Goal: Task Accomplishment & Management: Manage account settings

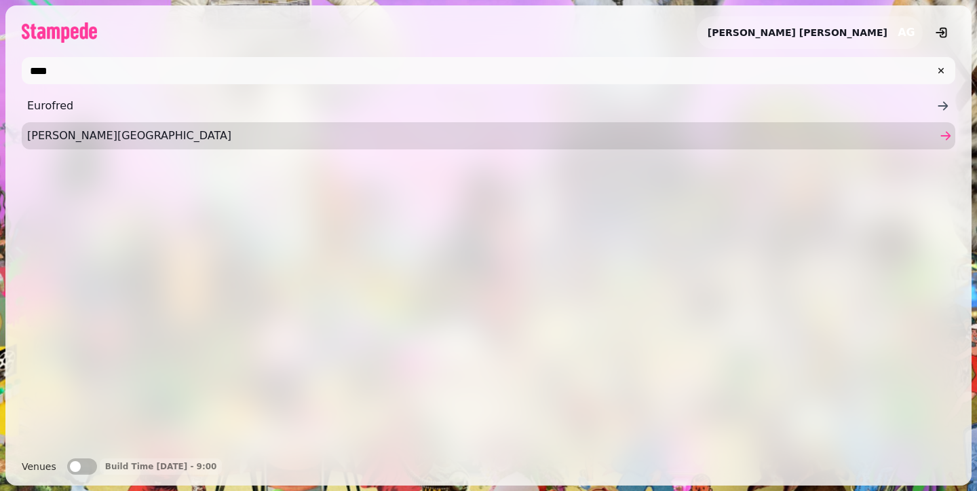
type input "****"
click at [145, 128] on span "Fredrick's Hotel" at bounding box center [482, 136] width 910 height 16
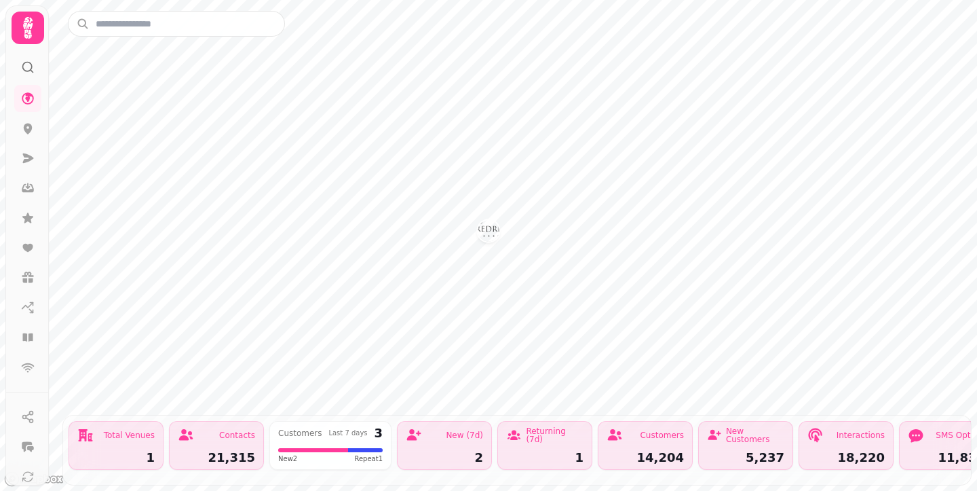
click at [26, 35] on icon at bounding box center [28, 28] width 10 height 22
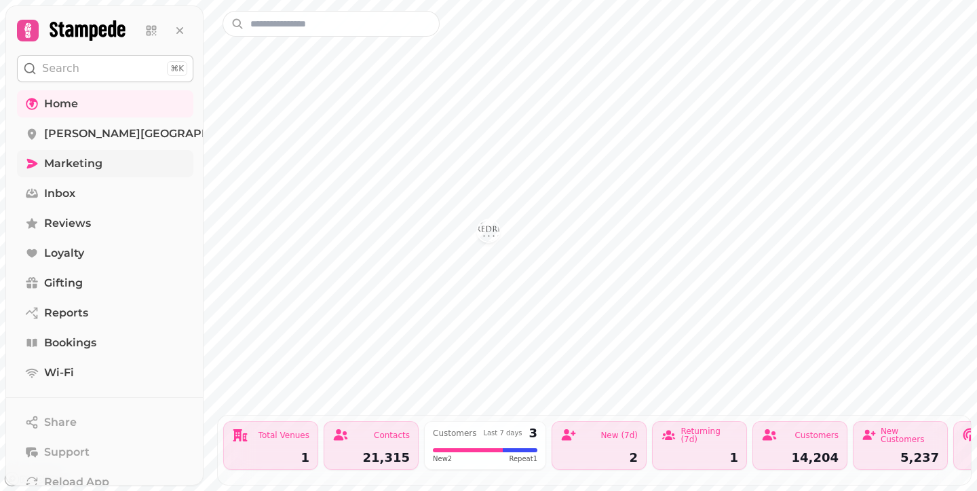
click at [81, 170] on span "Marketing" at bounding box center [73, 163] width 58 height 16
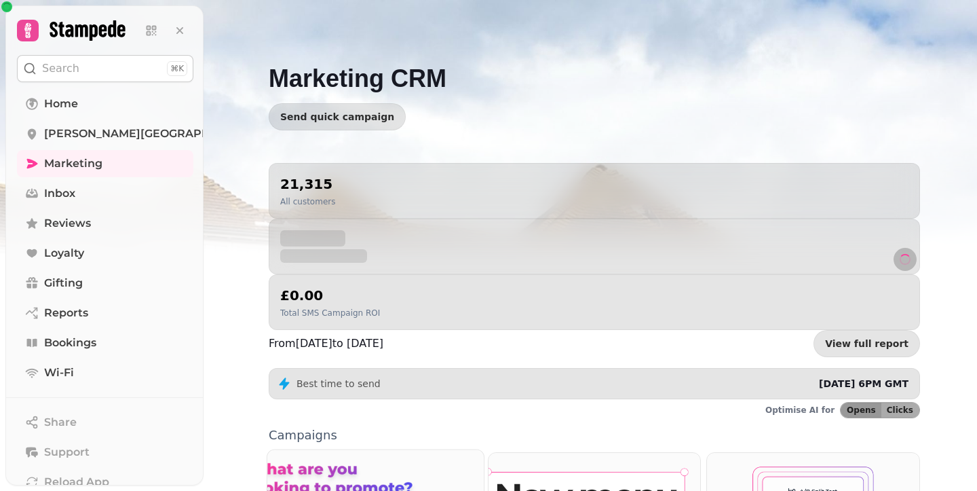
scroll to position [356, 0]
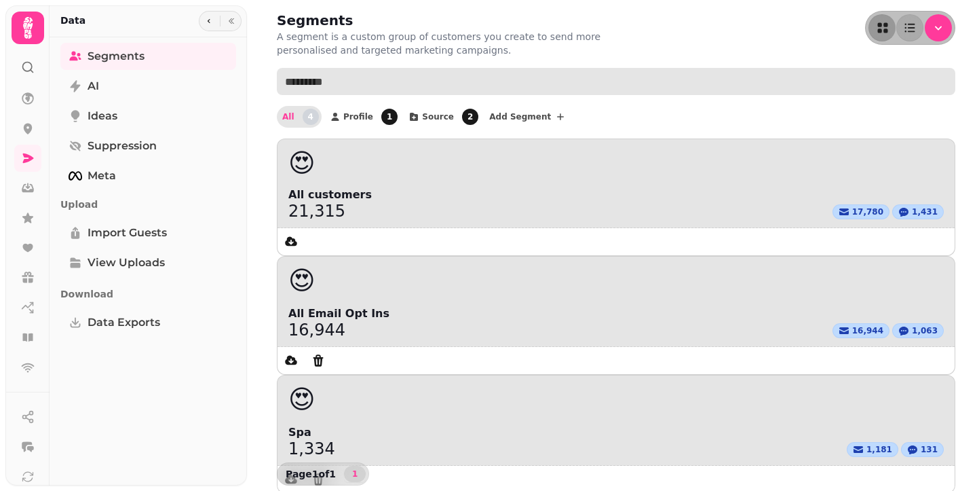
click at [373, 87] on input "text" at bounding box center [616, 81] width 679 height 27
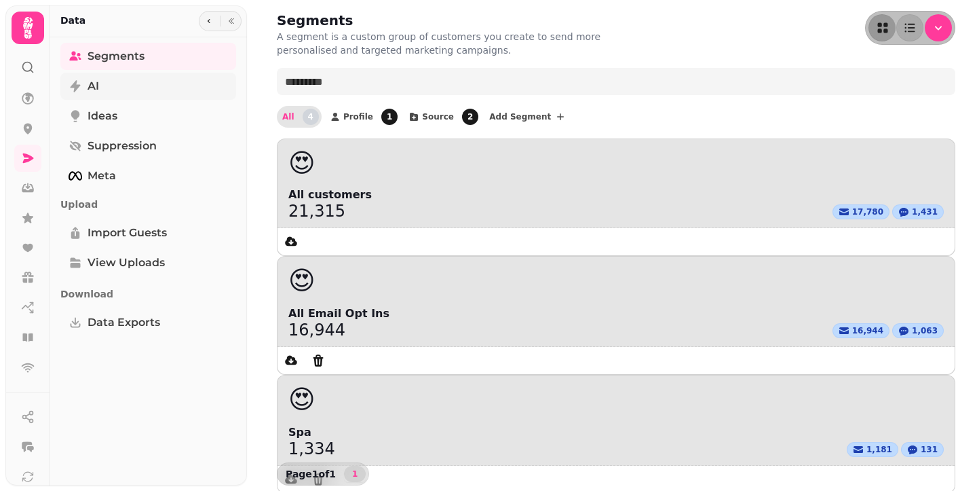
click at [107, 94] on link "AI" at bounding box center [148, 86] width 176 height 27
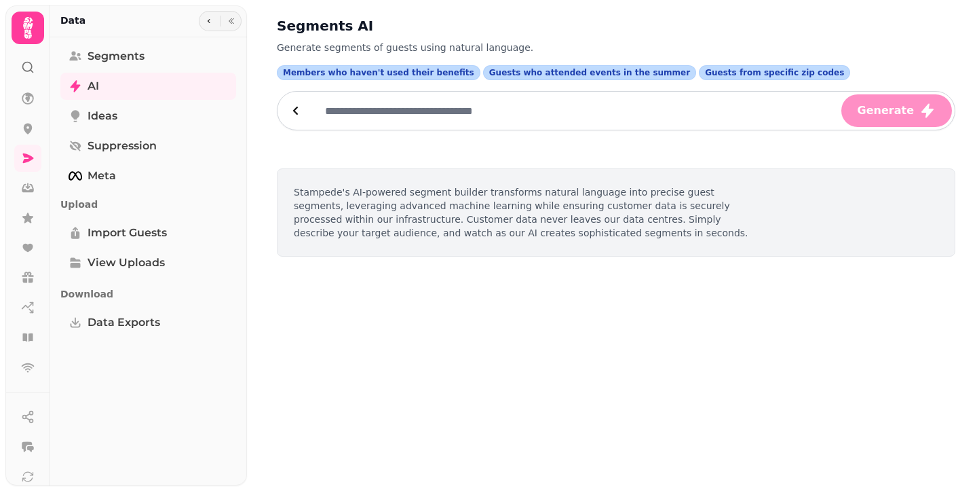
click at [346, 109] on input "text" at bounding box center [576, 110] width 525 height 33
paste input "**********"
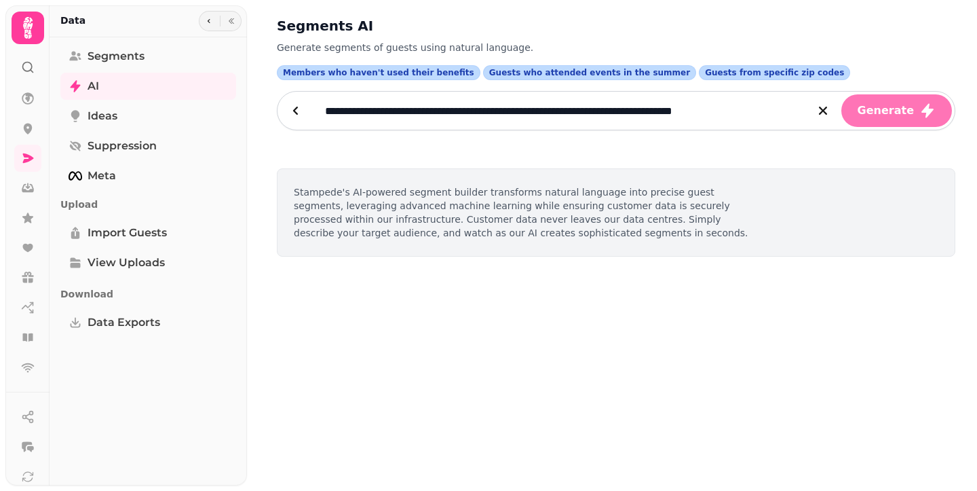
type input "**********"
click at [872, 106] on span "Generate" at bounding box center [886, 110] width 56 height 11
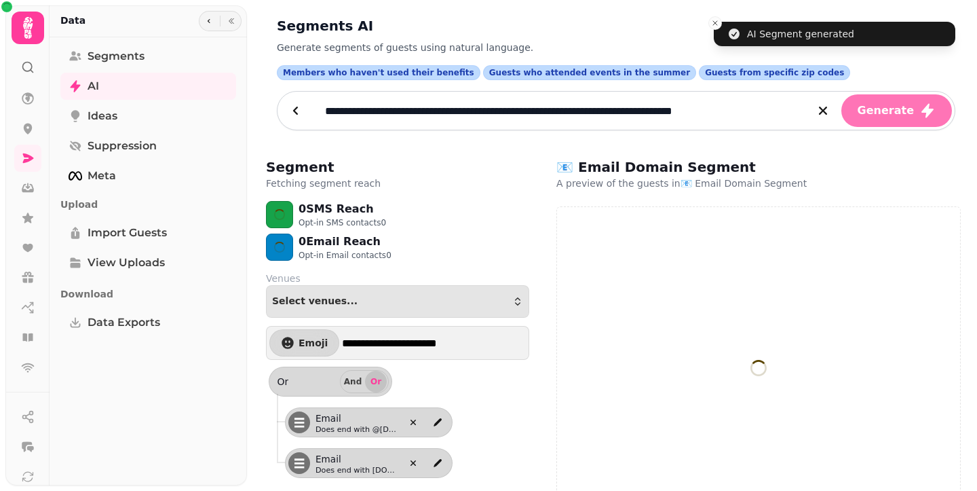
select select "**"
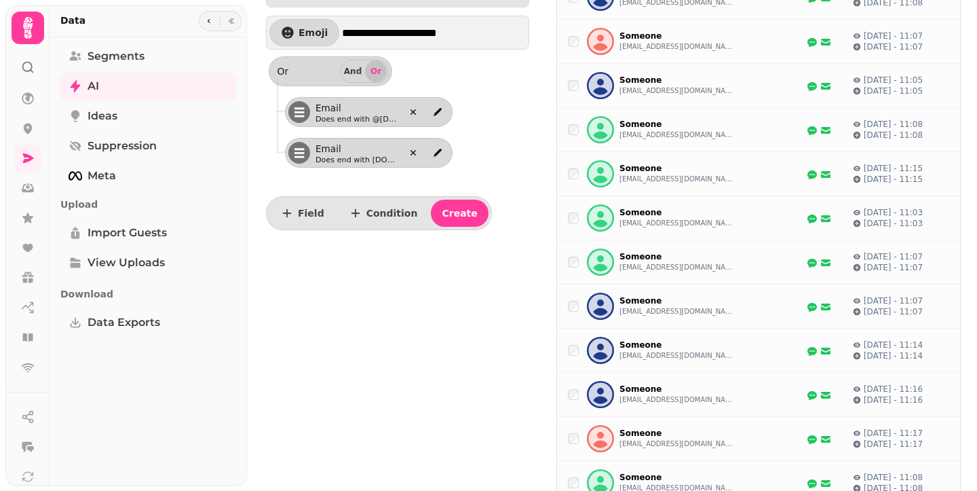
scroll to position [72, 0]
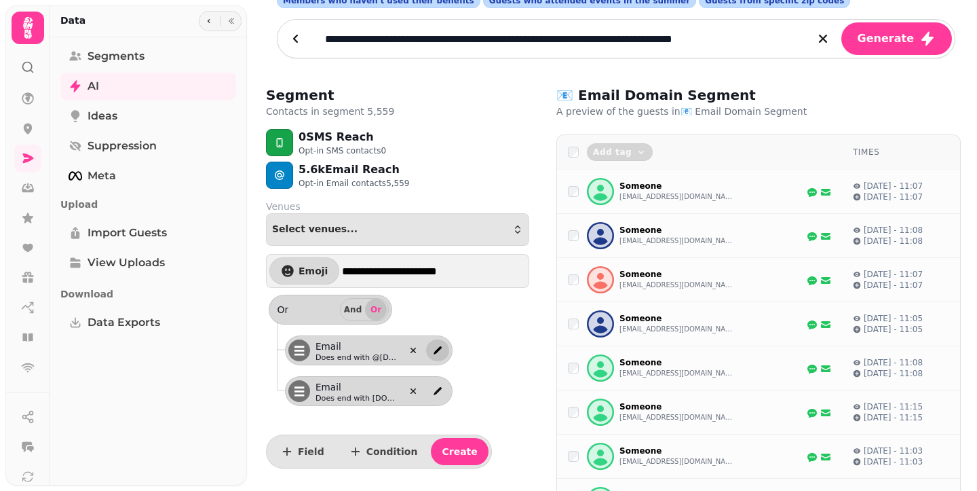
click at [437, 348] on icon "edit" at bounding box center [437, 350] width 11 height 11
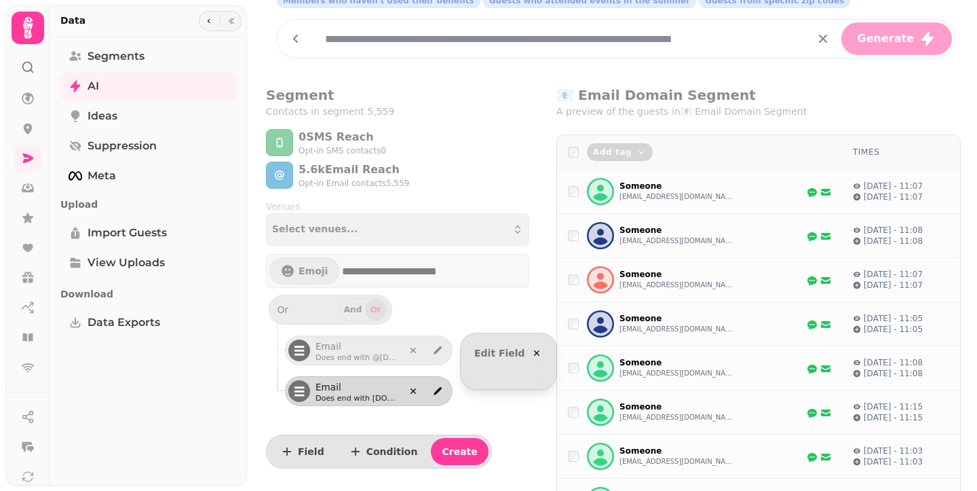
select select "*****"
select select "****"
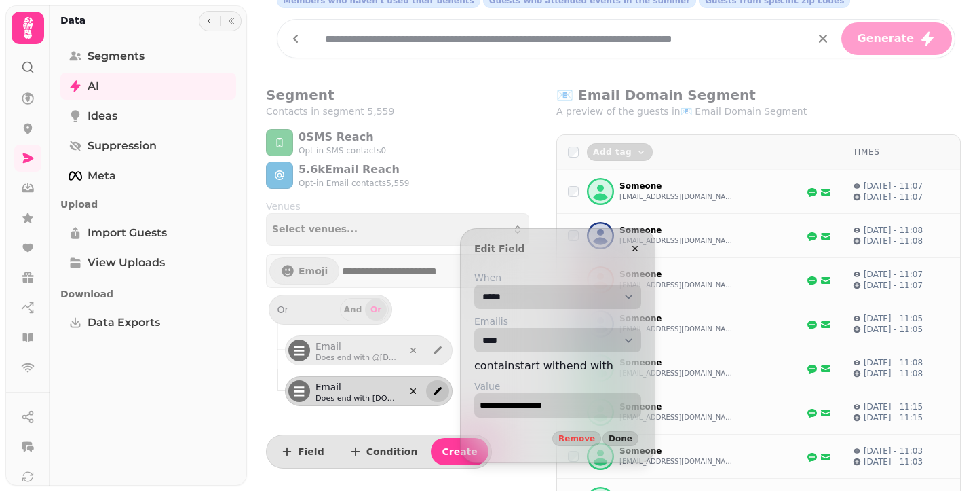
click at [430, 383] on button "edit" at bounding box center [437, 391] width 23 height 22
select select "*****"
select select "****"
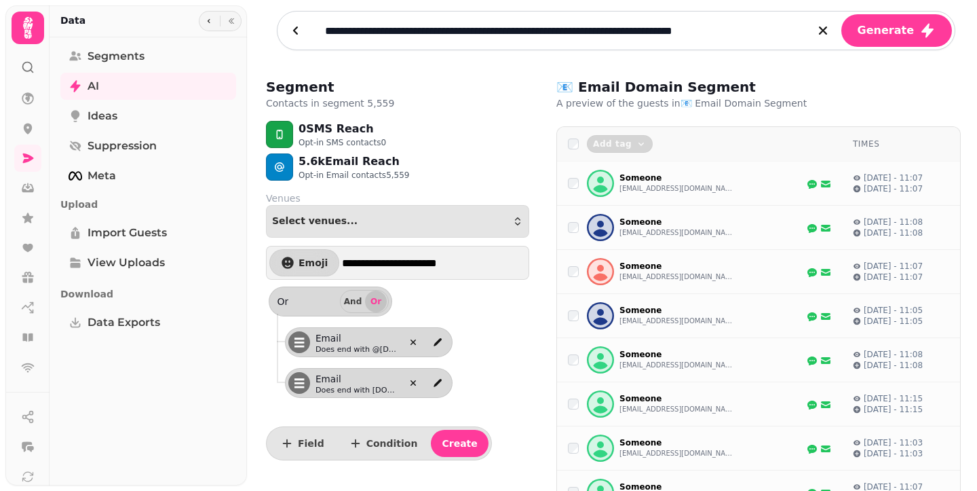
scroll to position [148, 0]
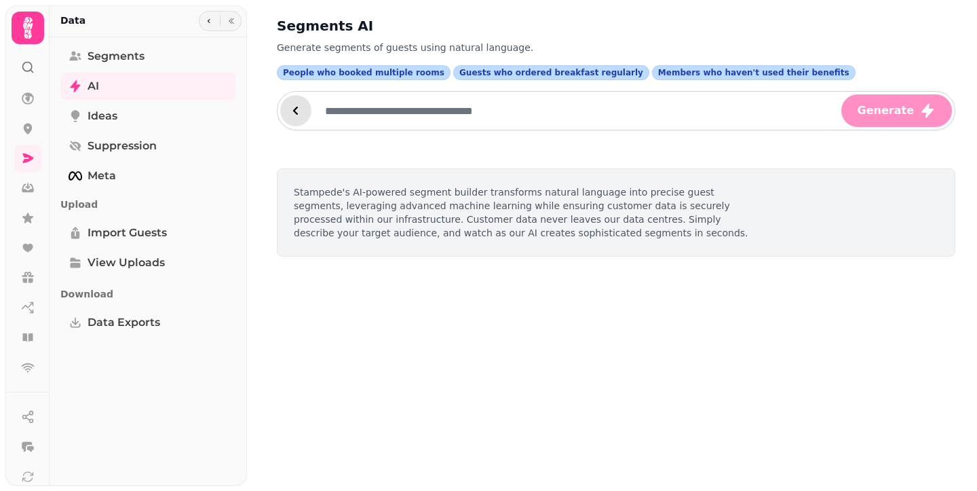
click at [302, 105] on icon at bounding box center [296, 110] width 16 height 16
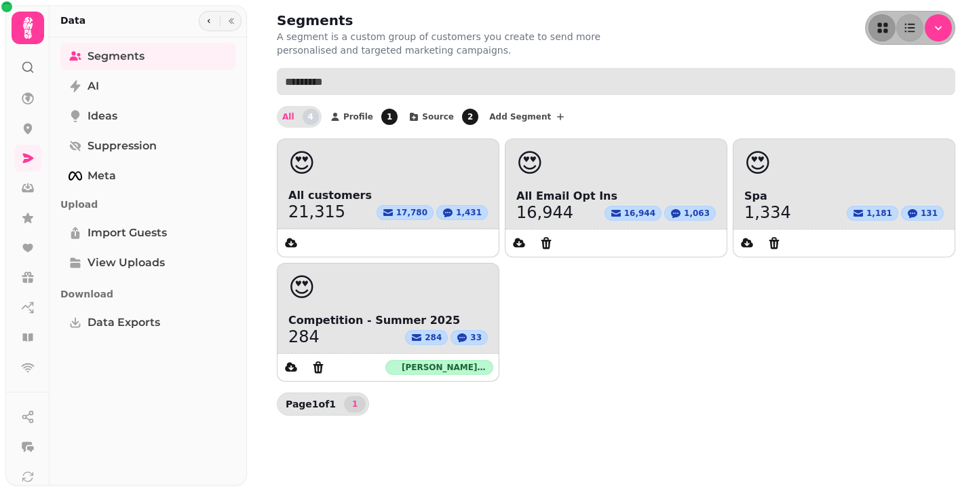
click at [352, 80] on input "text" at bounding box center [616, 81] width 679 height 27
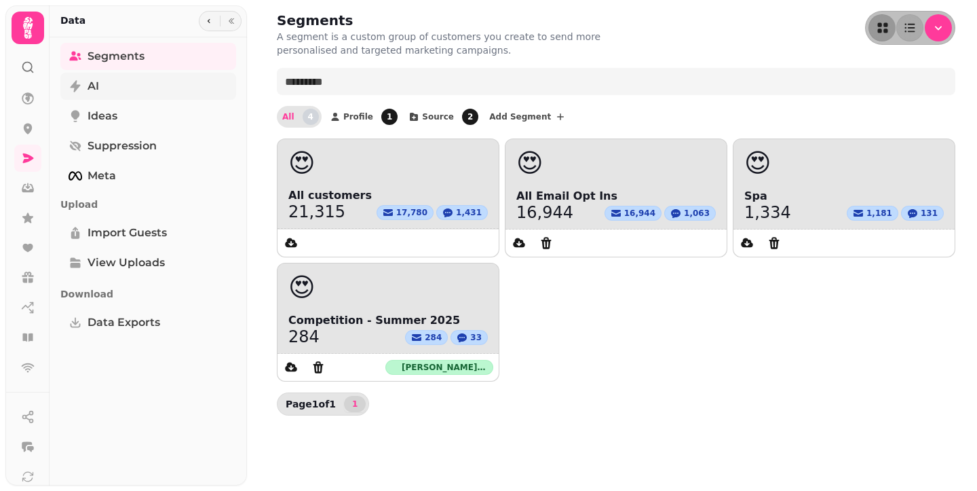
click at [168, 81] on link "AI" at bounding box center [148, 86] width 176 height 27
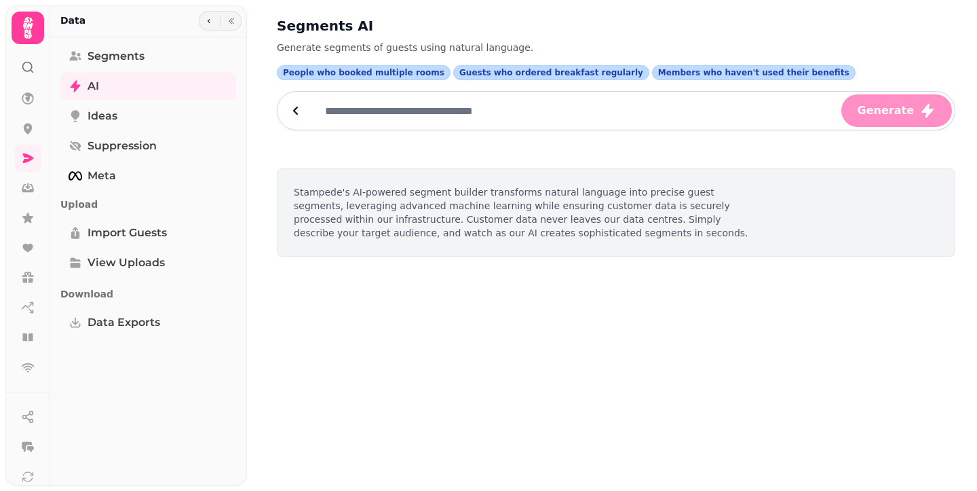
click at [369, 103] on input "text" at bounding box center [576, 110] width 525 height 33
paste input "**********"
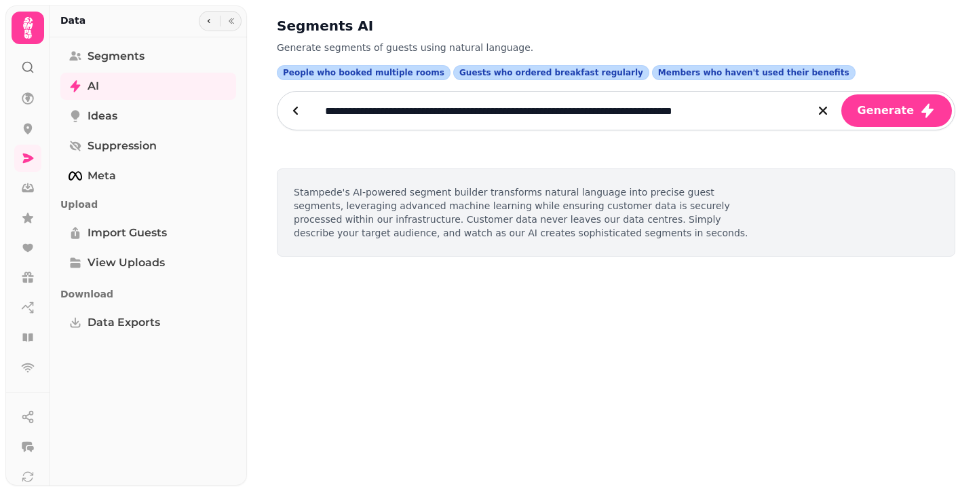
type input "**********"
click at [842, 94] on button "Generate" at bounding box center [897, 110] width 111 height 33
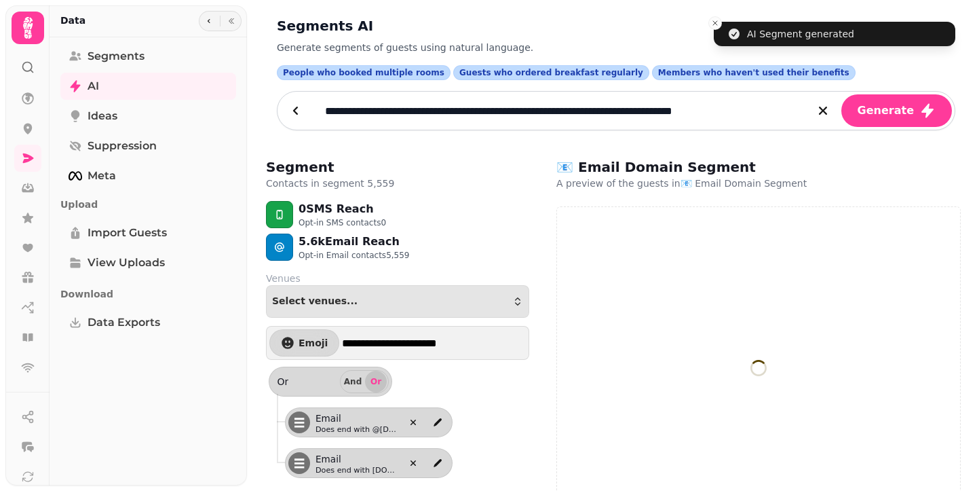
select select "**"
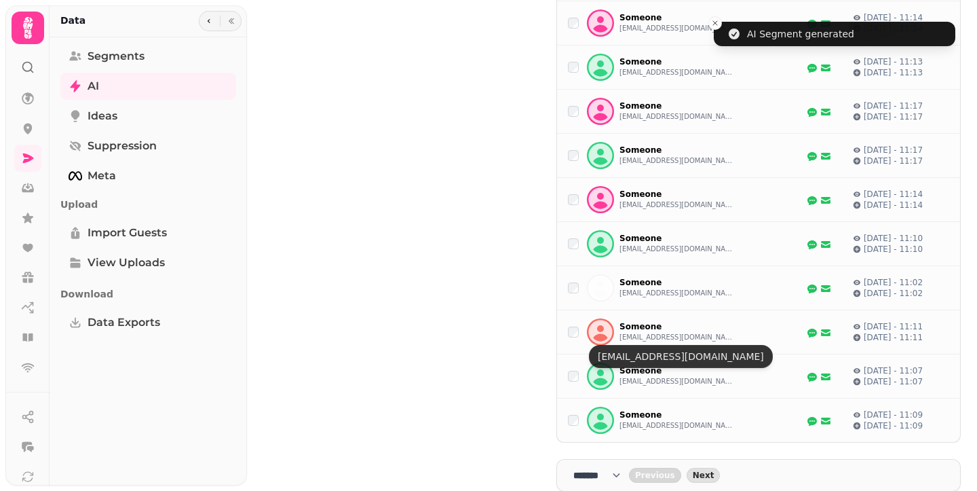
scroll to position [903, 0]
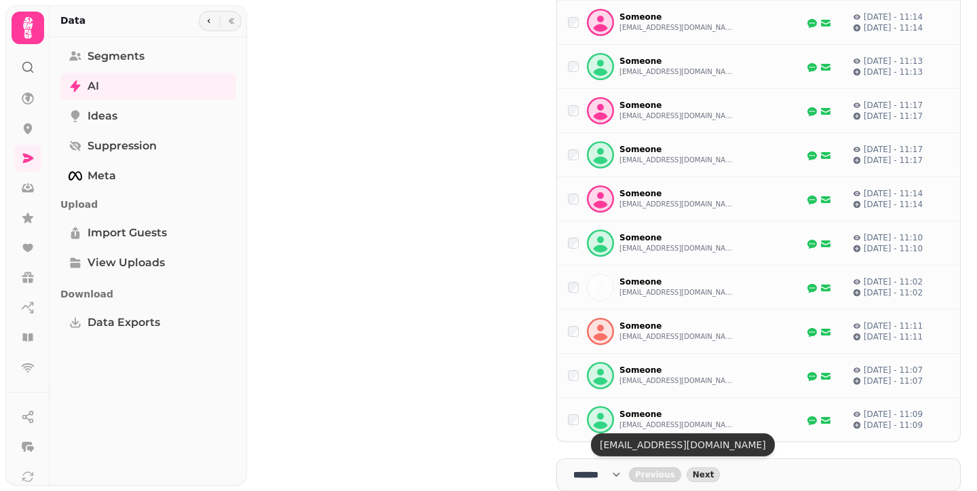
click at [719, 476] on nav "**** * **** ** **** ** **** ** **** *** **** *** **** *** Previous Next" at bounding box center [759, 474] width 405 height 33
click at [715, 471] on span "Next" at bounding box center [704, 474] width 22 height 8
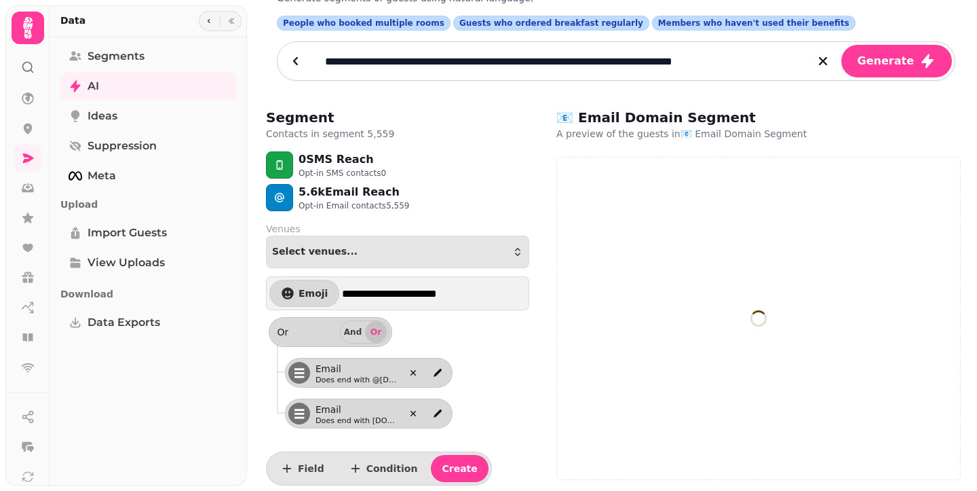
scroll to position [50, 0]
select select "**"
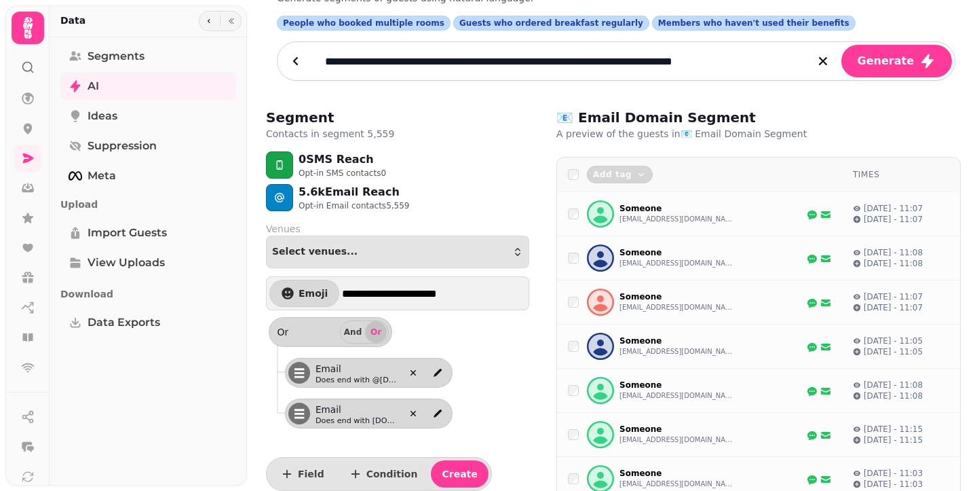
scroll to position [903, 0]
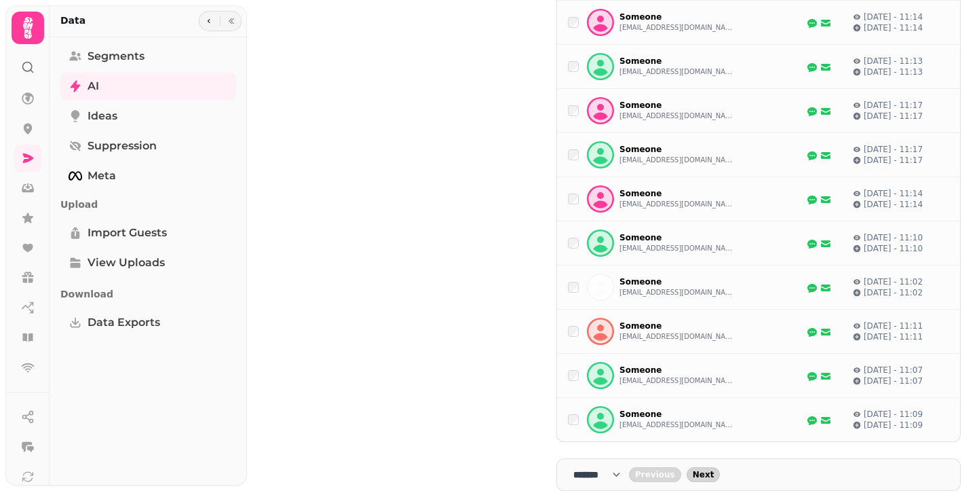
click at [715, 470] on span "Next" at bounding box center [704, 474] width 22 height 8
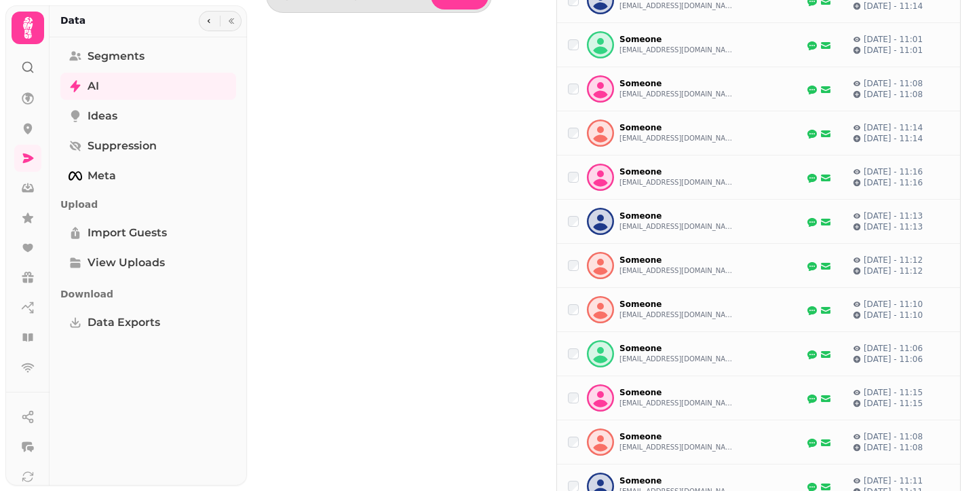
scroll to position [96, 0]
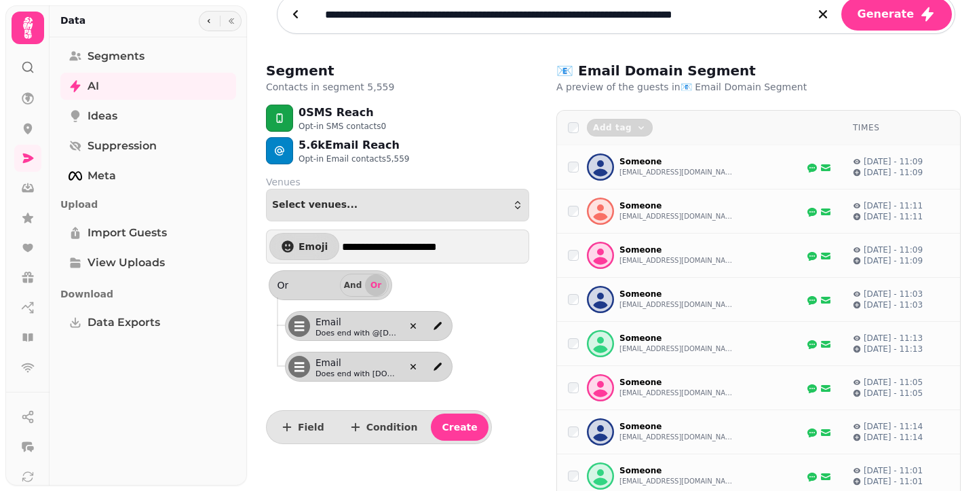
drag, startPoint x: 311, startPoint y: 143, endPoint x: 453, endPoint y: 143, distance: 141.9
click at [453, 143] on div "5.6k Email Reach Opt-in Email contacts 5,559" at bounding box center [397, 150] width 285 height 27
drag, startPoint x: 432, startPoint y: 157, endPoint x: 360, endPoint y: 154, distance: 72.0
click at [360, 154] on div "5.6k Email Reach Opt-in Email contacts 5,559" at bounding box center [397, 150] width 285 height 27
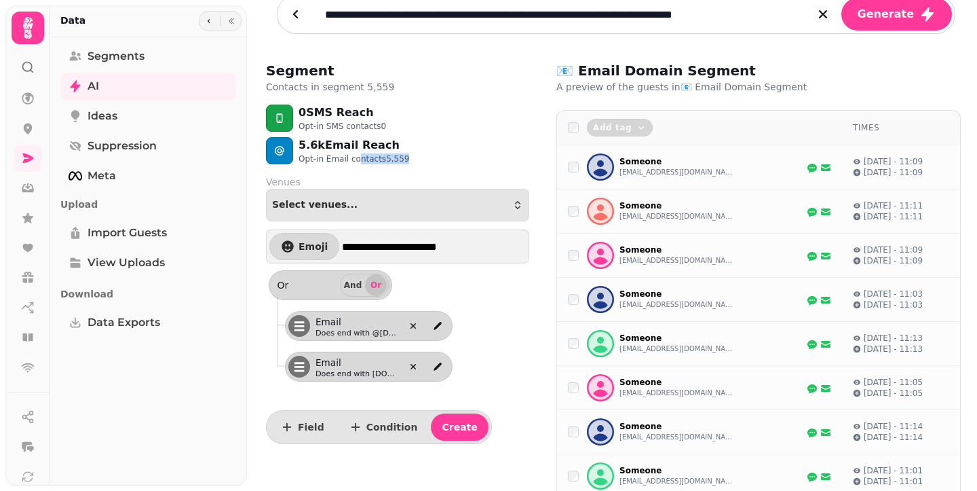
click at [360, 154] on p "Opt-in Email contacts 5,559" at bounding box center [354, 158] width 111 height 11
click at [214, 21] on button "button" at bounding box center [209, 21] width 16 height 16
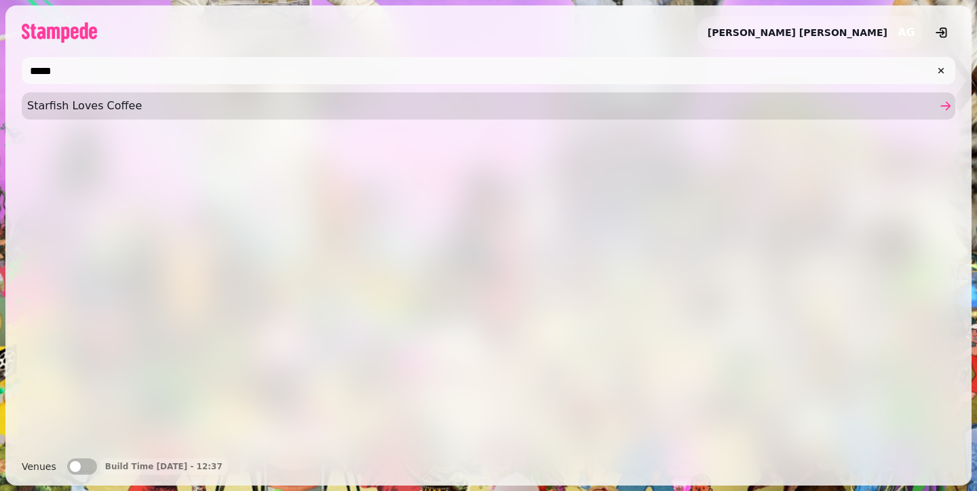
type input "*****"
click at [303, 103] on span "Starfish Loves Coffee" at bounding box center [482, 106] width 910 height 16
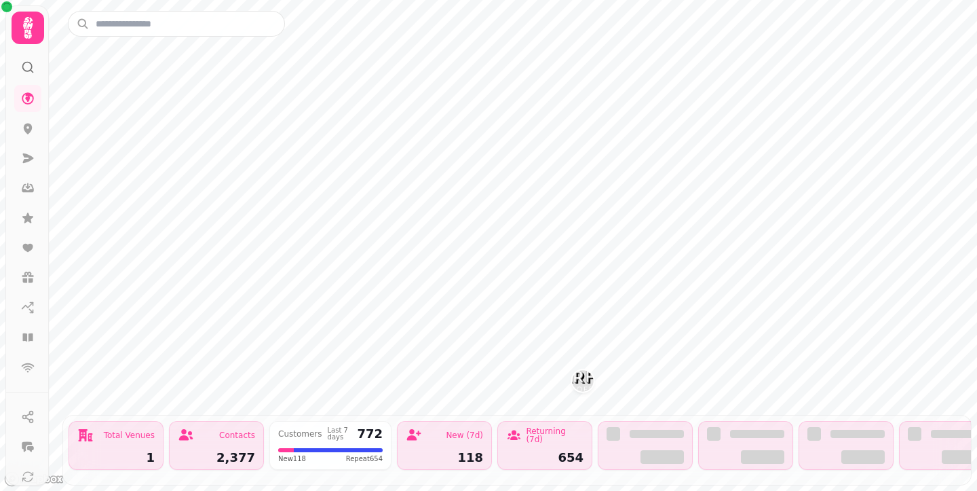
click at [27, 41] on icon at bounding box center [27, 27] width 27 height 27
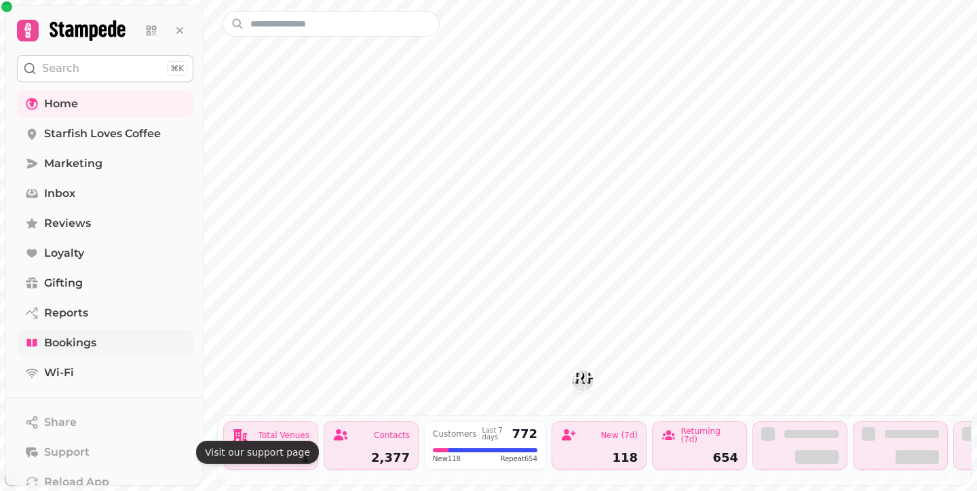
click at [40, 333] on link "Bookings" at bounding box center [105, 342] width 176 height 27
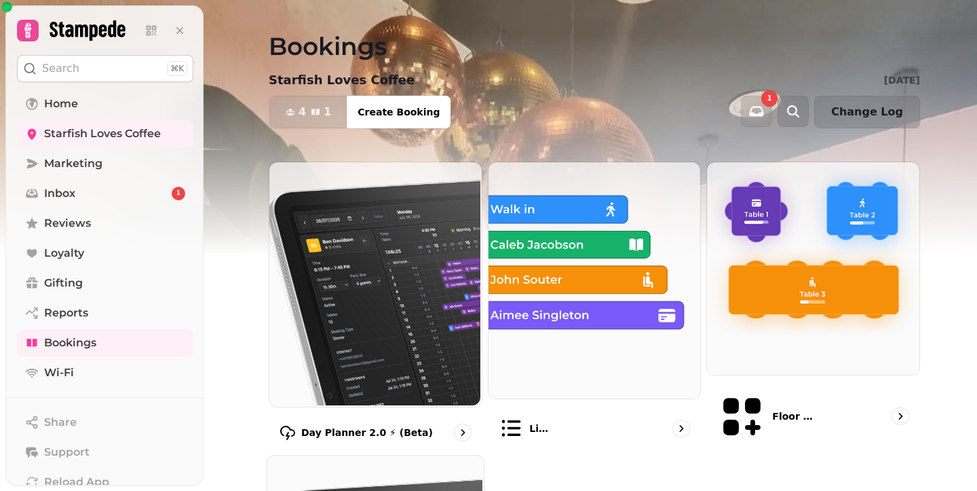
scroll to position [236, 0]
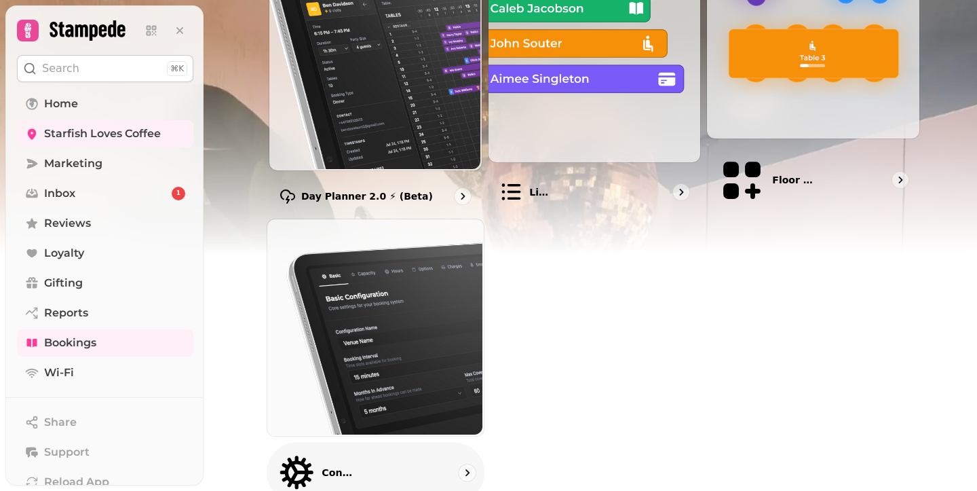
click at [411, 307] on img at bounding box center [374, 326] width 217 height 217
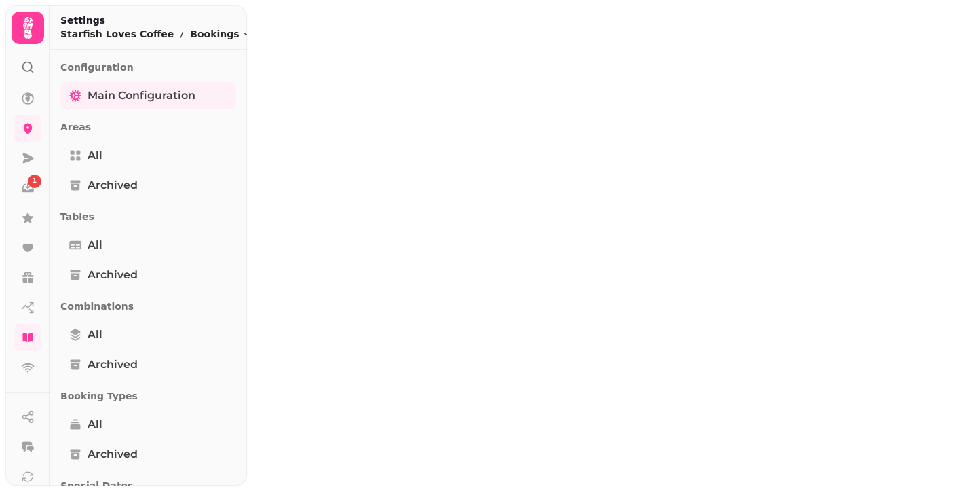
select select "**********"
select select "**"
select select "***"
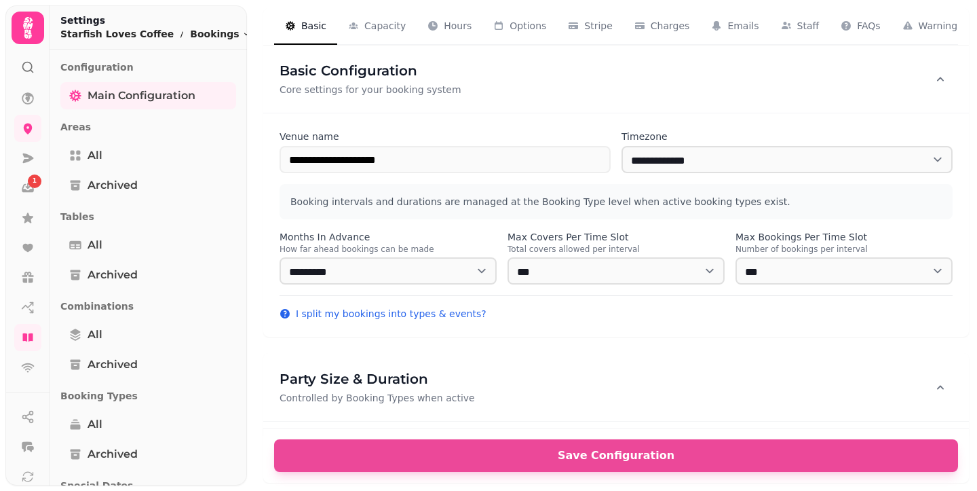
drag, startPoint x: 943, startPoint y: 32, endPoint x: 593, endPoint y: 265, distance: 420.9
click at [626, 166] on form "**********" at bounding box center [616, 245] width 722 height 491
click at [500, 39] on button "Options 4" at bounding box center [520, 26] width 75 height 37
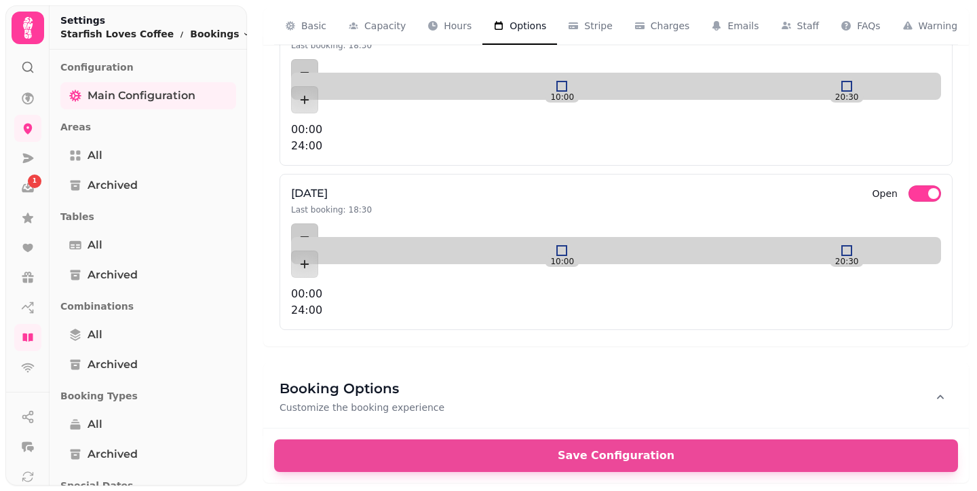
scroll to position [1294, 0]
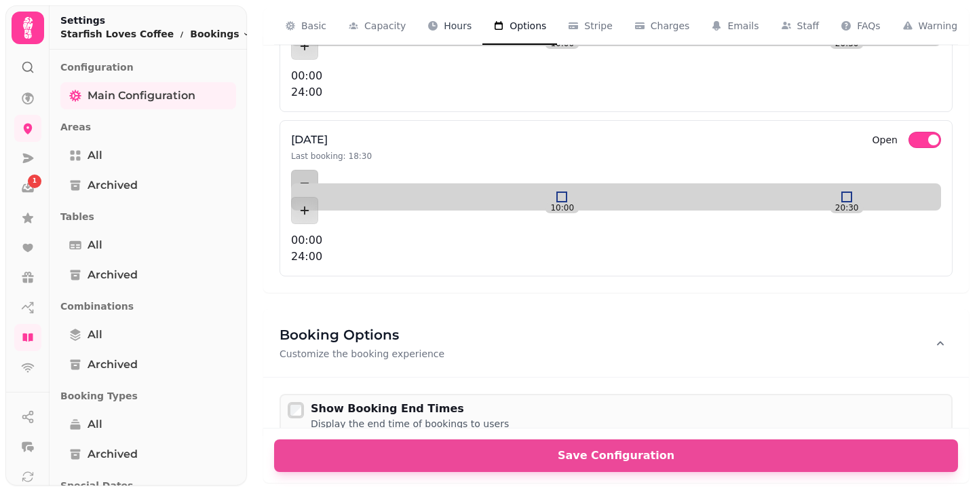
click at [459, 35] on button "Hours 3" at bounding box center [450, 26] width 66 height 37
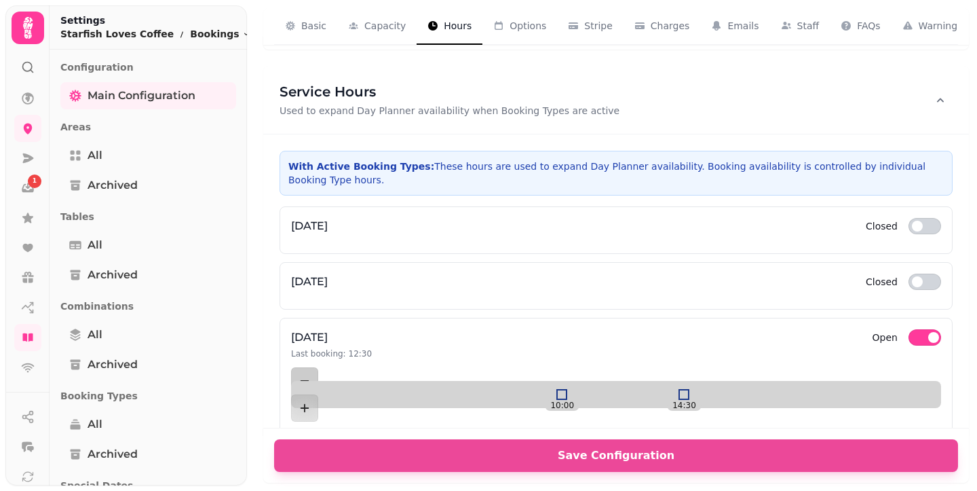
scroll to position [415, 0]
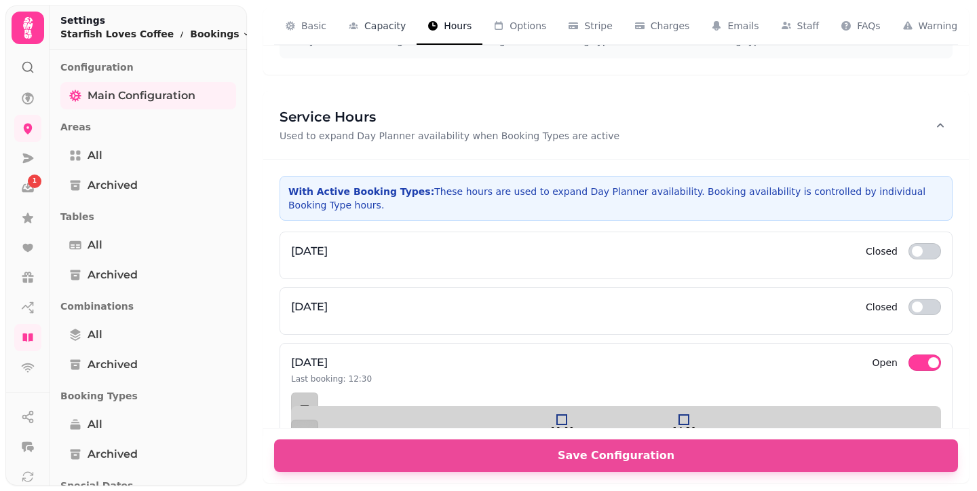
click at [385, 31] on span "Capacity" at bounding box center [384, 26] width 41 height 14
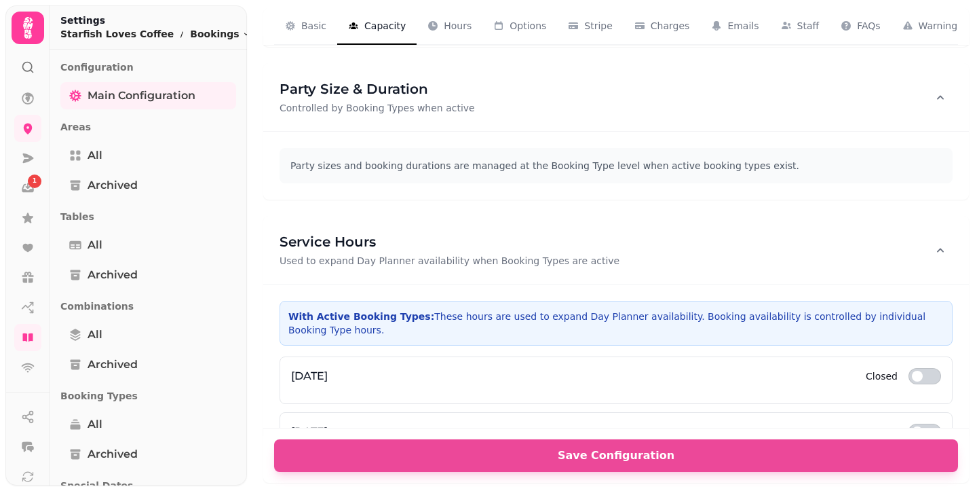
scroll to position [262, 0]
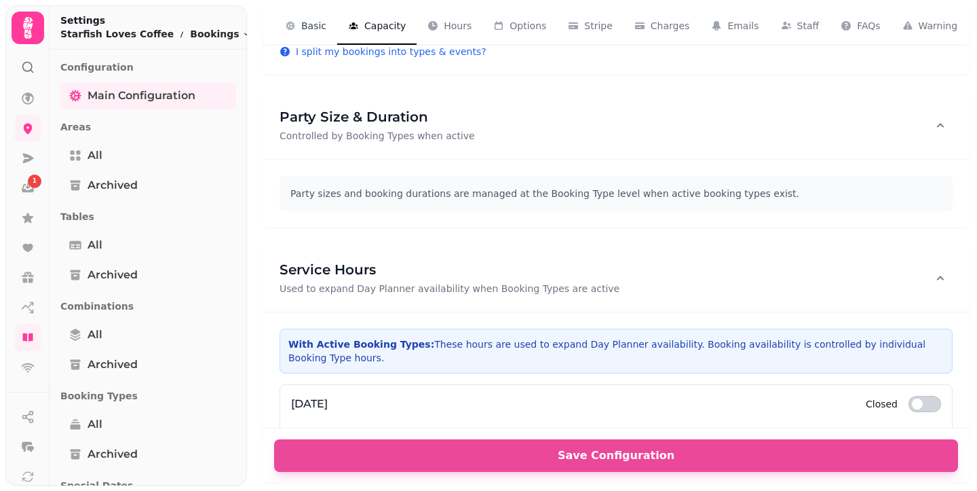
click at [321, 29] on span "Basic" at bounding box center [313, 26] width 25 height 14
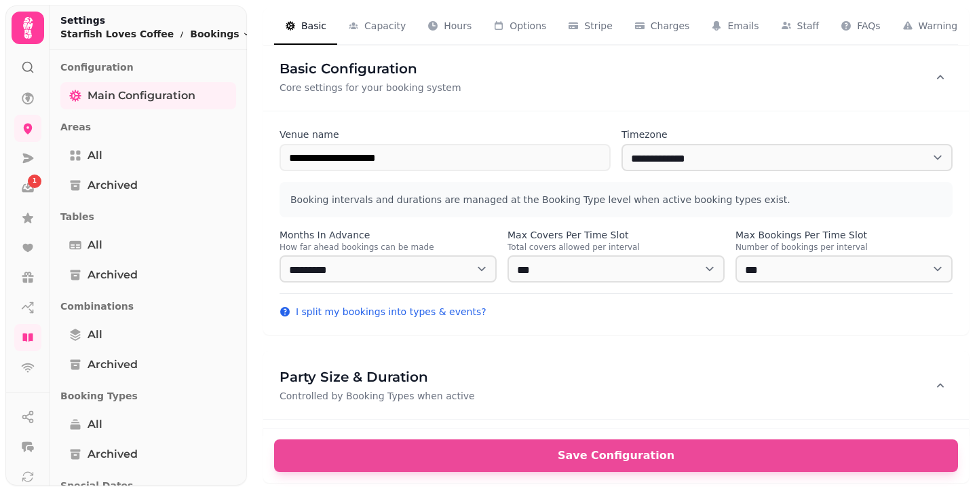
scroll to position [0, 0]
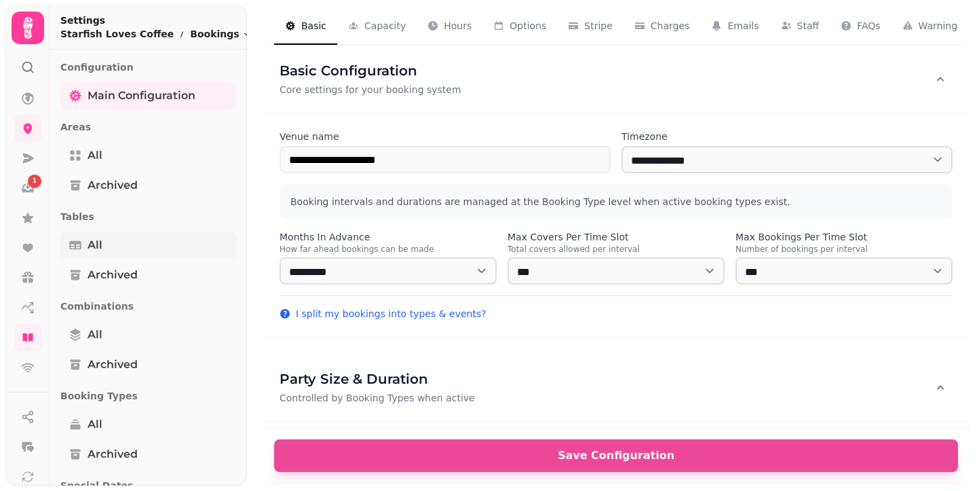
click at [135, 236] on link "All" at bounding box center [148, 244] width 176 height 27
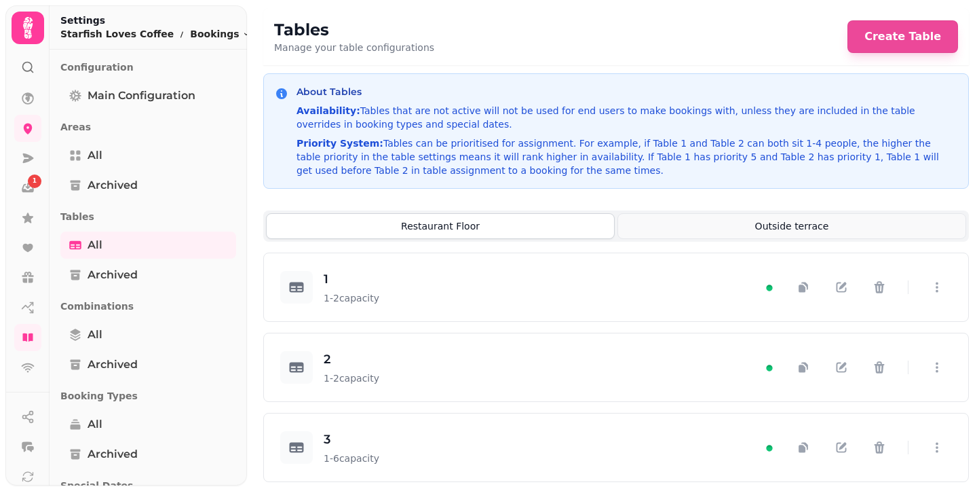
click at [720, 225] on button "Outside terrace" at bounding box center [792, 226] width 349 height 26
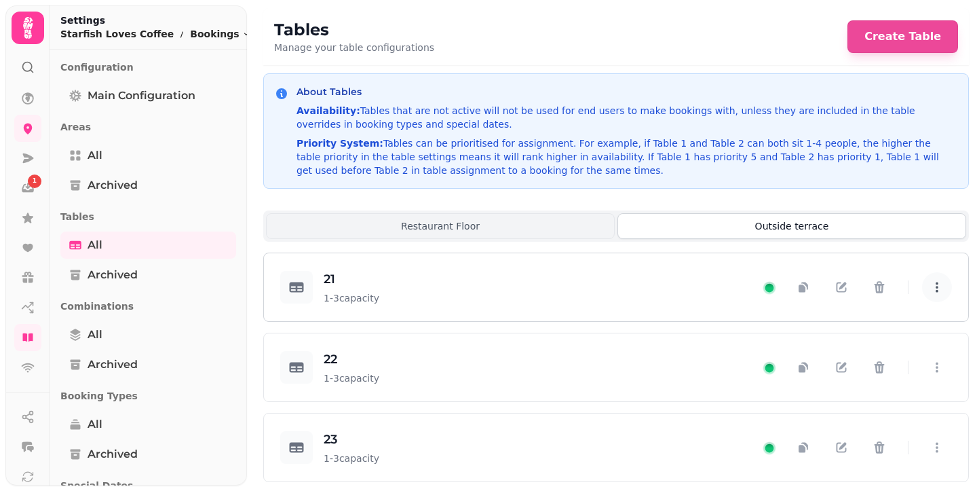
click at [931, 294] on icon "button" at bounding box center [938, 287] width 14 height 14
click at [931, 292] on icon "button" at bounding box center [938, 287] width 14 height 14
click at [922, 373] on button "button" at bounding box center [937, 367] width 30 height 30
click at [934, 375] on button "button" at bounding box center [937, 367] width 30 height 30
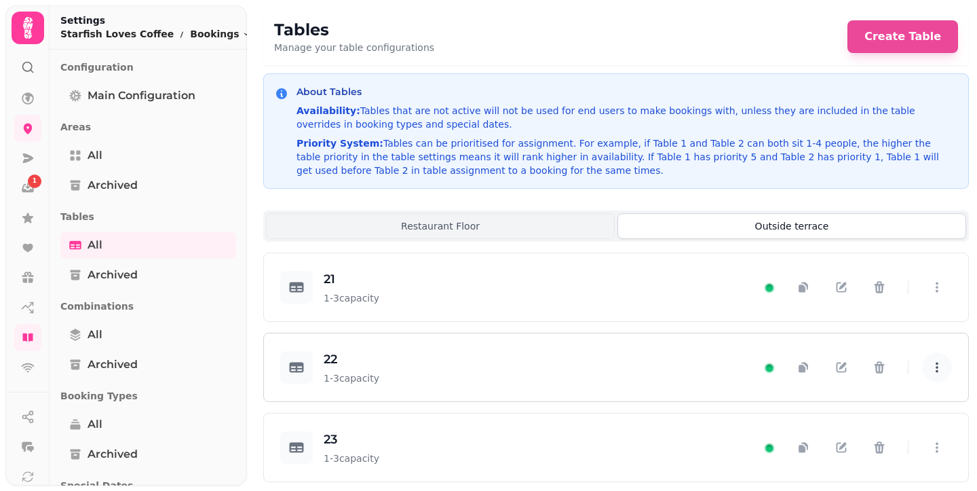
click at [934, 375] on button "button" at bounding box center [937, 367] width 30 height 30
click at [493, 224] on button "Restaurant Floor" at bounding box center [440, 226] width 349 height 26
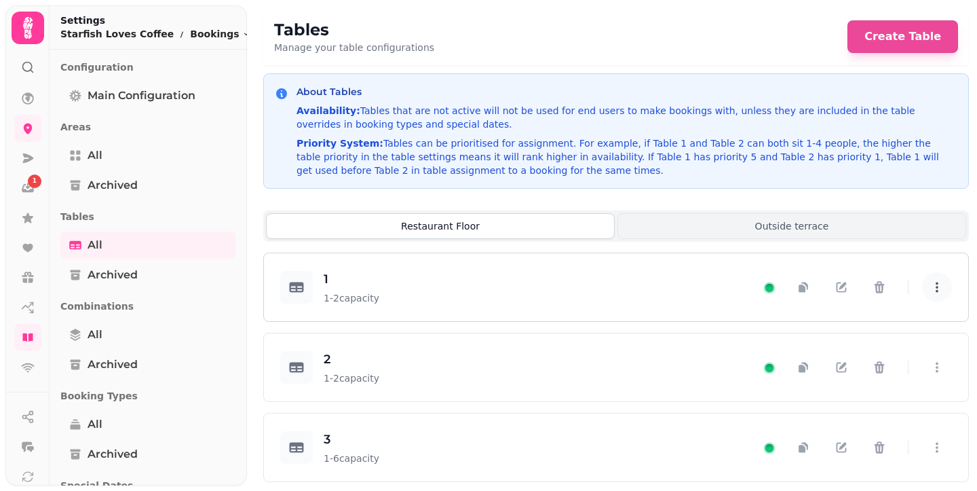
click at [929, 302] on button "button" at bounding box center [937, 287] width 30 height 30
click at [936, 373] on icon "button" at bounding box center [937, 367] width 3 height 10
click at [686, 225] on button "Outside terrace" at bounding box center [792, 226] width 349 height 26
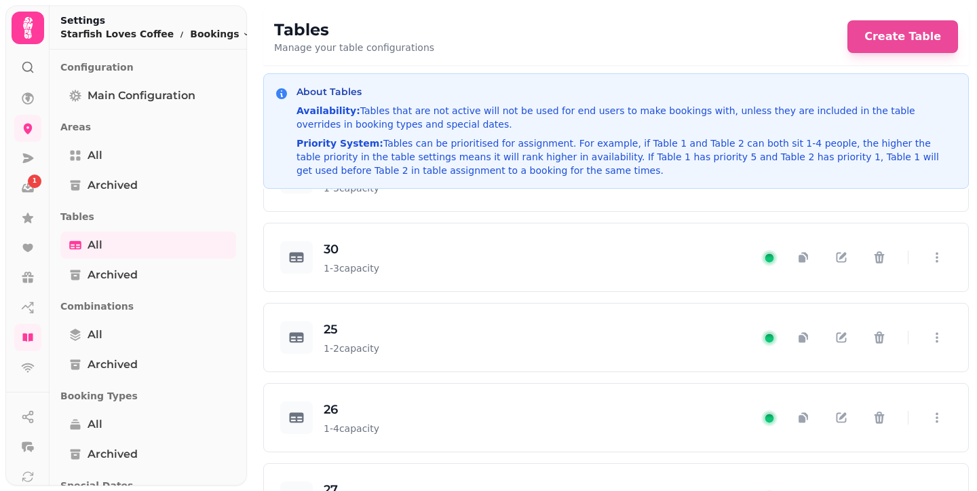
scroll to position [58, 0]
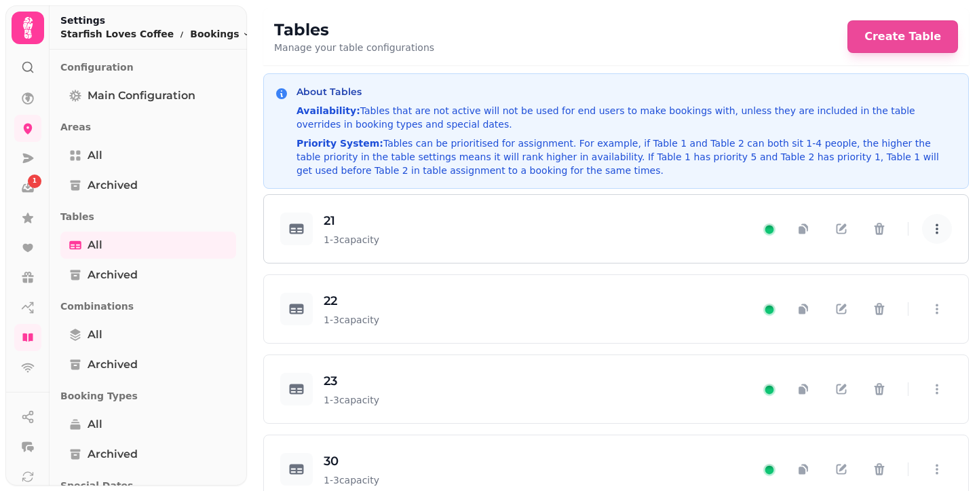
click at [936, 234] on icon "button" at bounding box center [937, 229] width 3 height 10
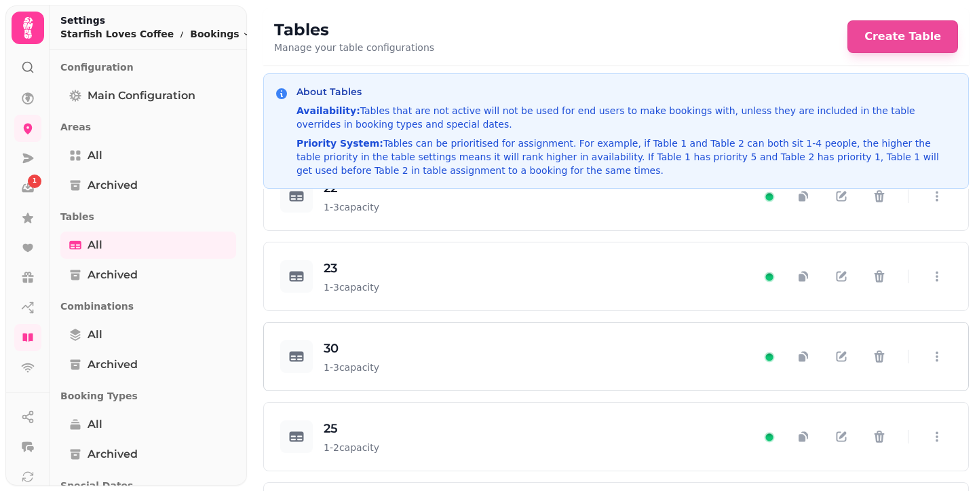
scroll to position [446, 0]
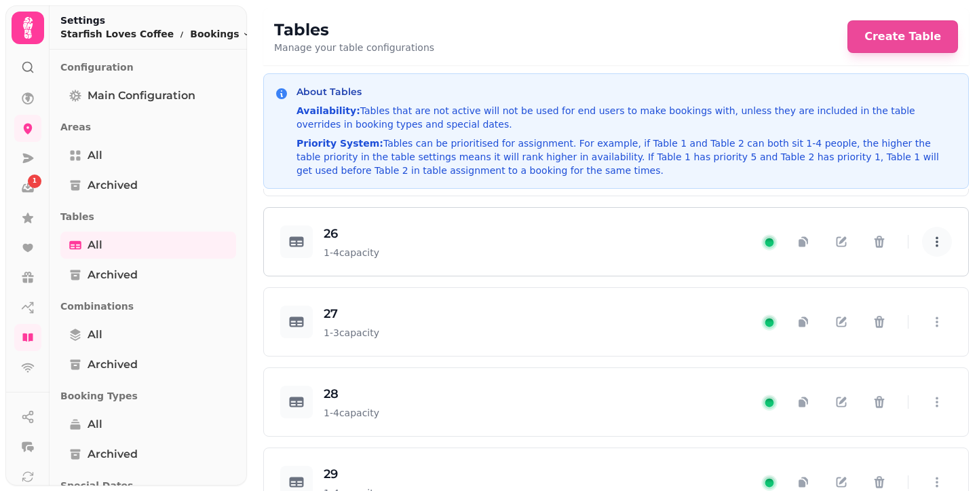
click at [931, 248] on icon "button" at bounding box center [938, 242] width 14 height 14
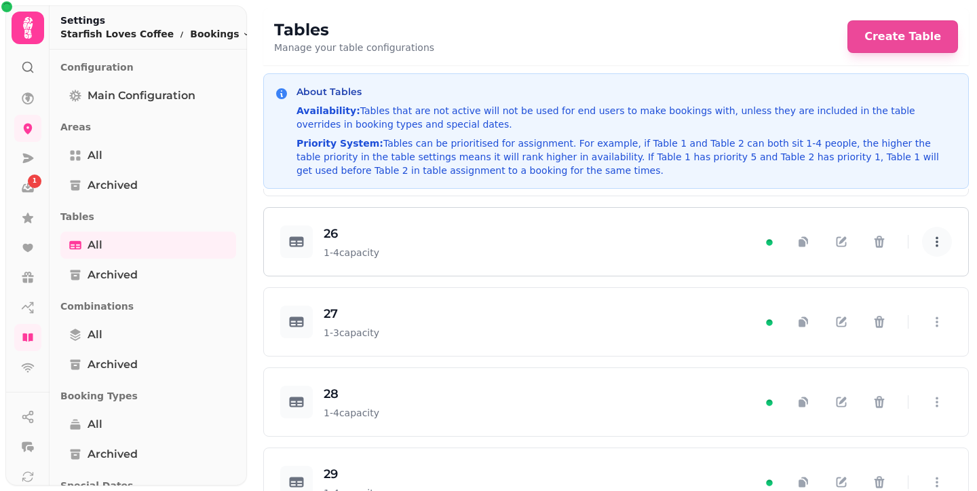
click at [931, 248] on icon "button" at bounding box center [938, 242] width 14 height 14
click at [931, 329] on icon "button" at bounding box center [938, 322] width 14 height 14
click at [933, 427] on div "28 1 - 4 capacity" at bounding box center [616, 402] width 705 height 68
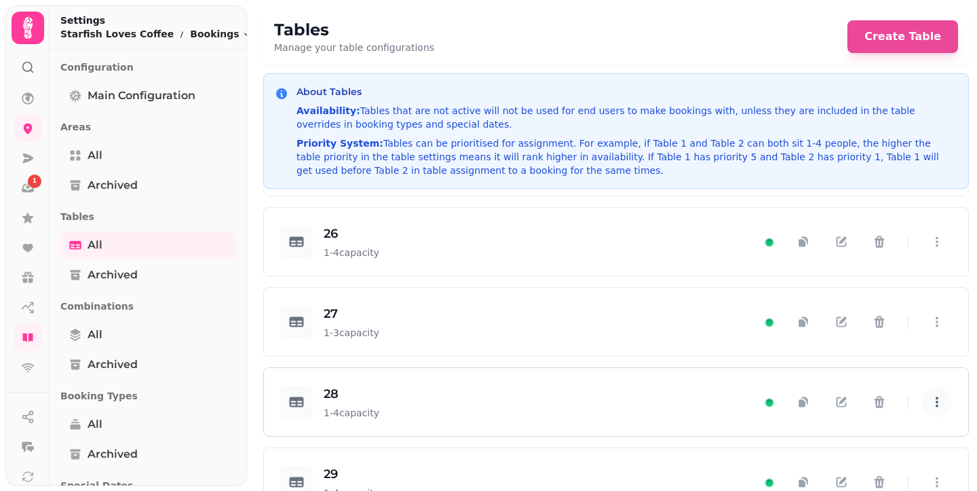
click at [931, 409] on icon "button" at bounding box center [938, 402] width 14 height 14
click at [840, 405] on icon "button" at bounding box center [843, 400] width 7 height 7
select select "**********"
select select "*"
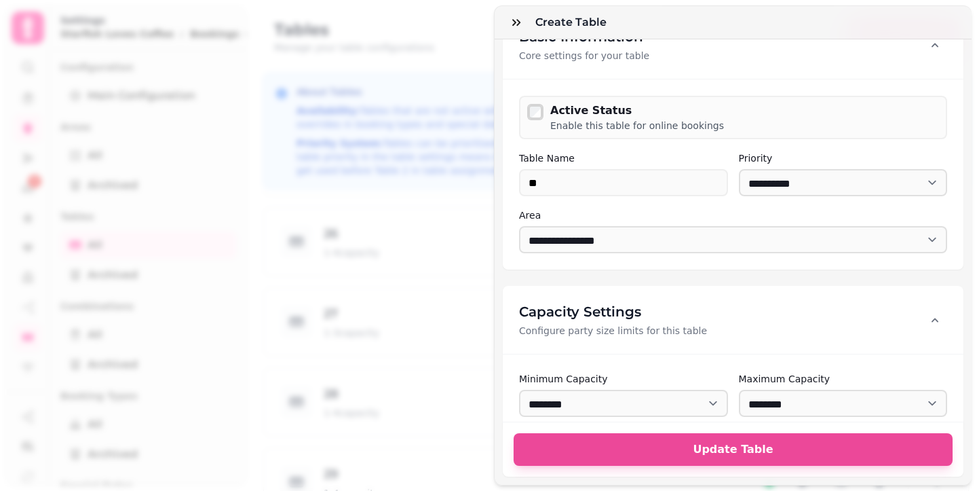
scroll to position [0, 0]
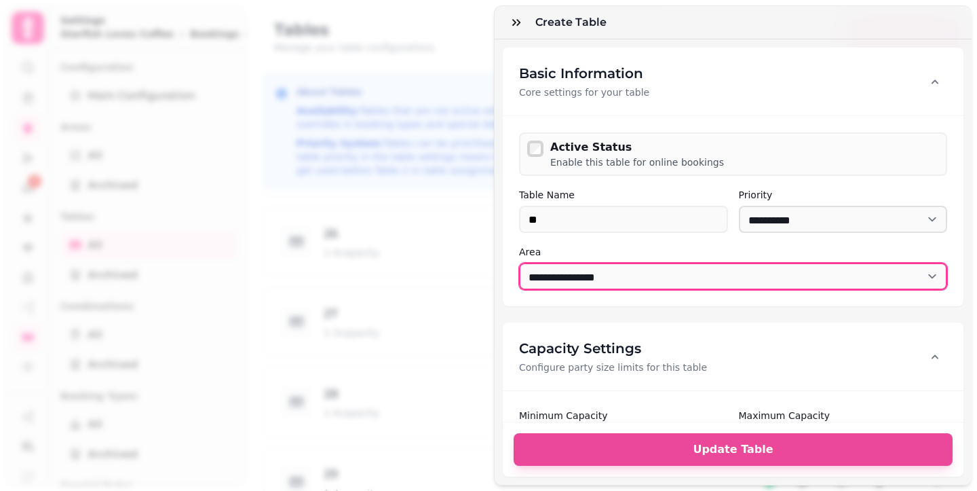
click at [611, 280] on select "**********" at bounding box center [733, 276] width 428 height 27
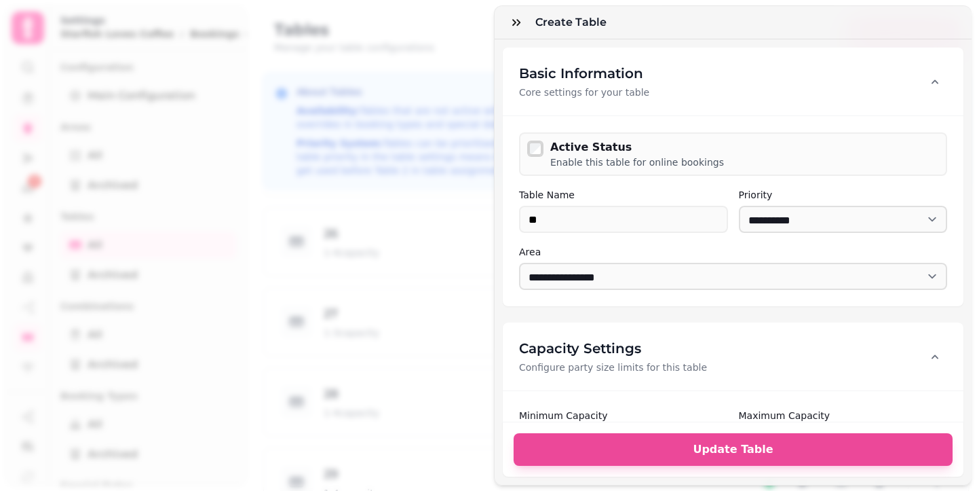
click at [436, 223] on div "**********" at bounding box center [488, 256] width 977 height 469
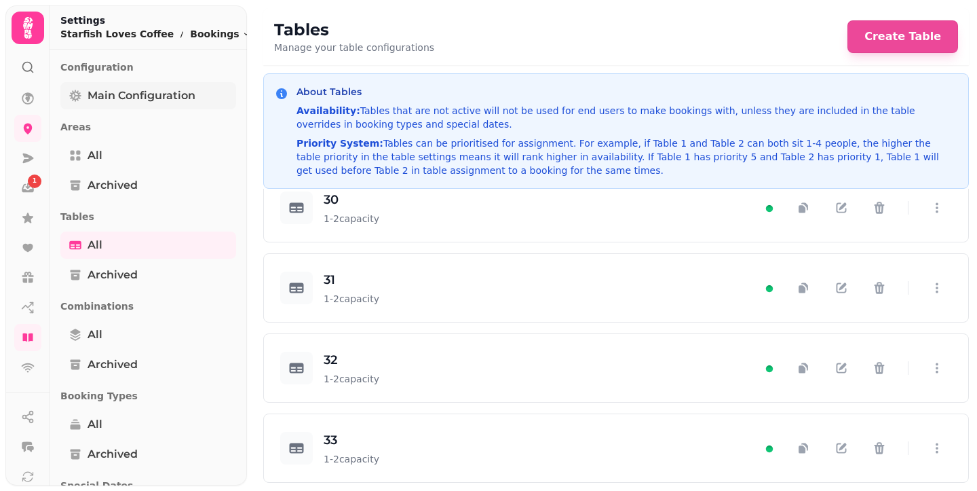
click at [110, 101] on span "Main Configuration" at bounding box center [142, 96] width 108 height 16
select select "**********"
select select "**"
select select "***"
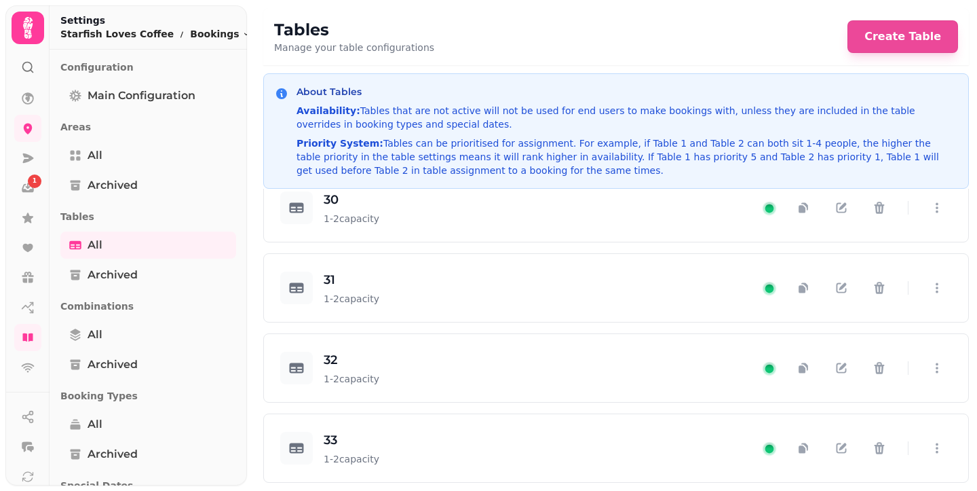
select select "**********"
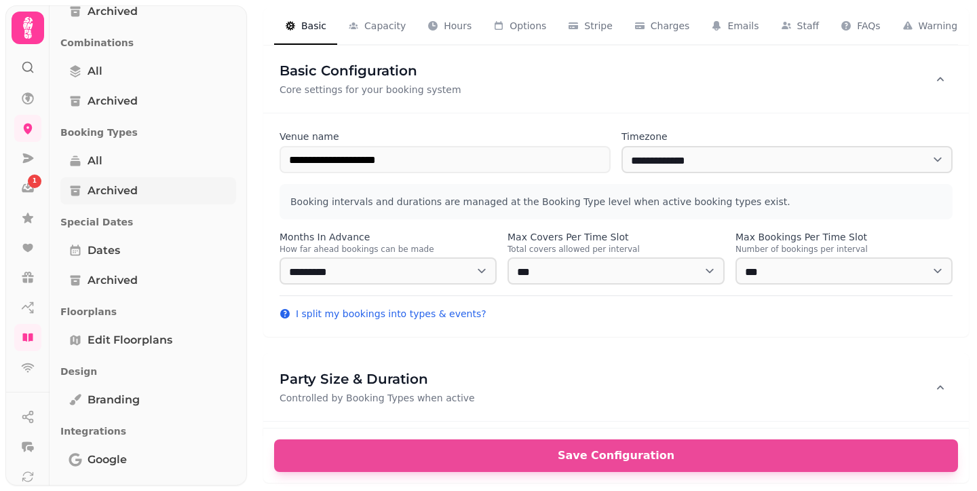
scroll to position [376, 0]
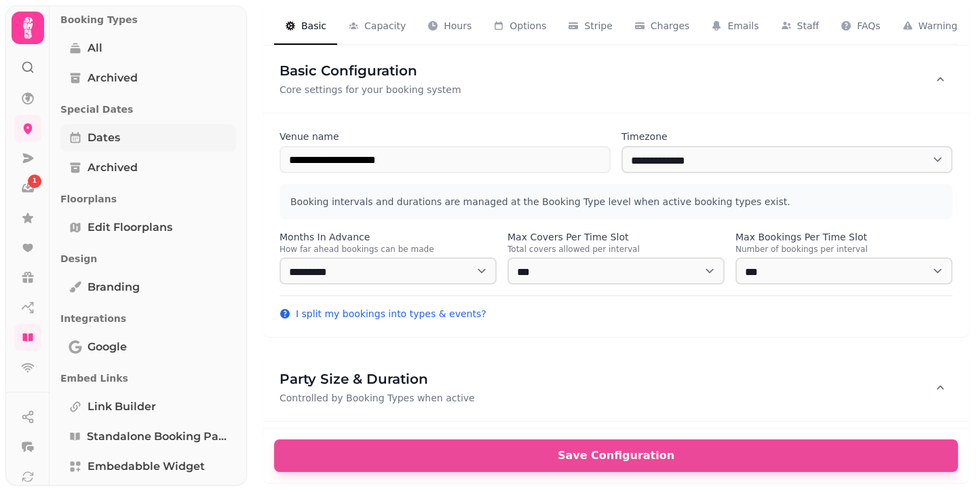
click at [88, 147] on link "Dates" at bounding box center [148, 137] width 176 height 27
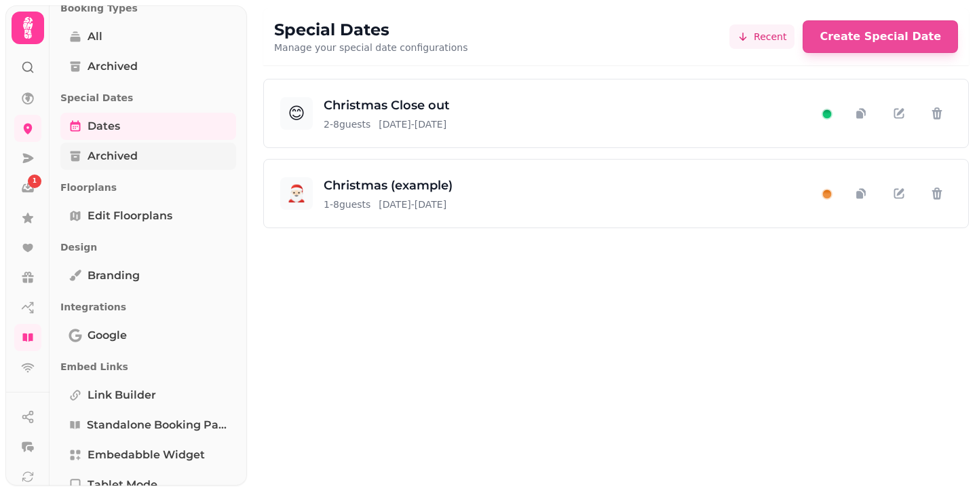
scroll to position [387, 0]
click at [146, 33] on link "All" at bounding box center [148, 37] width 176 height 27
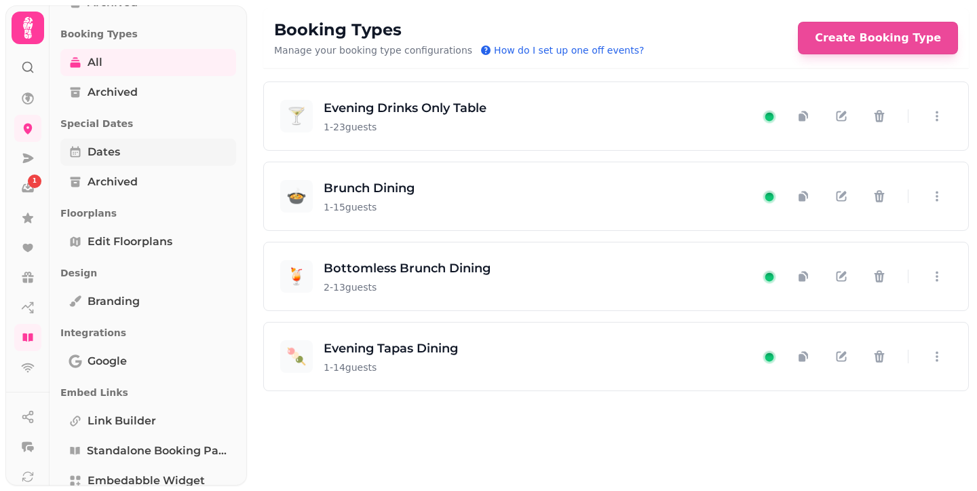
scroll to position [361, 0]
click at [145, 96] on link "Archived" at bounding box center [148, 92] width 176 height 27
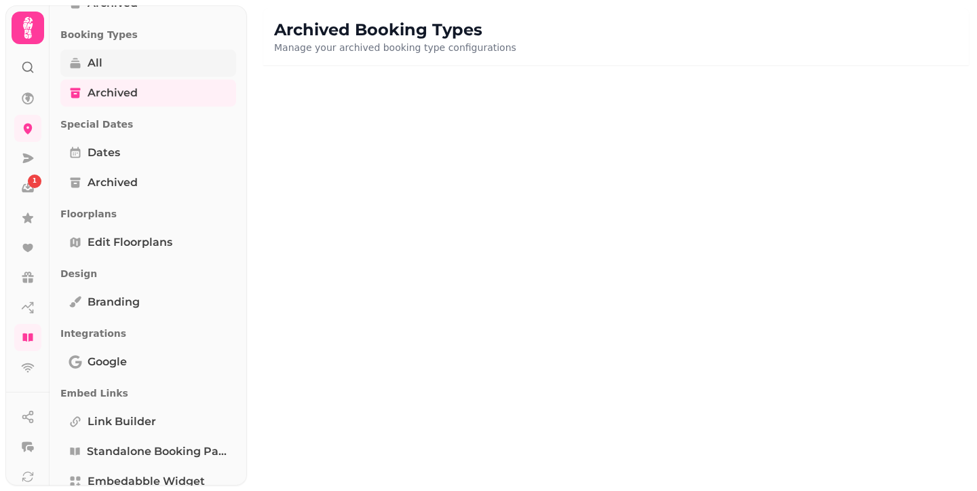
click at [118, 65] on link "All" at bounding box center [148, 63] width 176 height 27
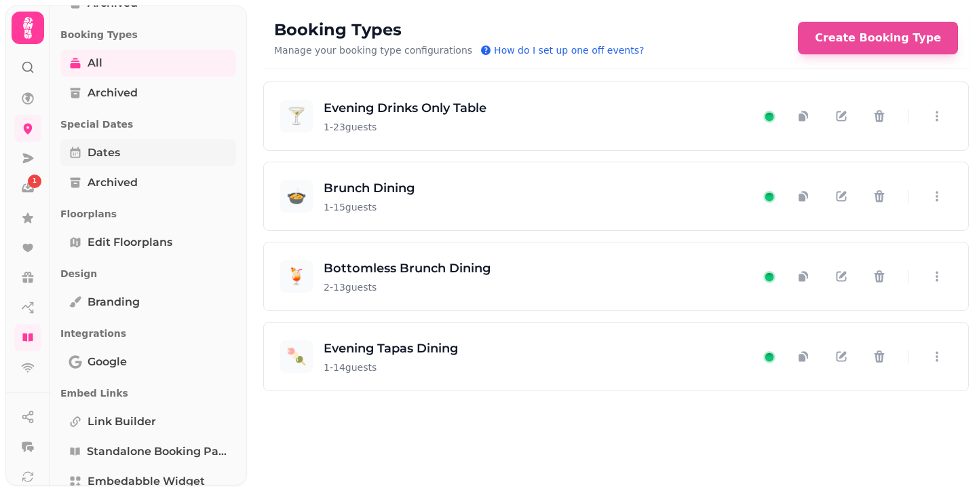
click at [104, 151] on span "Dates" at bounding box center [104, 153] width 33 height 16
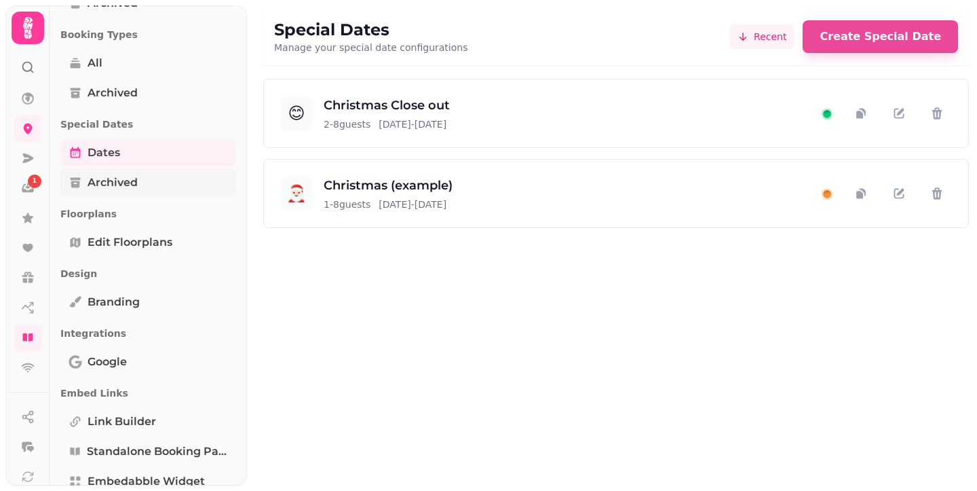
click at [107, 183] on span "Archived" at bounding box center [113, 182] width 50 height 16
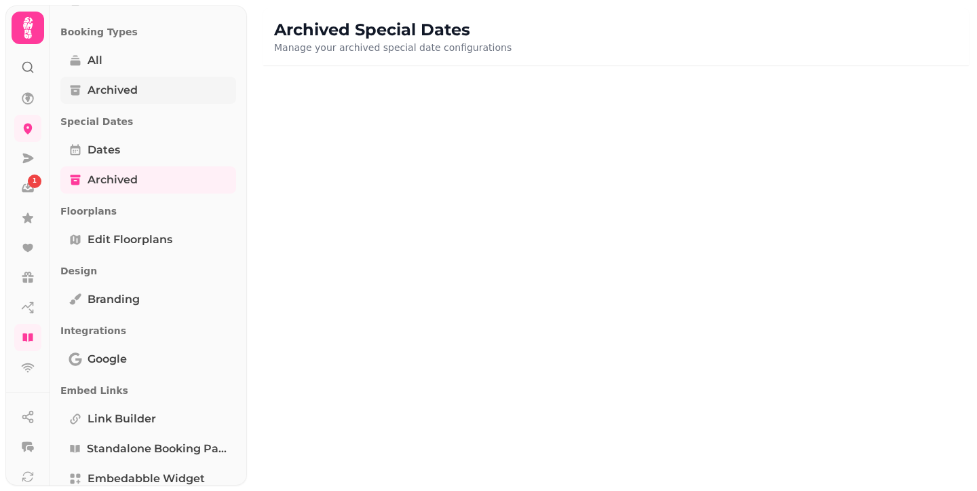
scroll to position [364, 0]
click at [153, 61] on link "All" at bounding box center [148, 60] width 176 height 27
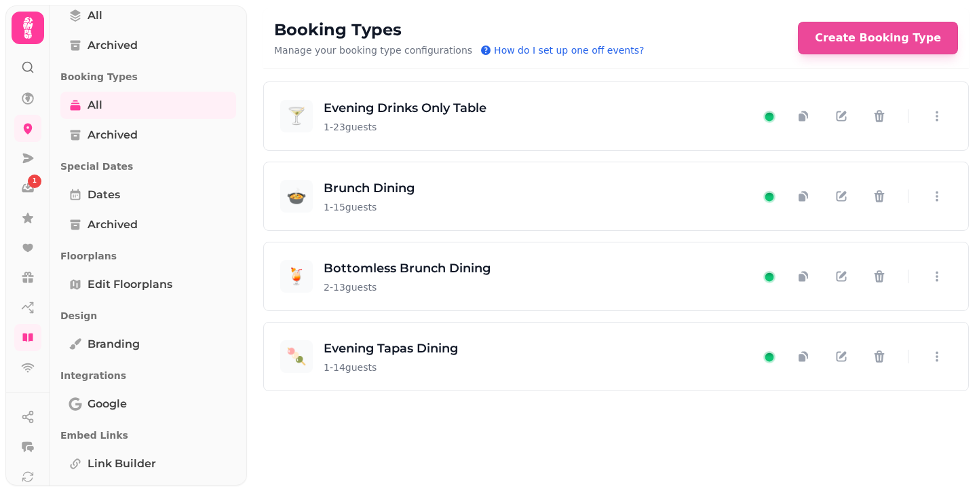
scroll to position [319, 0]
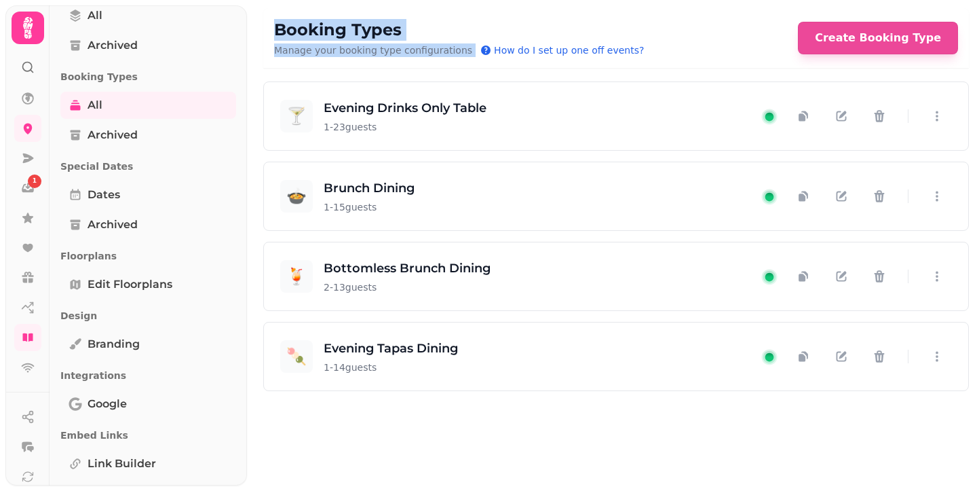
drag, startPoint x: 322, startPoint y: 39, endPoint x: 660, endPoint y: 43, distance: 338.0
click at [660, 43] on div "Booking Types Manage your booking type configurations How do I set up one off e…" at bounding box center [616, 38] width 706 height 60
click at [660, 43] on div "Booking Types Manage your booking type configurations How do I set up one off e…" at bounding box center [616, 38] width 684 height 38
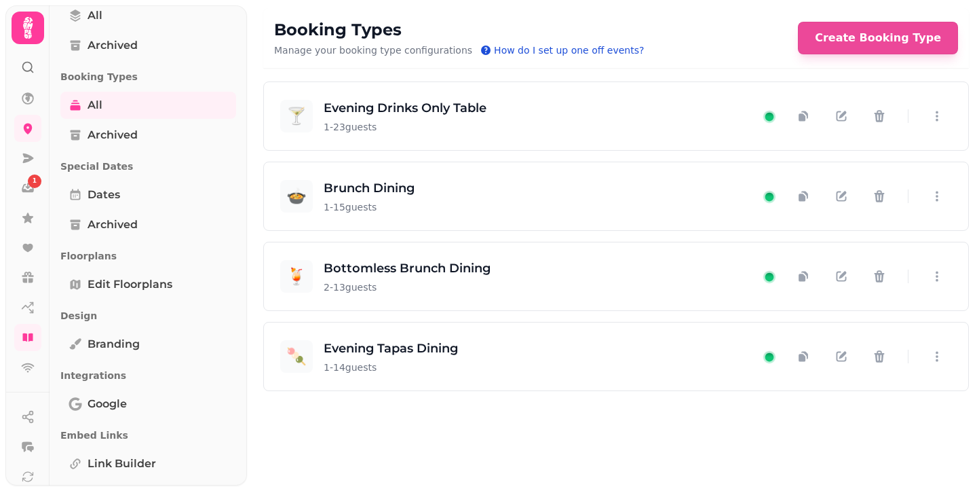
click at [569, 52] on span "How do I set up one off events?" at bounding box center [569, 50] width 150 height 14
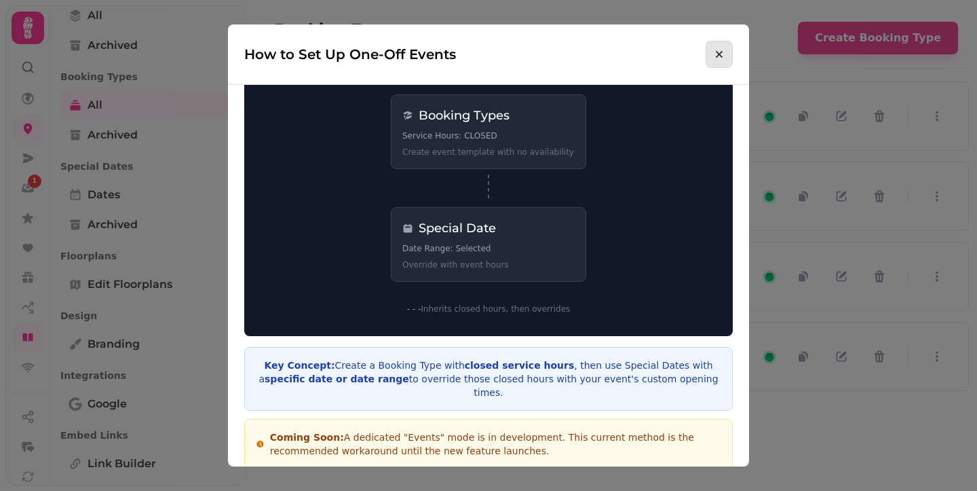
scroll to position [60, 0]
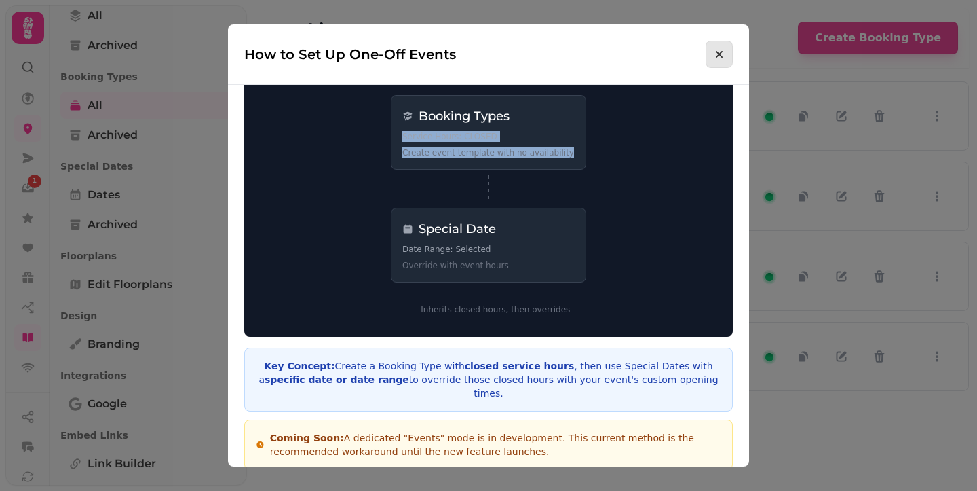
drag, startPoint x: 406, startPoint y: 137, endPoint x: 559, endPoint y: 157, distance: 154.1
click at [559, 157] on div "Booking Types Service Hours: CLOSED Create event template with no availability" at bounding box center [488, 132] width 195 height 75
click at [559, 157] on p "Create event template with no availability" at bounding box center [488, 152] width 172 height 11
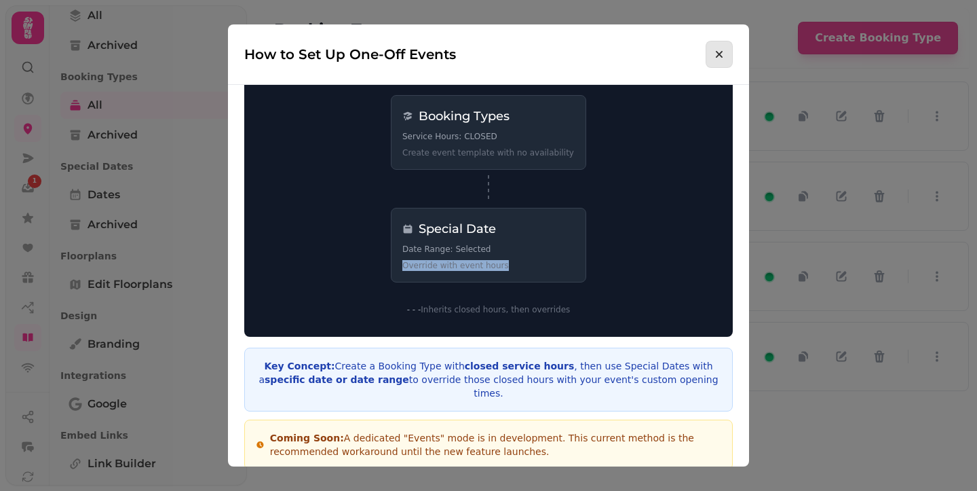
drag, startPoint x: 396, startPoint y: 268, endPoint x: 500, endPoint y: 266, distance: 103.9
click at [500, 266] on div "Special Date Date Range: Selected Override with event hours" at bounding box center [488, 245] width 195 height 75
click at [500, 266] on p "Override with event hours" at bounding box center [488, 265] width 172 height 11
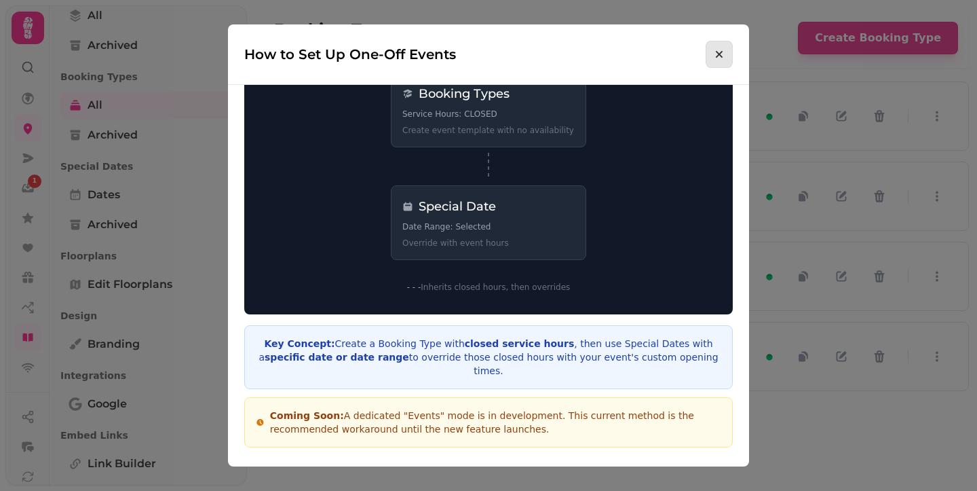
scroll to position [448, 0]
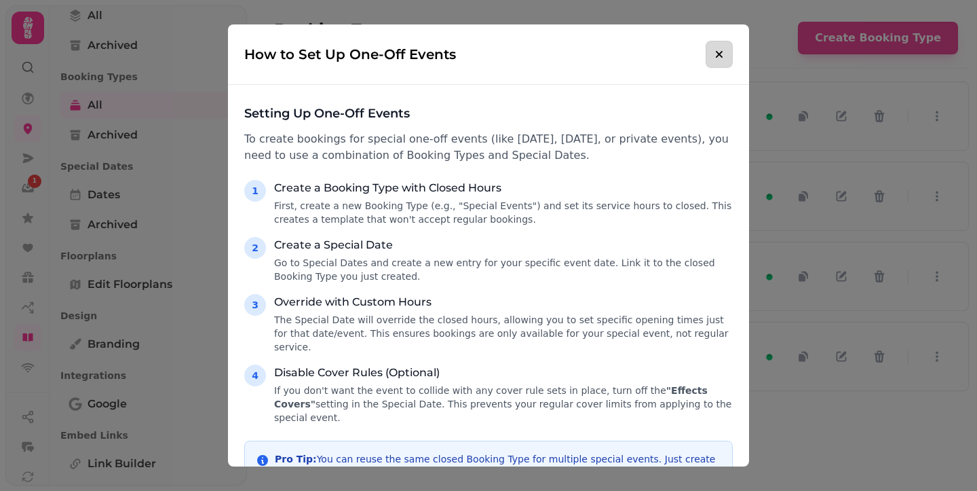
click at [713, 58] on icon "Close modal" at bounding box center [720, 55] width 14 height 14
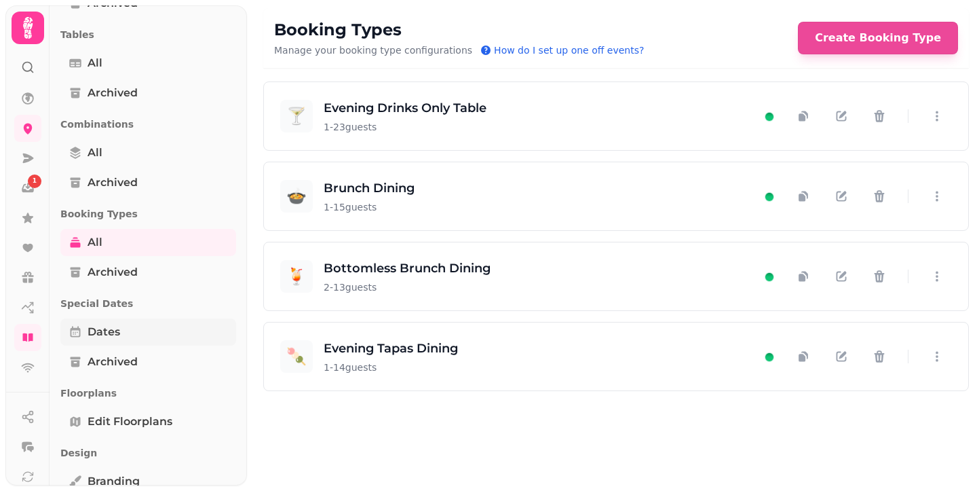
scroll to position [210, 0]
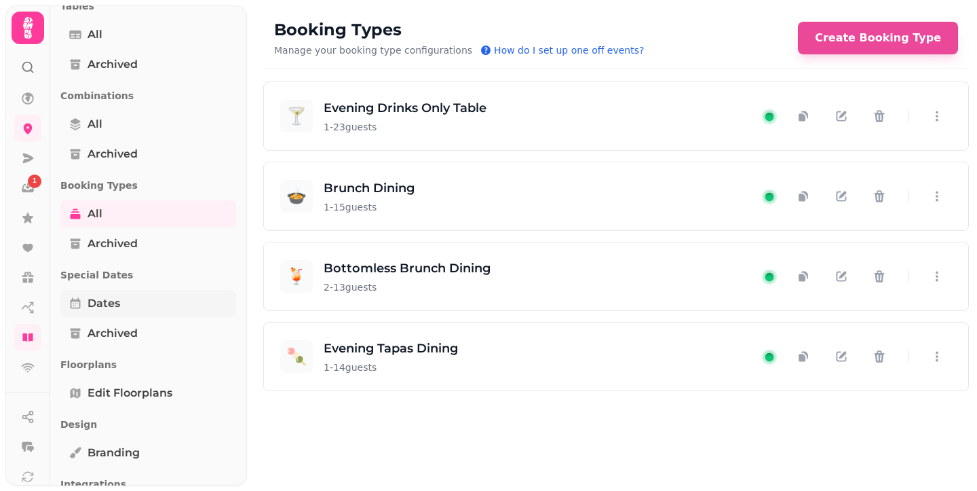
click at [125, 304] on link "Dates" at bounding box center [148, 303] width 176 height 27
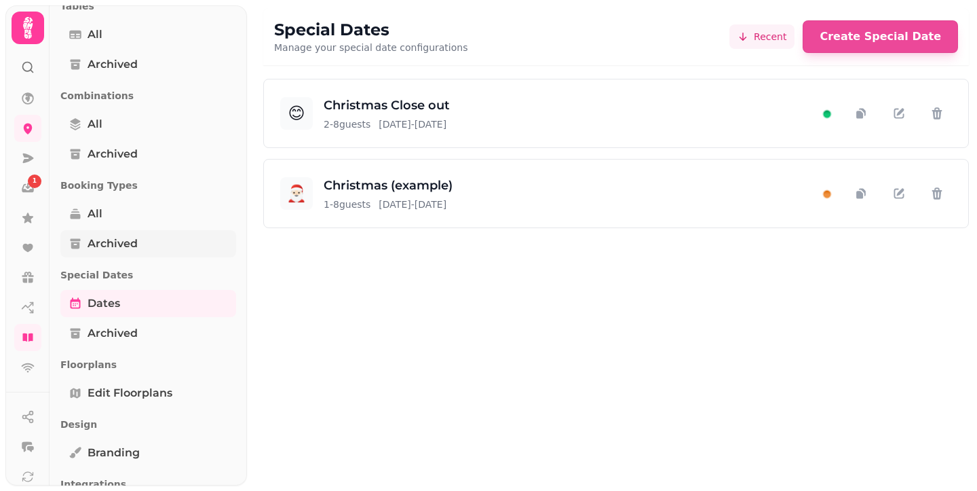
click at [122, 236] on span "Archived" at bounding box center [113, 244] width 50 height 16
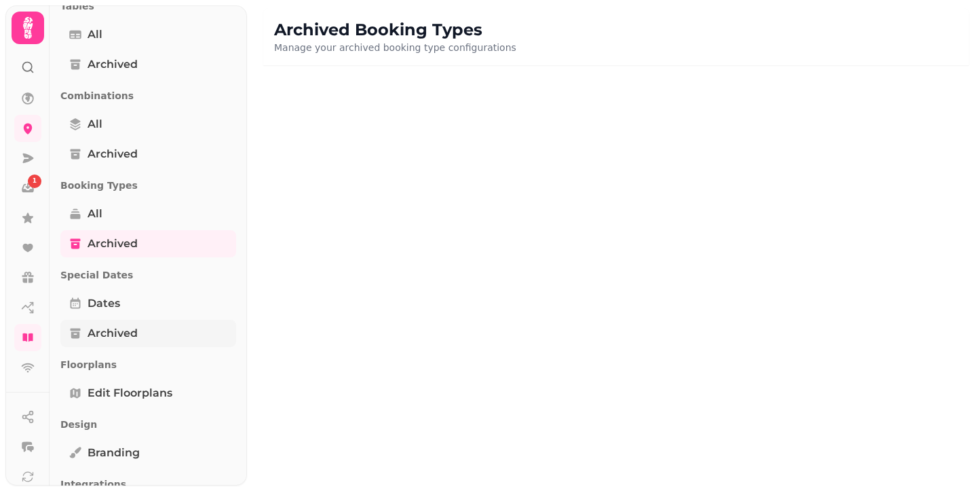
click at [114, 335] on span "Archived" at bounding box center [113, 333] width 50 height 16
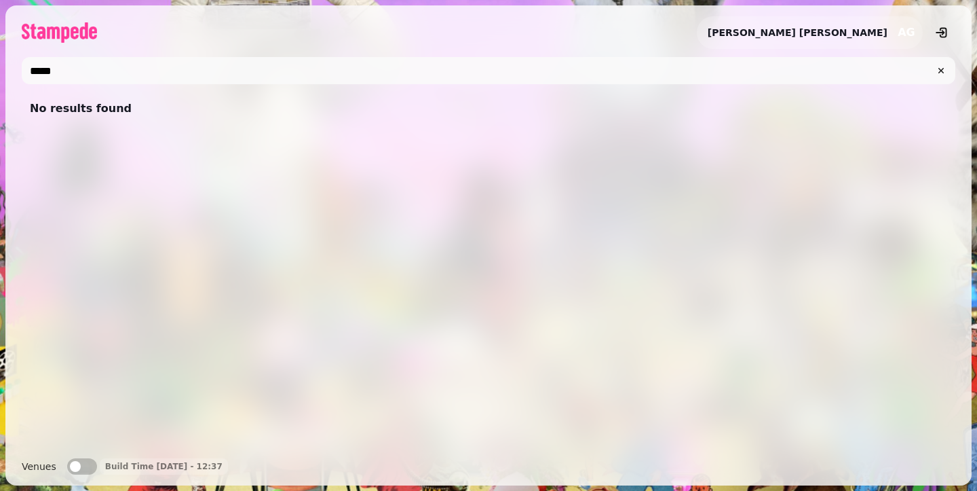
click at [310, 80] on input "*****" at bounding box center [489, 70] width 934 height 27
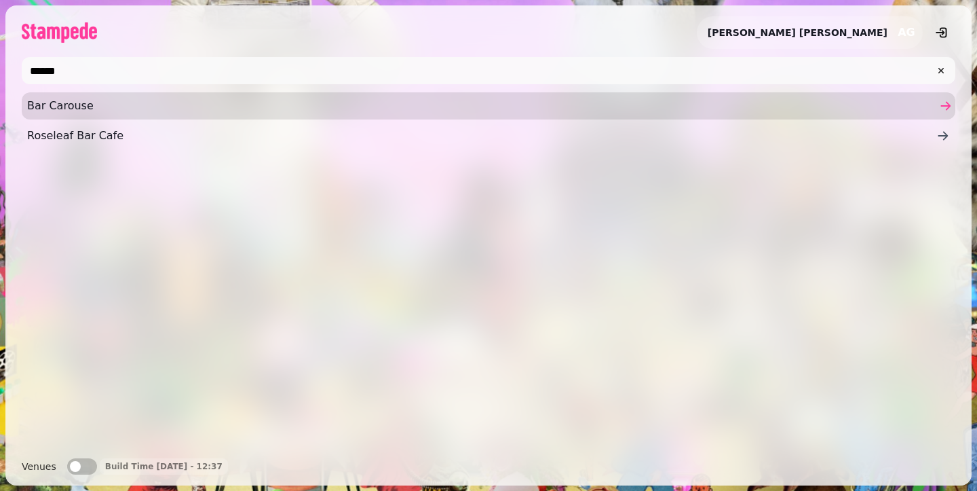
type input "******"
click at [187, 105] on span "Bar Carouse" at bounding box center [482, 106] width 910 height 16
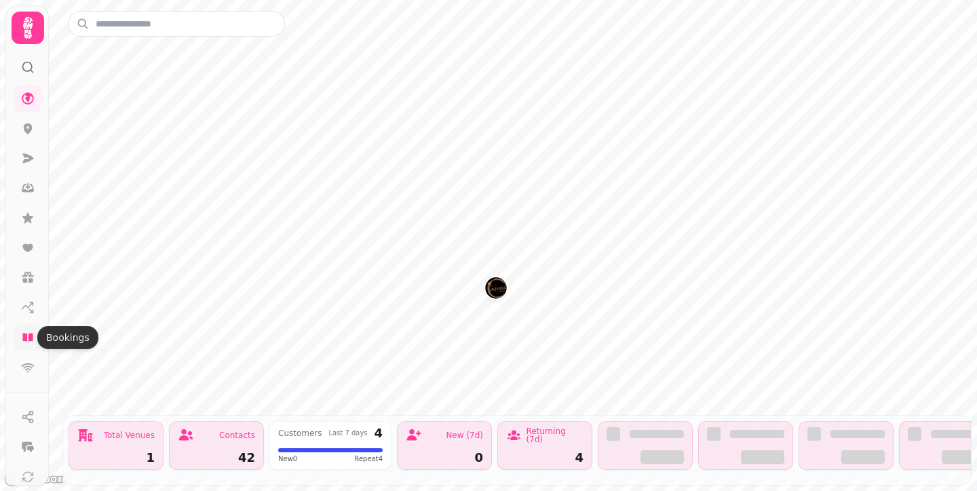
click at [22, 337] on icon at bounding box center [28, 338] width 14 height 14
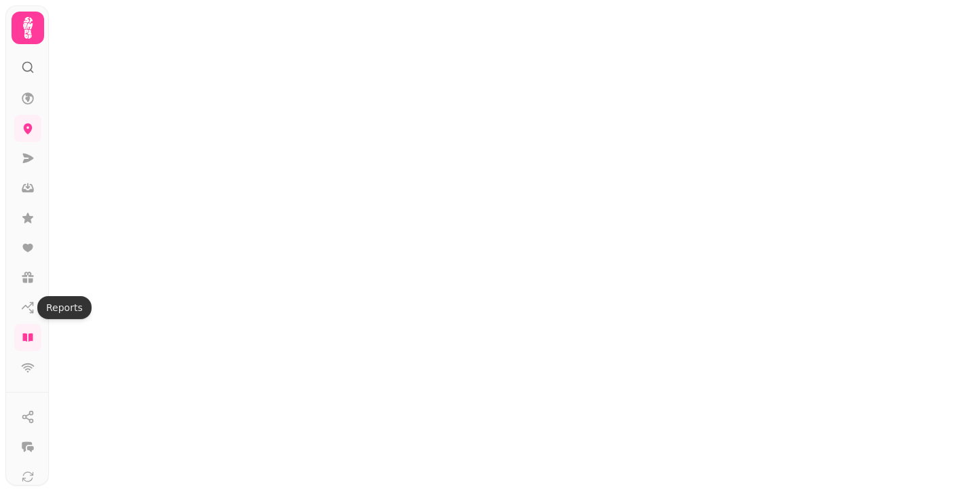
drag, startPoint x: 48, startPoint y: 17, endPoint x: 39, endPoint y: 21, distance: 9.7
click at [48, 18] on div at bounding box center [26, 245] width 43 height 480
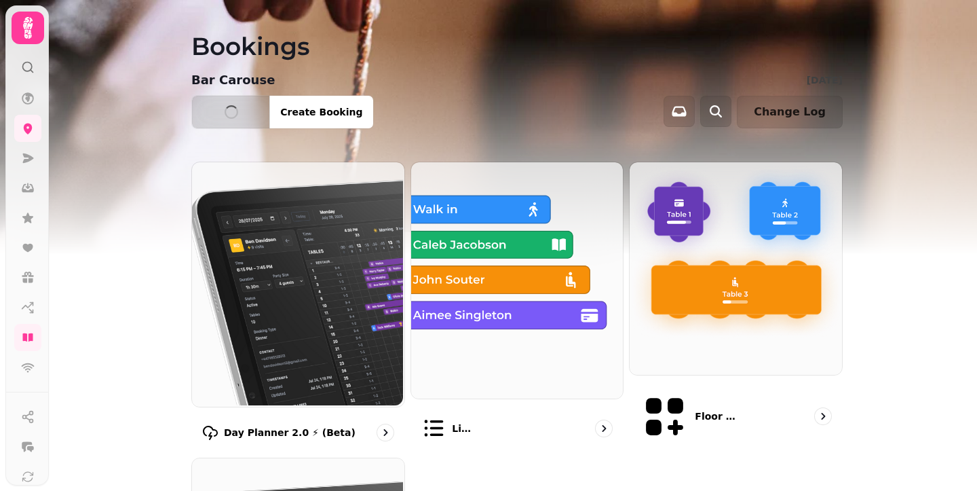
click at [35, 24] on icon at bounding box center [27, 27] width 27 height 27
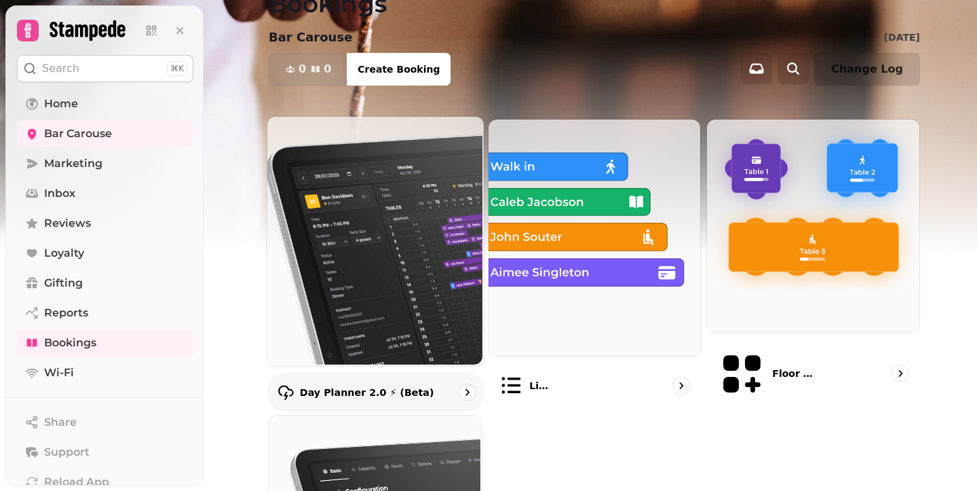
scroll to position [236, 0]
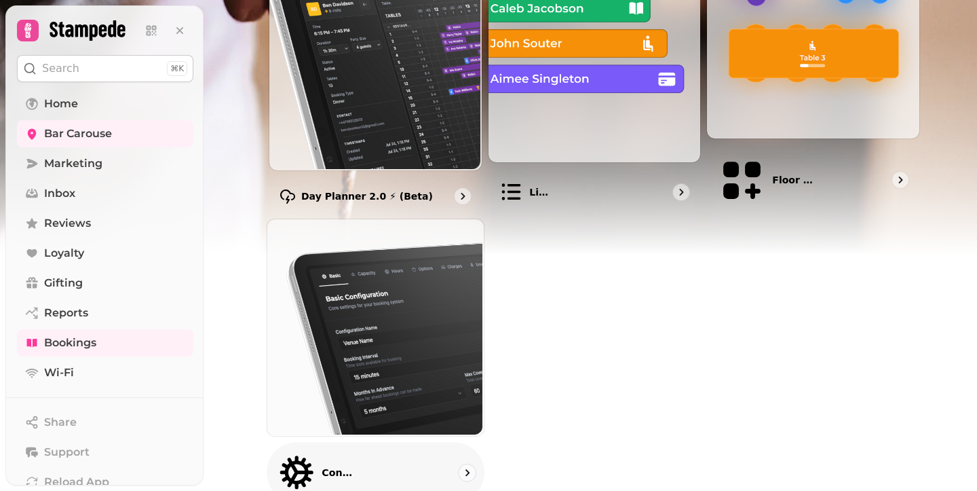
click at [390, 378] on img at bounding box center [374, 326] width 217 height 217
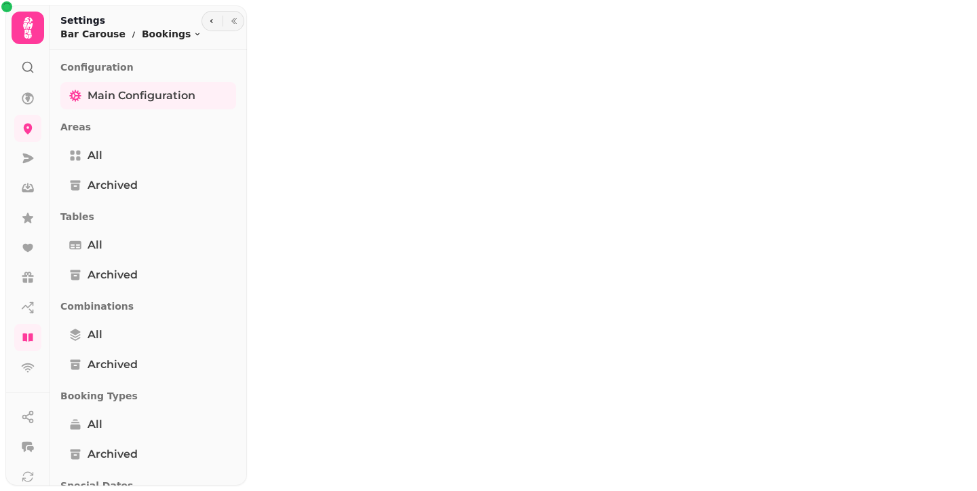
select select "**********"
select select "**"
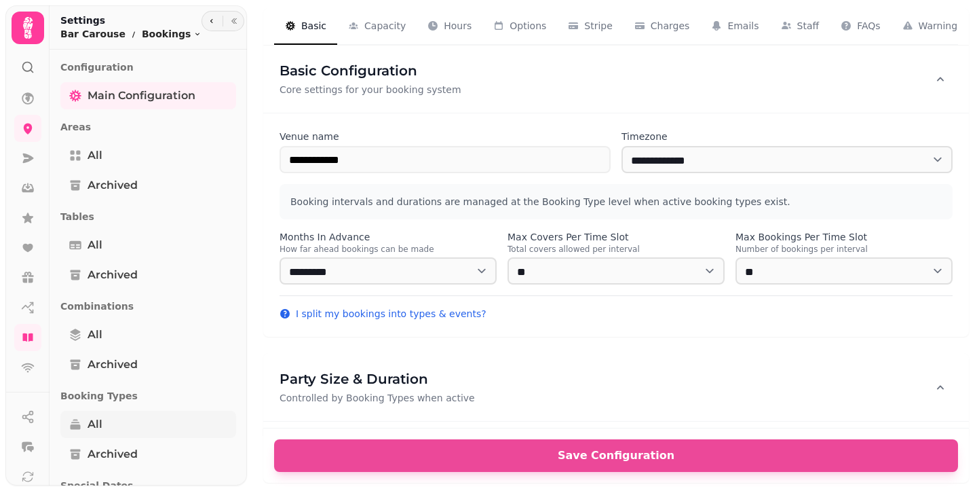
click at [111, 430] on link "All" at bounding box center [148, 424] width 176 height 27
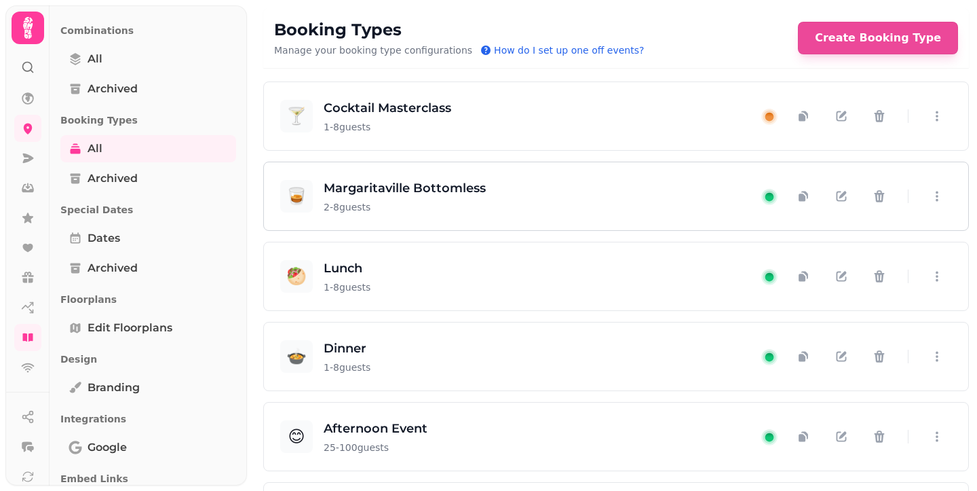
scroll to position [149, 0]
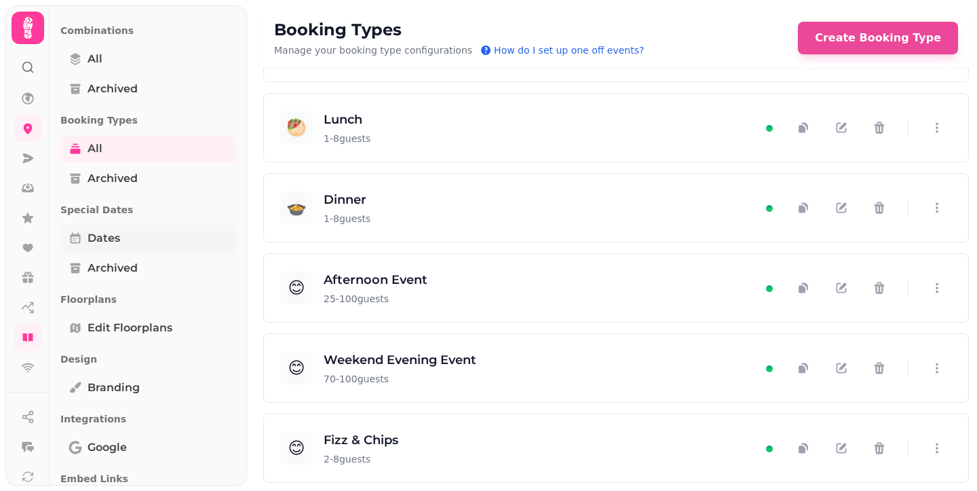
click at [128, 233] on link "Dates" at bounding box center [148, 238] width 176 height 27
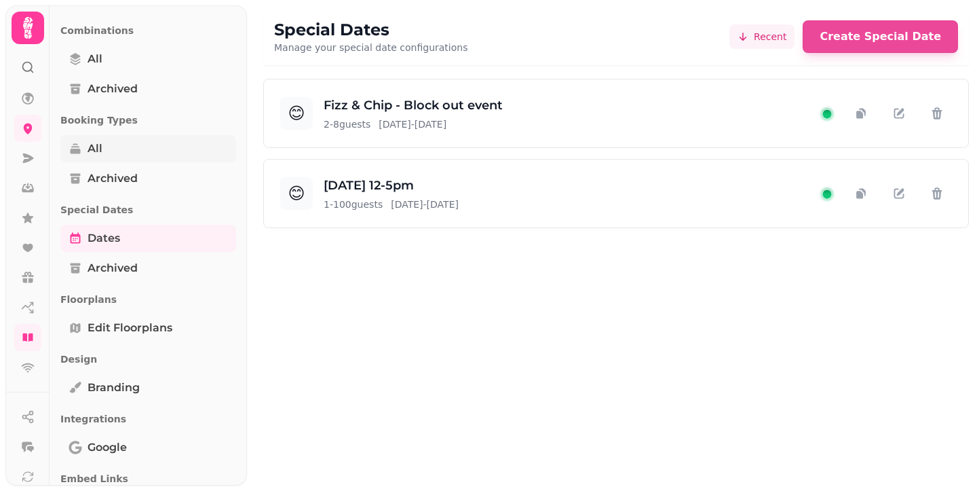
click at [89, 157] on link "All" at bounding box center [148, 148] width 176 height 27
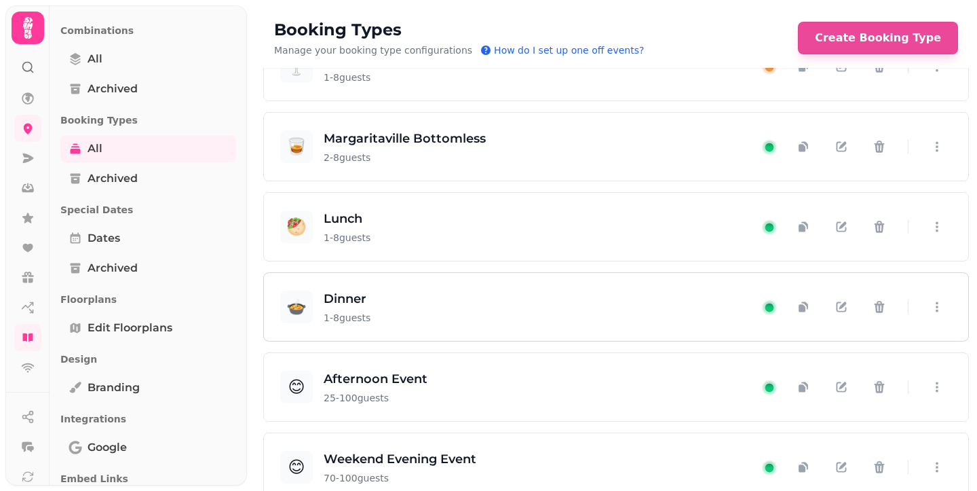
scroll to position [149, 0]
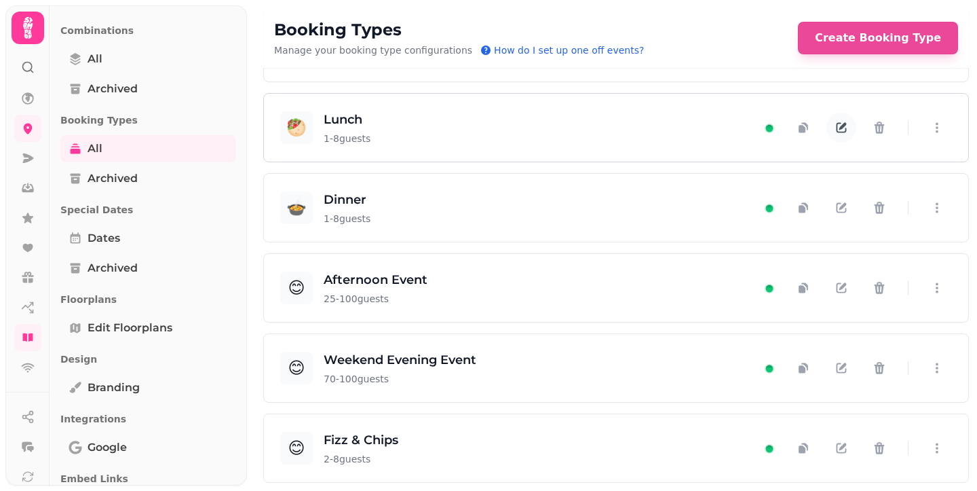
click at [827, 128] on button "button" at bounding box center [842, 128] width 30 height 30
select select "*"
select select "****"
select select "*"
select select "****"
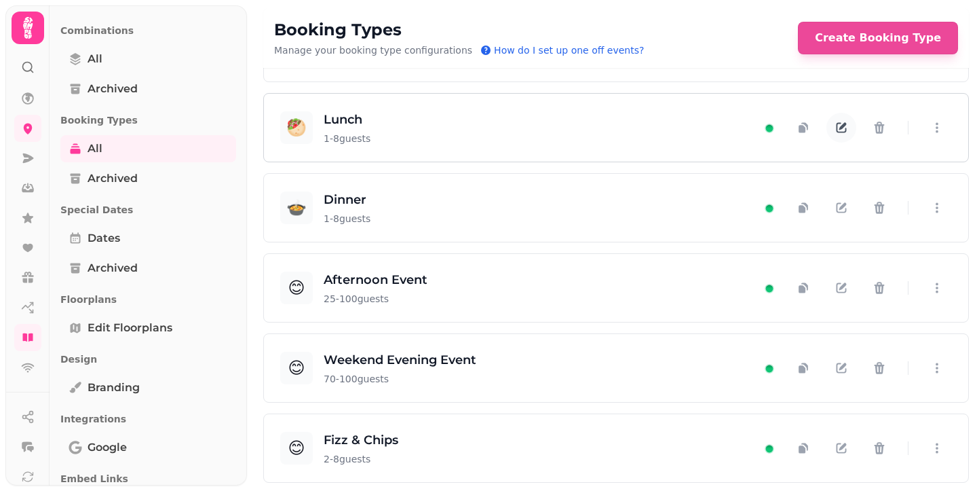
select select "*****"
select select "*"
select select "***"
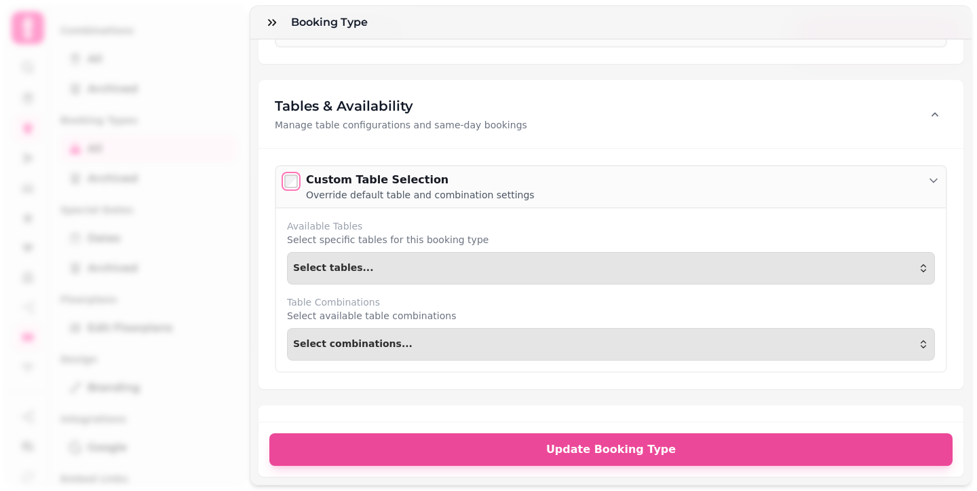
scroll to position [1142, 0]
click at [293, 169] on div at bounding box center [291, 178] width 19 height 19
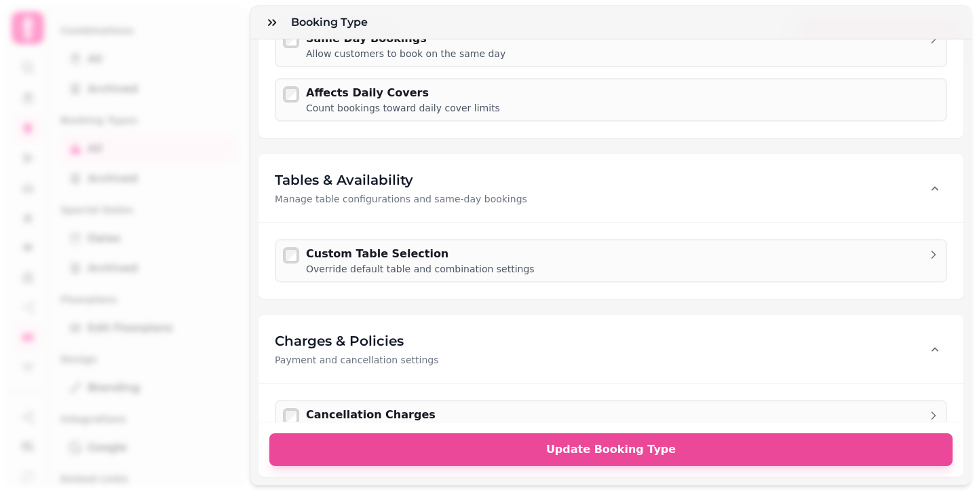
scroll to position [1081, 0]
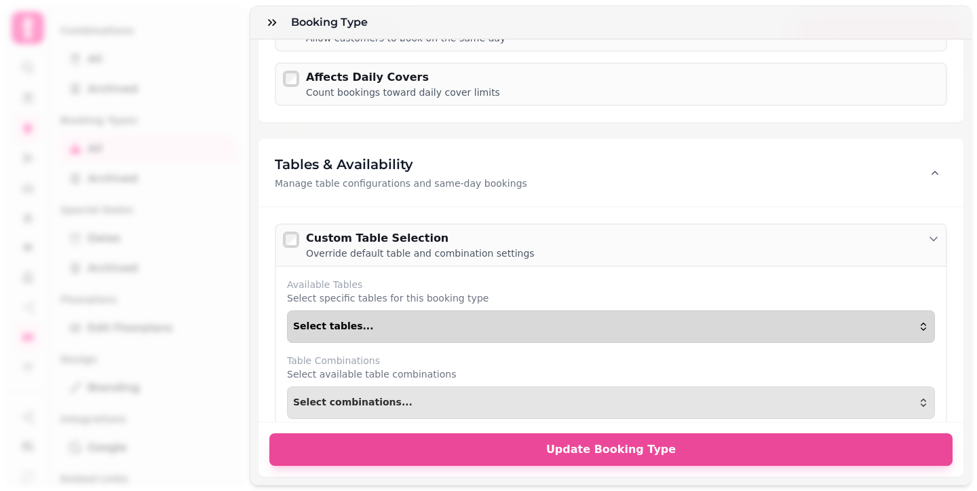
click at [436, 324] on div "Select tables..." at bounding box center [611, 326] width 636 height 11
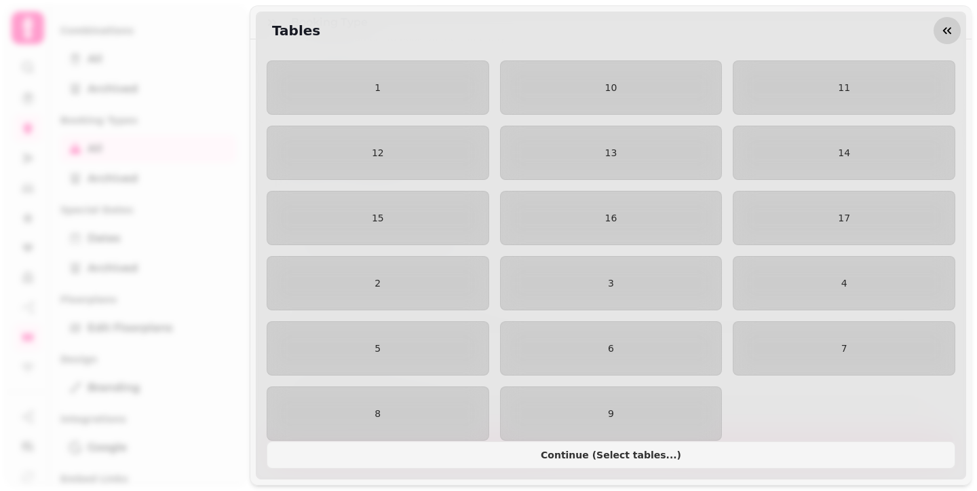
click at [947, 31] on icon "button" at bounding box center [948, 31] width 14 height 14
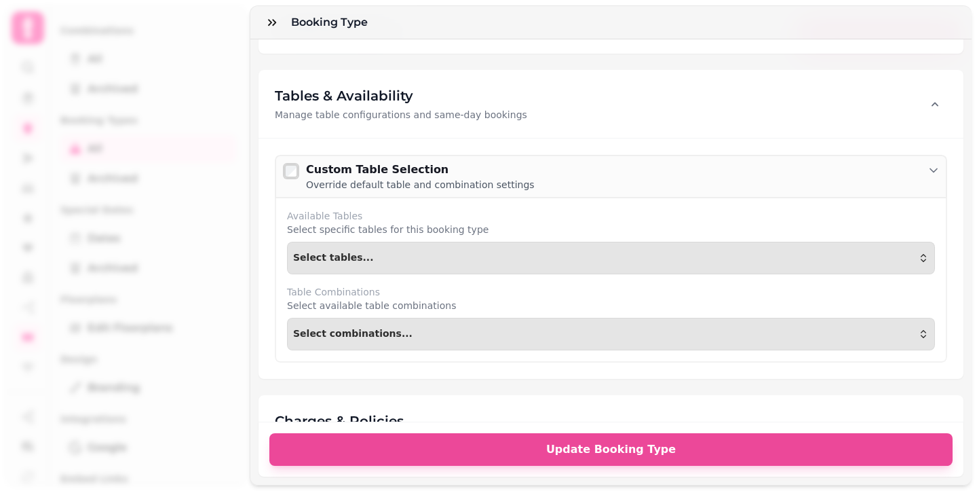
scroll to position [1169, 0]
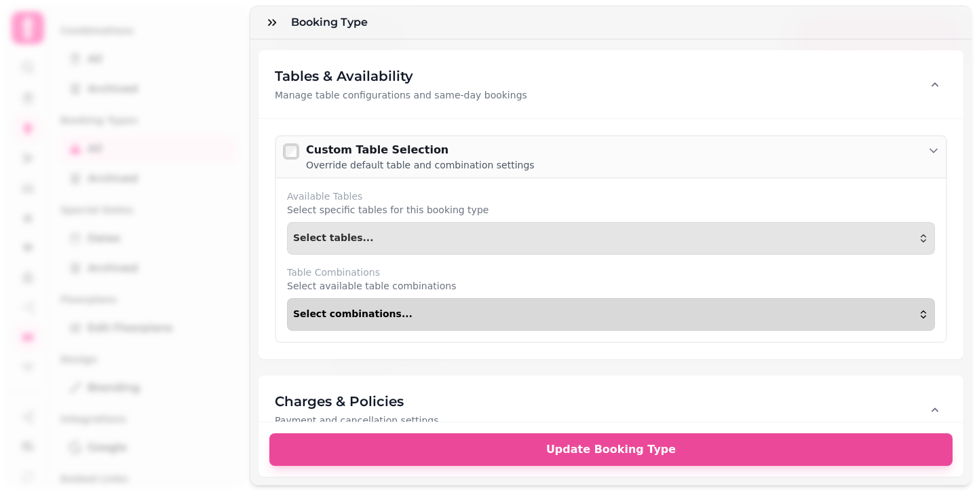
click at [393, 309] on span "Select combinations..." at bounding box center [352, 314] width 119 height 11
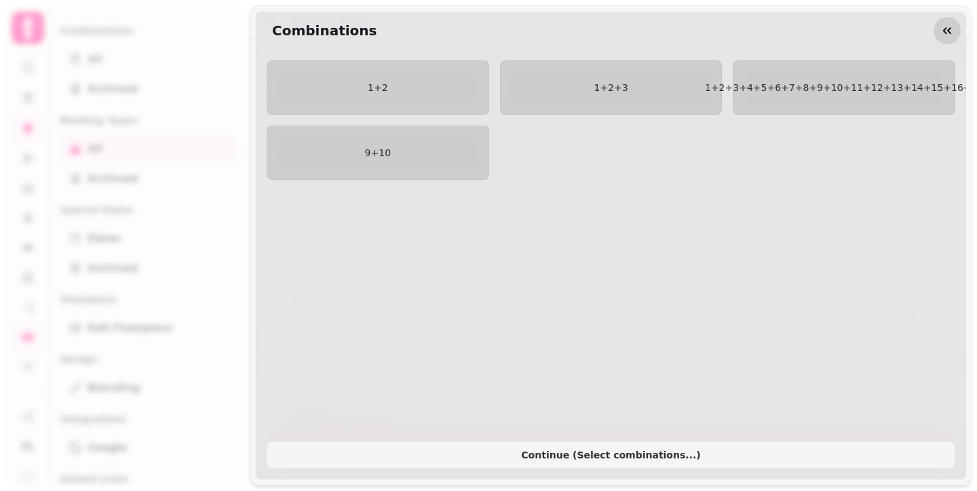
click at [945, 33] on icon "button" at bounding box center [947, 30] width 8 height 7
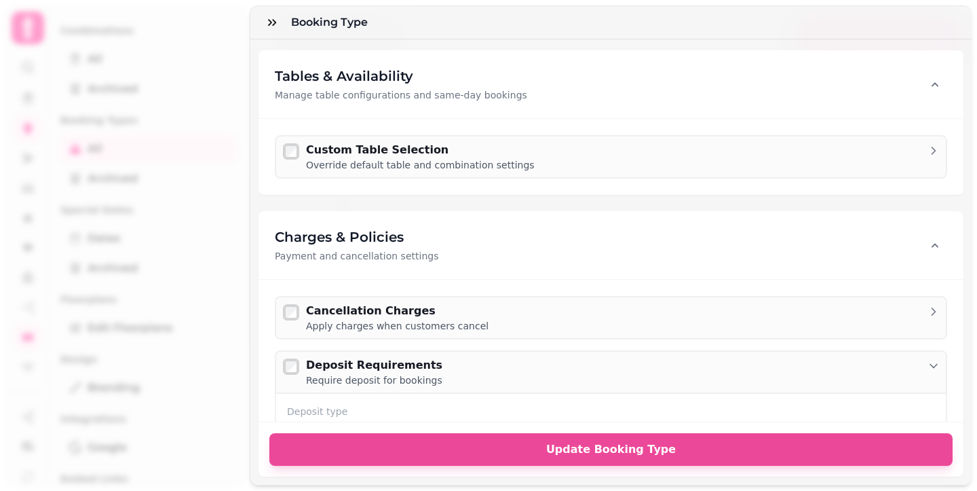
click at [514, 127] on div "Custom Table Selection Override default table and combination settings" at bounding box center [611, 156] width 705 height 77
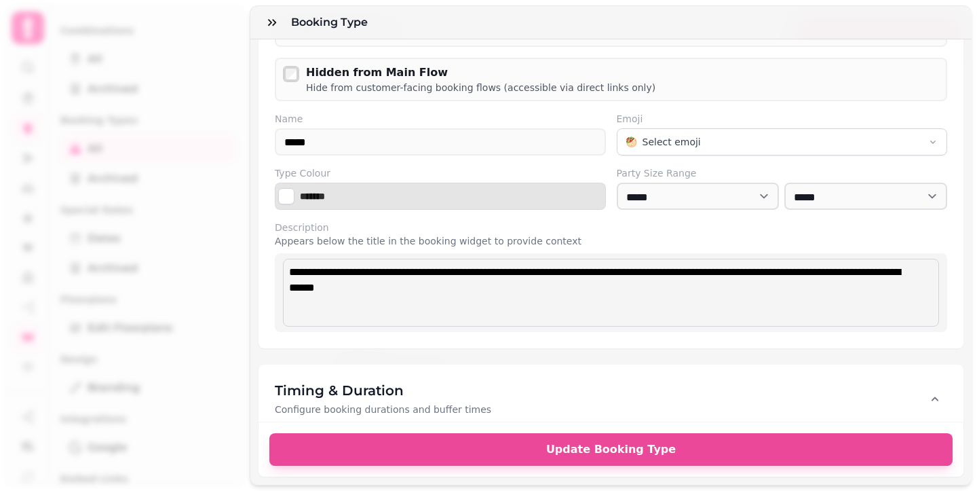
scroll to position [0, 0]
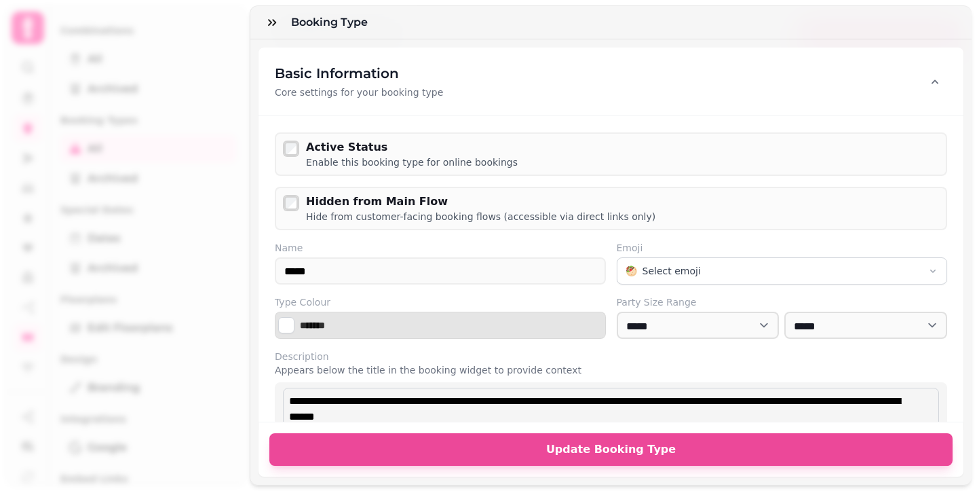
click at [181, 147] on div "Booking Type Basic Information Core settings for your booking type Active Statu…" at bounding box center [488, 256] width 977 height 469
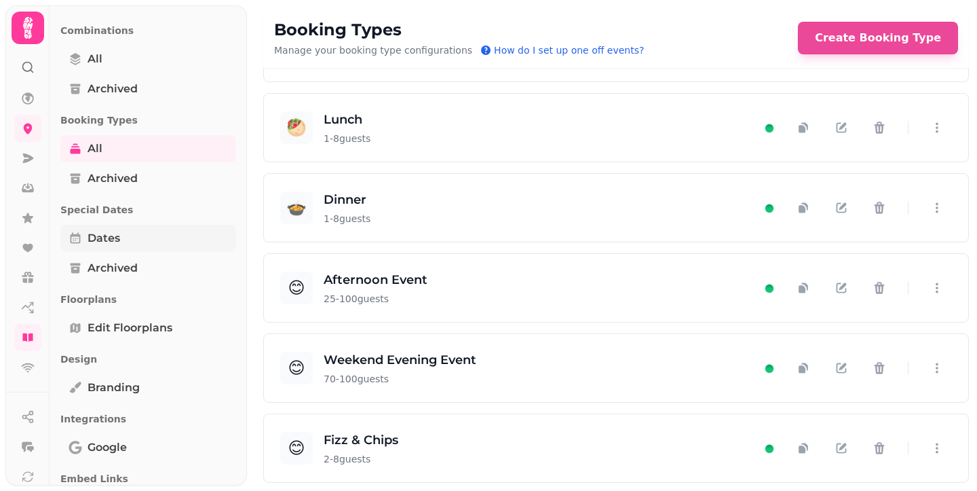
click at [149, 234] on link "Dates" at bounding box center [148, 238] width 176 height 27
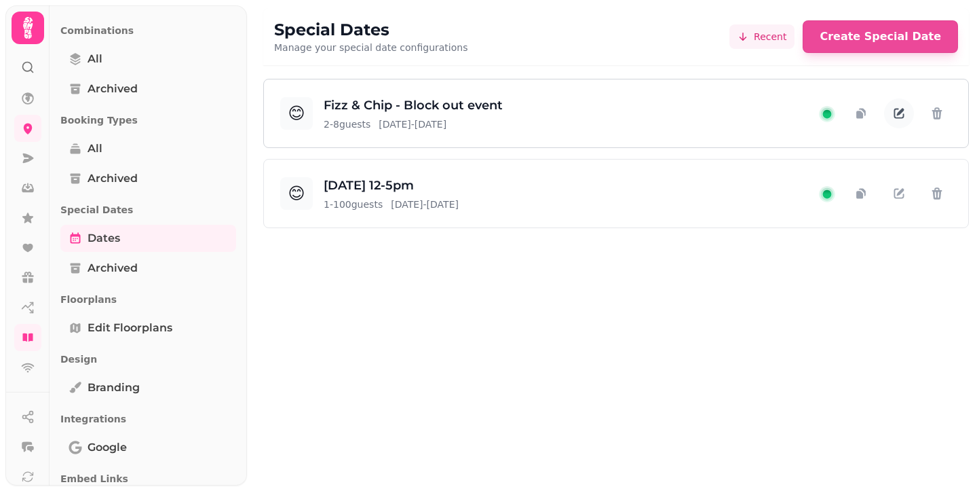
click at [901, 114] on icon "button" at bounding box center [900, 114] width 14 height 14
select select "*"
select select "****"
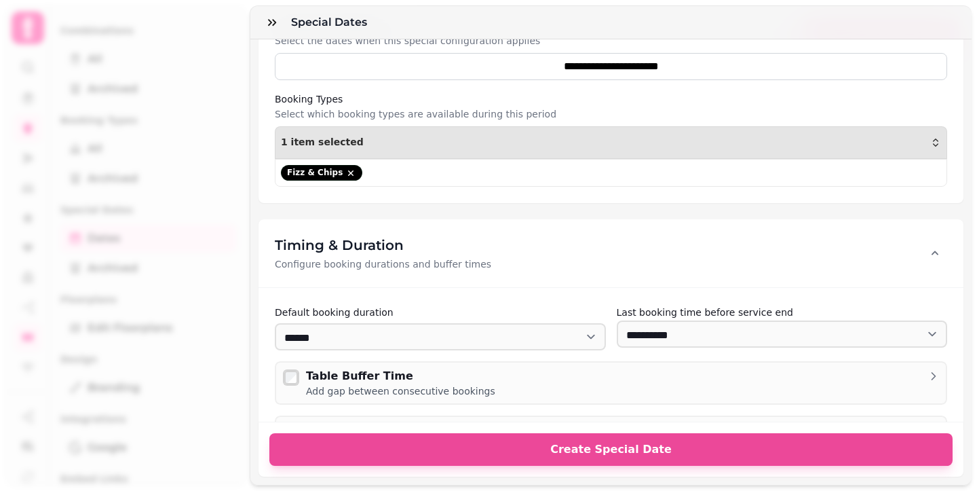
scroll to position [665, 0]
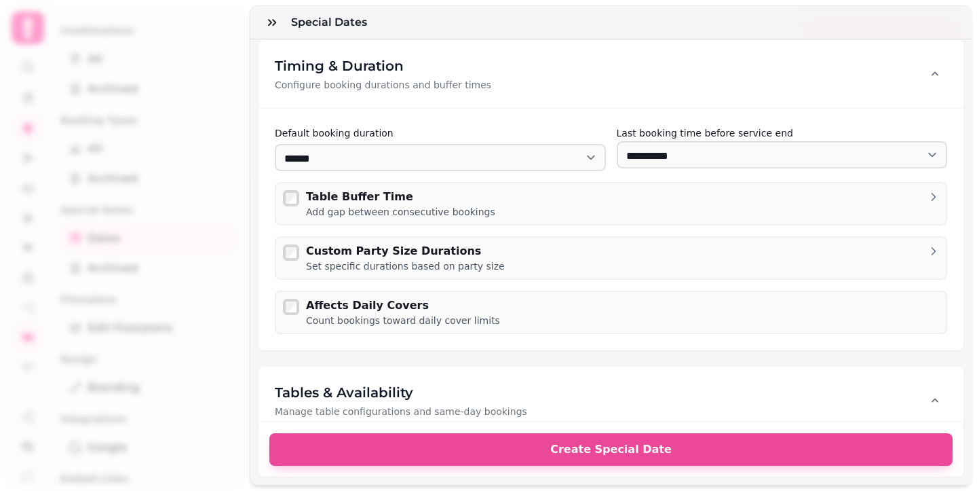
click at [209, 185] on div "**********" at bounding box center [488, 256] width 977 height 469
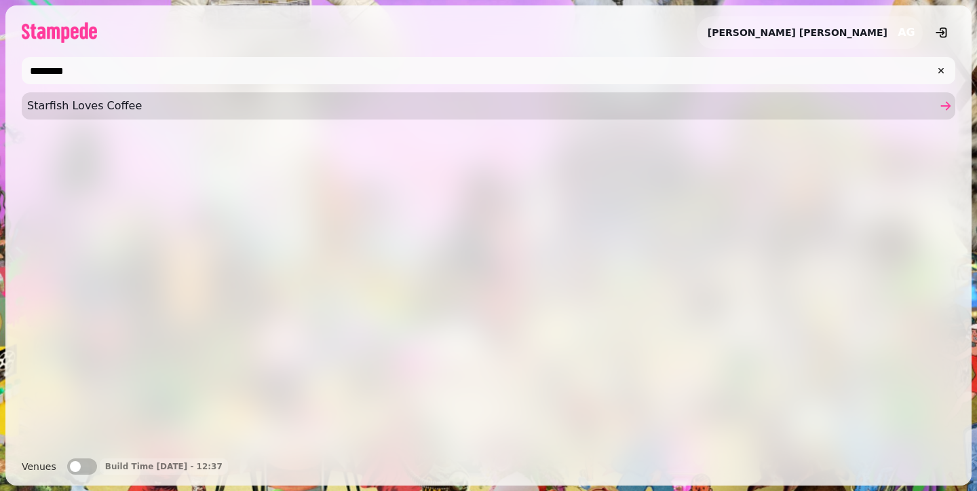
type input "********"
click at [161, 102] on span "Starfish Loves Coffee" at bounding box center [482, 106] width 910 height 16
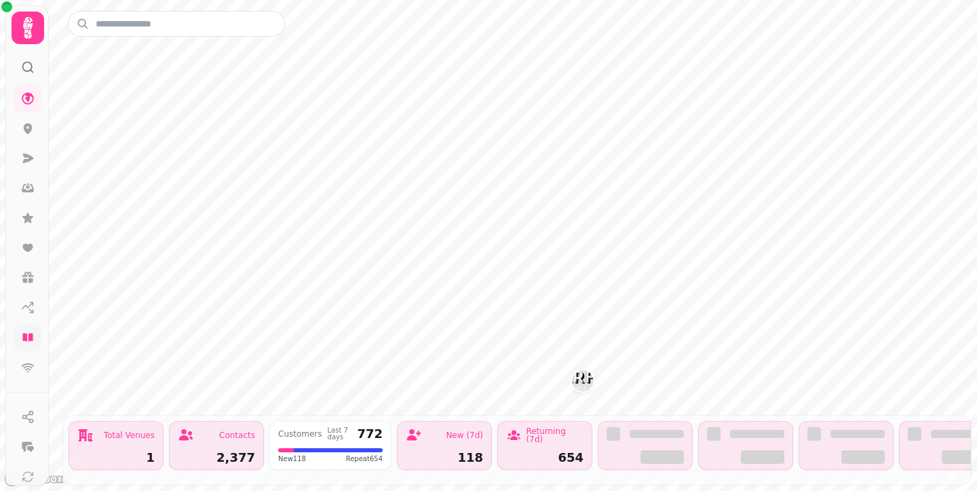
click at [24, 332] on icon at bounding box center [28, 338] width 14 height 14
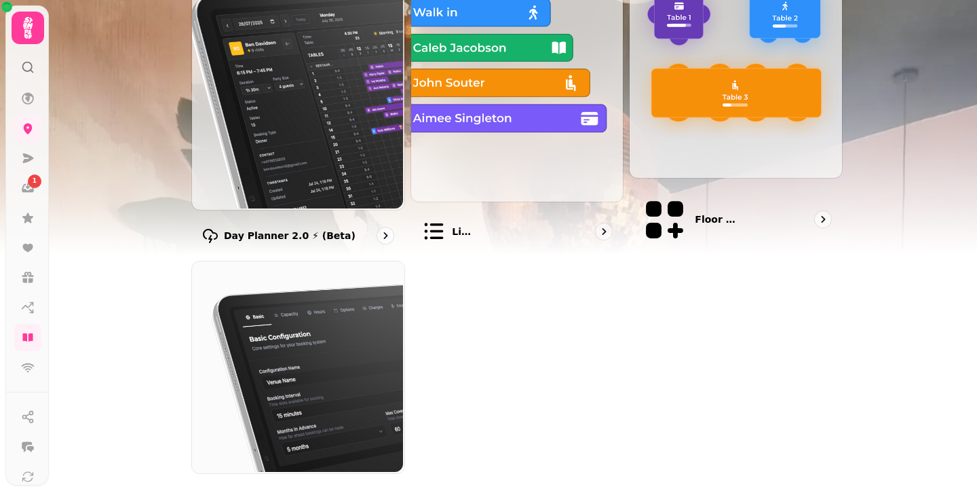
scroll to position [236, 0]
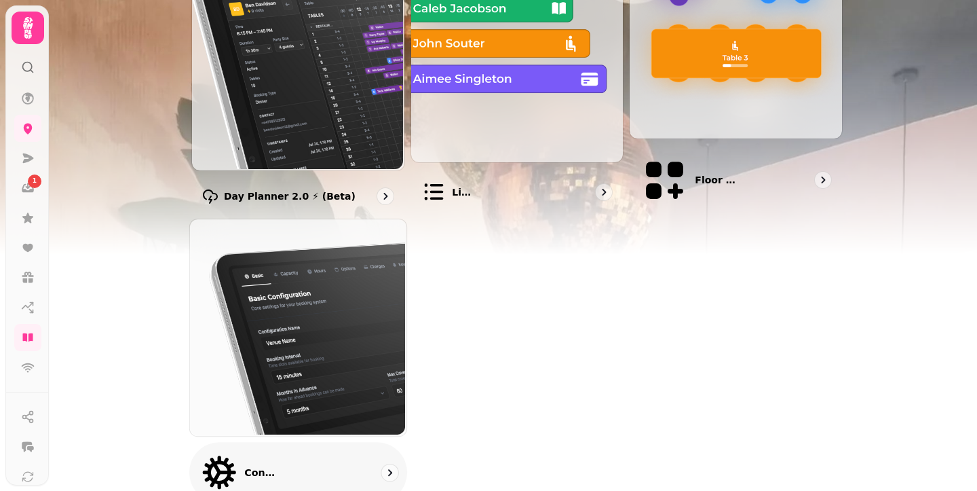
click at [348, 386] on img at bounding box center [297, 326] width 217 height 217
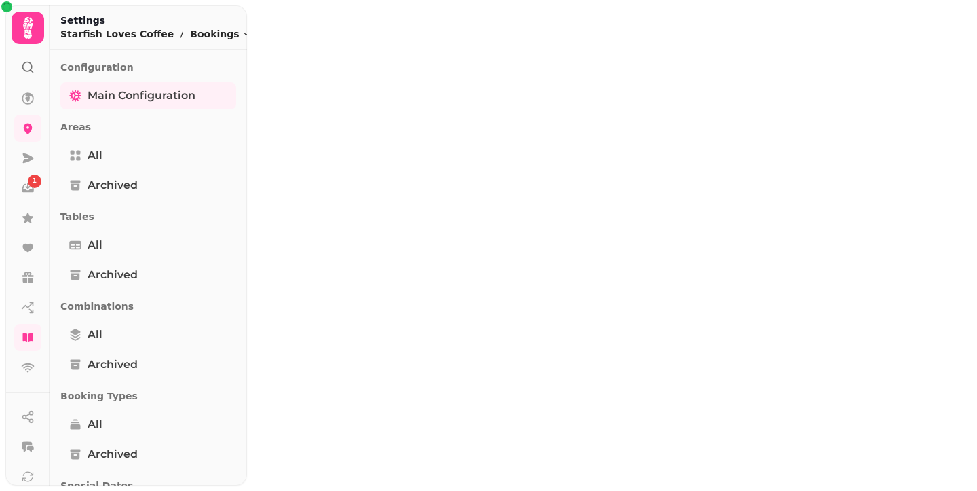
select select "**********"
select select "**"
select select "***"
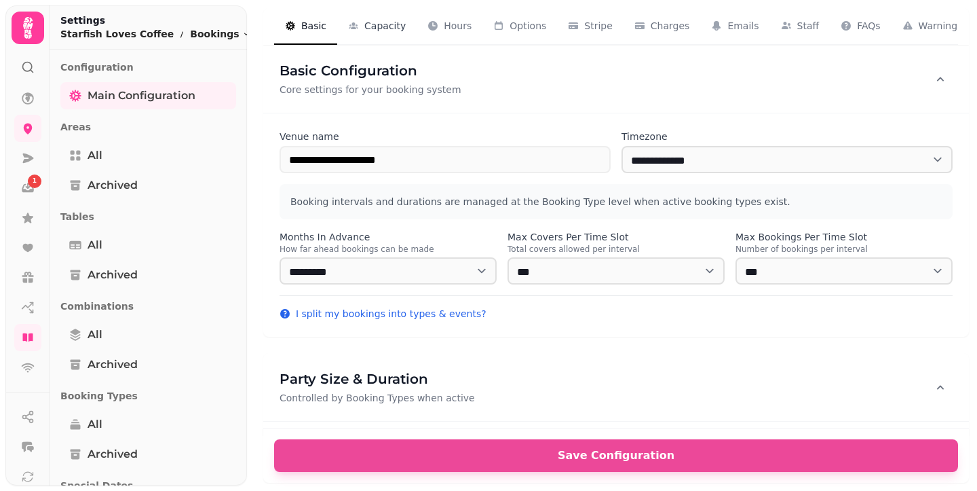
click at [373, 31] on span "Capacity" at bounding box center [384, 26] width 41 height 14
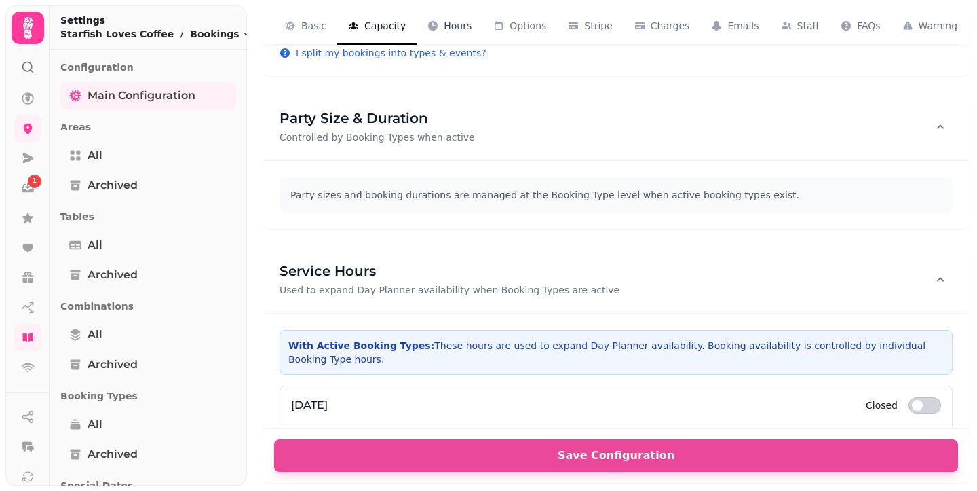
click at [445, 31] on span "Hours" at bounding box center [458, 26] width 28 height 14
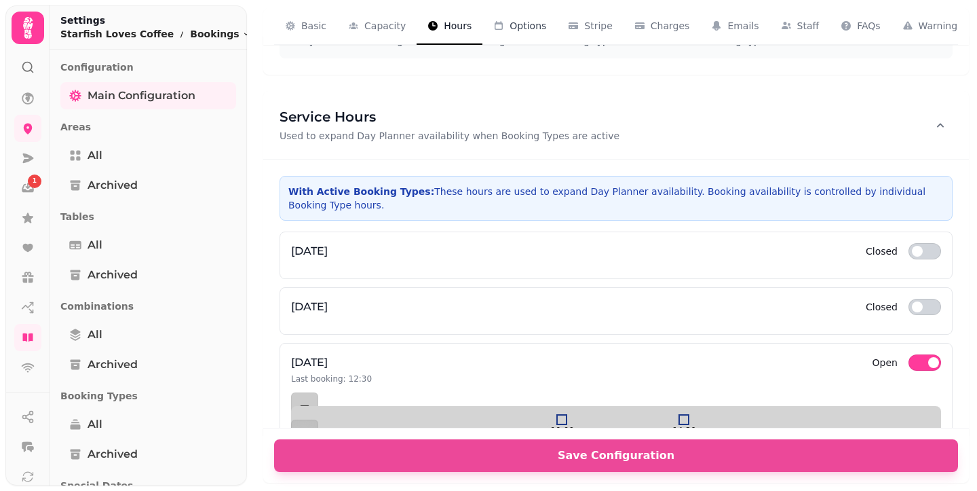
click at [516, 32] on span "Options" at bounding box center [528, 26] width 37 height 14
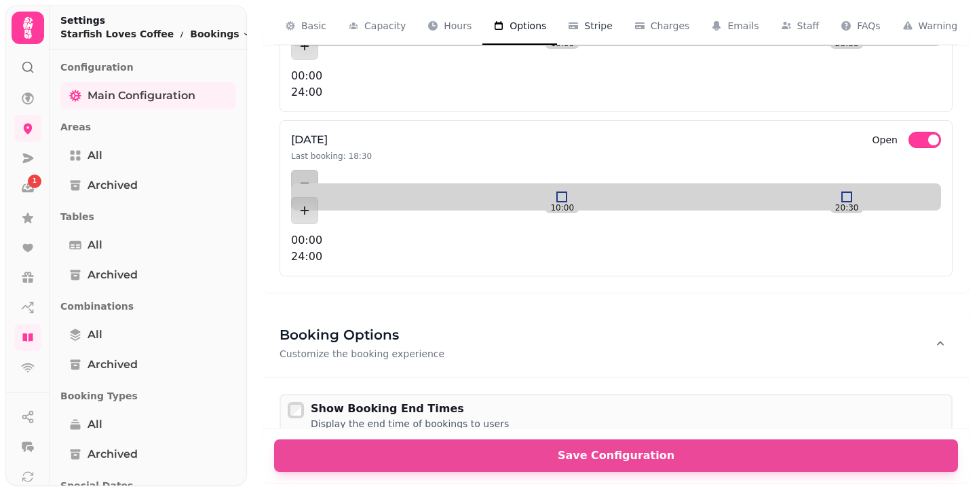
click at [578, 32] on div "Stripe 5" at bounding box center [590, 26] width 45 height 14
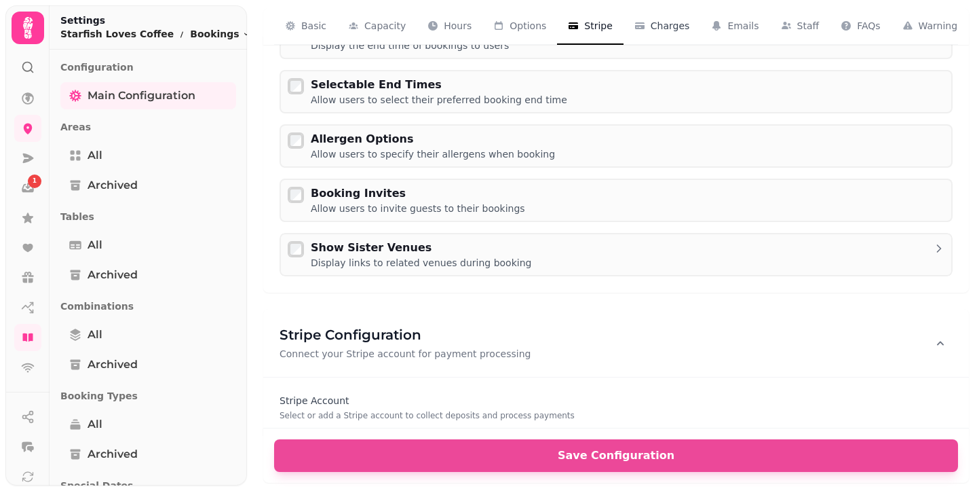
click at [656, 31] on span "Charges" at bounding box center [670, 26] width 39 height 14
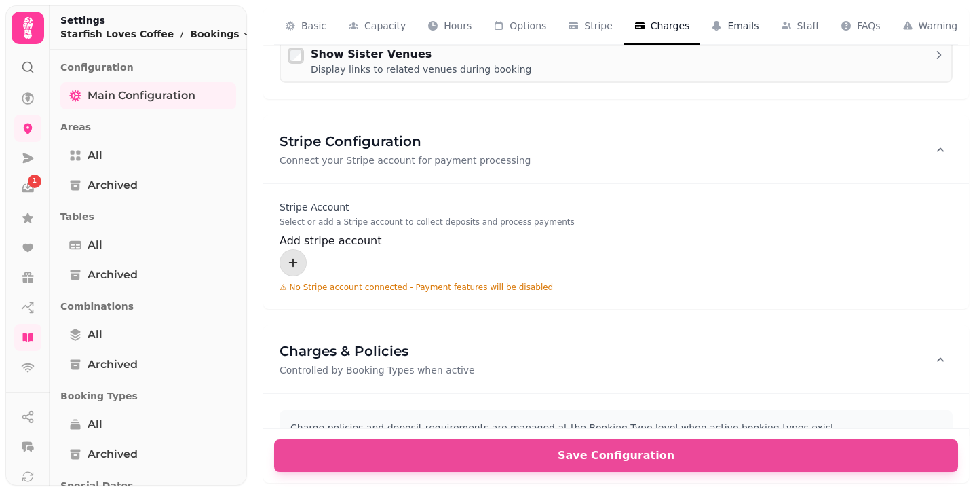
click at [741, 31] on span "Emails" at bounding box center [743, 26] width 31 height 14
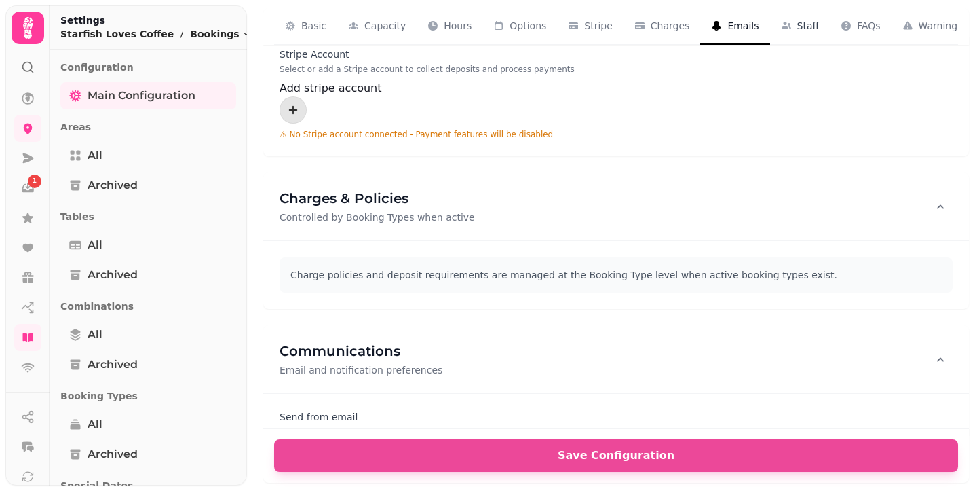
click at [798, 35] on button "Staff 8" at bounding box center [800, 26] width 60 height 37
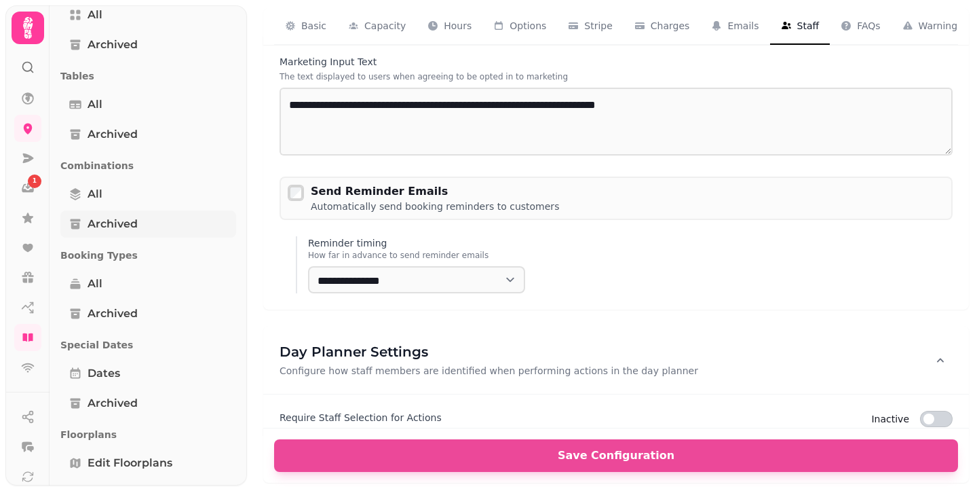
scroll to position [79, 0]
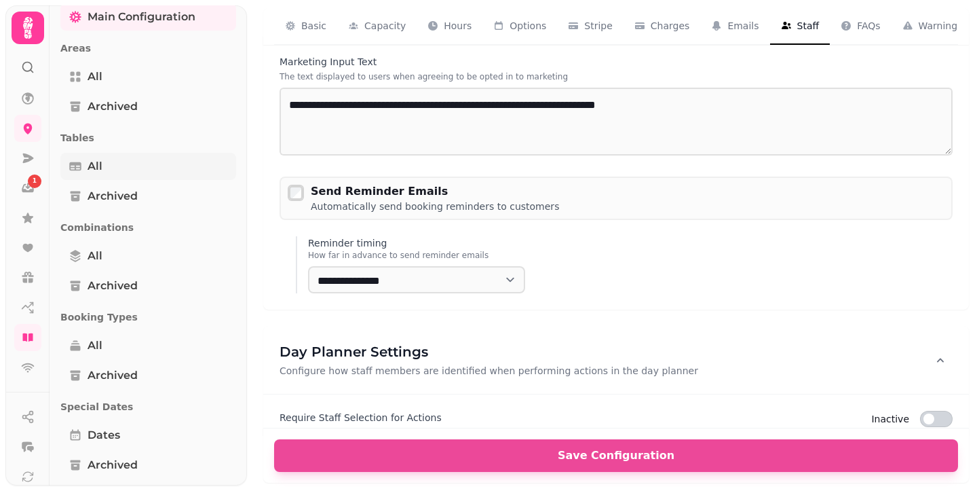
click at [117, 174] on link "All" at bounding box center [148, 166] width 176 height 27
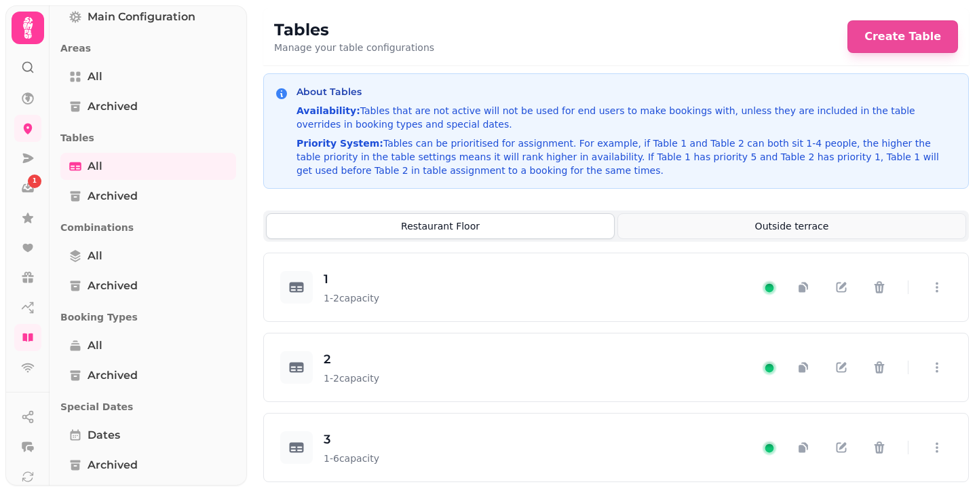
click at [675, 232] on button "Outside terrace" at bounding box center [792, 226] width 349 height 26
click at [938, 296] on button "button" at bounding box center [937, 287] width 30 height 30
click at [931, 294] on icon "button" at bounding box center [938, 287] width 14 height 14
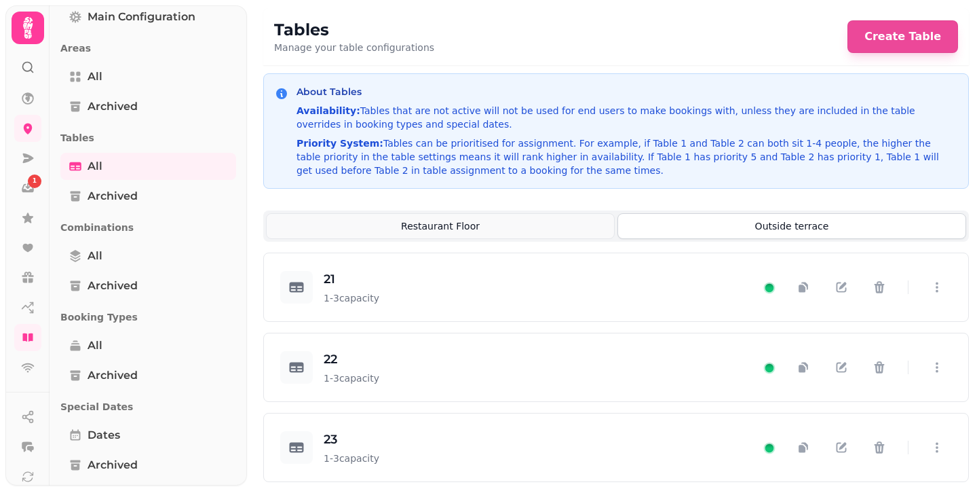
click at [436, 226] on button "Restaurant Floor" at bounding box center [440, 226] width 349 height 26
click at [712, 229] on button "Outside terrace" at bounding box center [792, 226] width 349 height 26
click at [936, 293] on icon "button" at bounding box center [937, 287] width 3 height 10
click at [827, 299] on button "button" at bounding box center [842, 287] width 30 height 30
select select "**********"
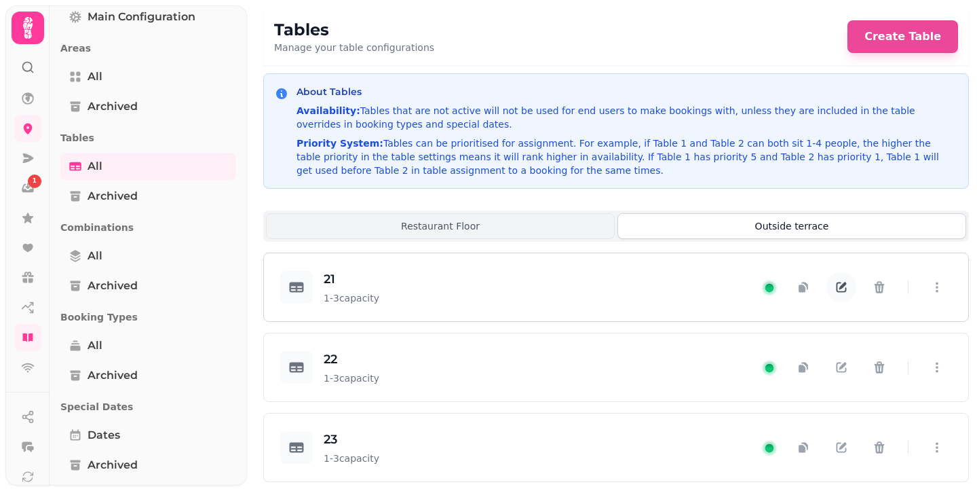
select select "*"
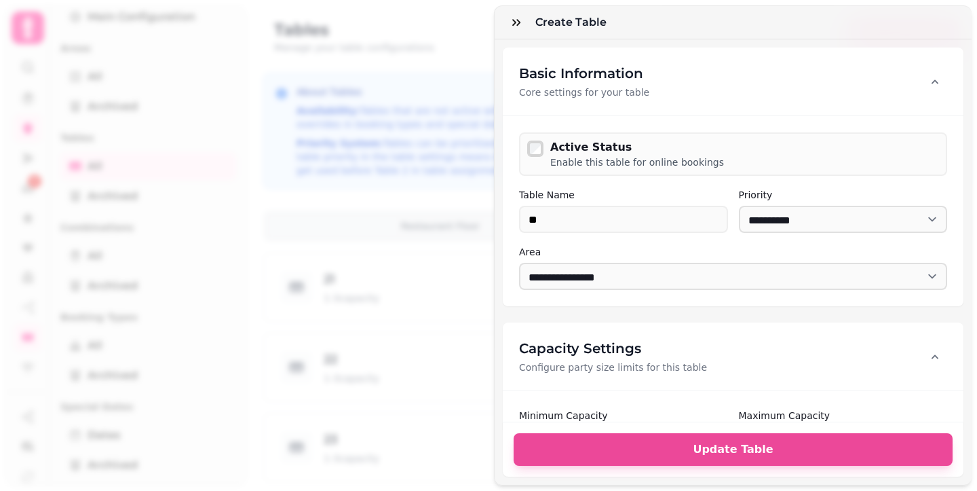
click at [391, 39] on div "**********" at bounding box center [488, 256] width 977 height 469
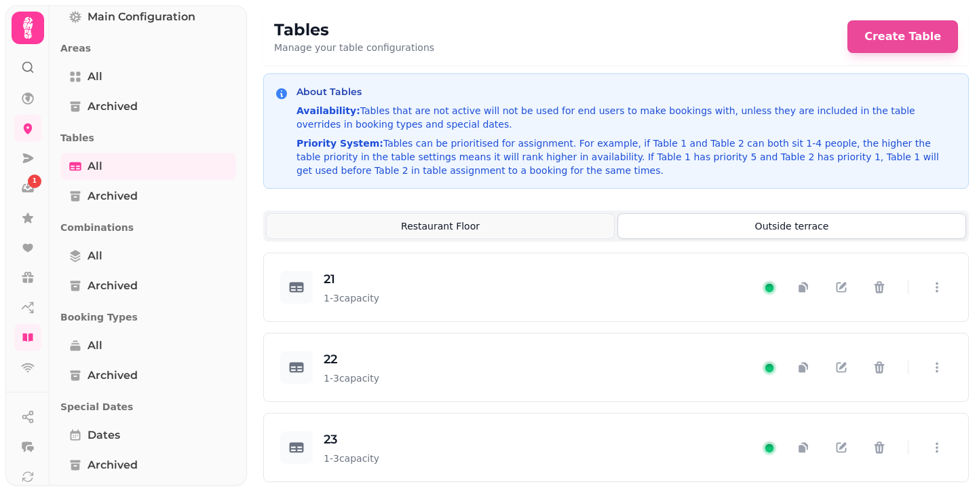
click at [476, 222] on button "Restaurant Floor" at bounding box center [440, 226] width 349 height 26
click at [741, 229] on button "Outside terrace" at bounding box center [792, 226] width 349 height 26
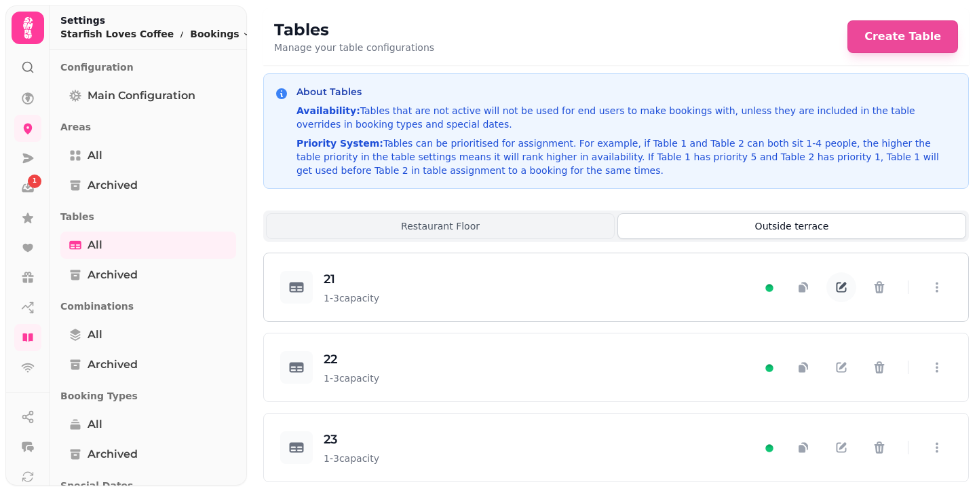
click at [837, 293] on icon "button" at bounding box center [842, 287] width 10 height 10
select select "**********"
select select "*"
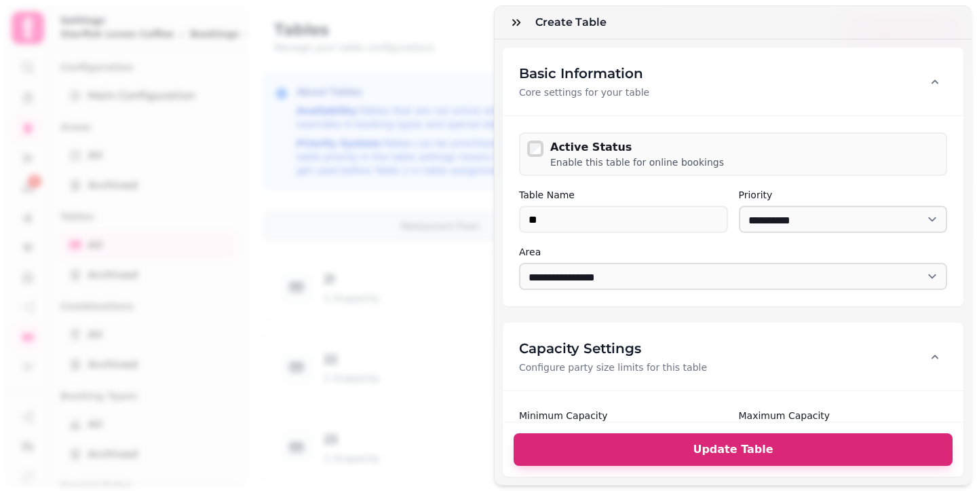
click at [787, 445] on button "Update Table" at bounding box center [733, 449] width 439 height 33
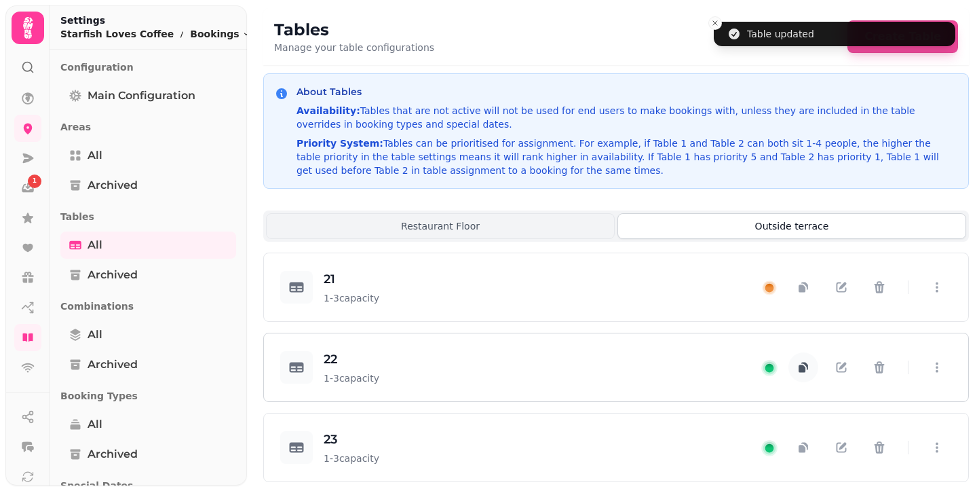
click at [791, 382] on button "button" at bounding box center [804, 367] width 30 height 30
click at [835, 374] on icon "button" at bounding box center [842, 367] width 14 height 14
select select "**********"
select select "*"
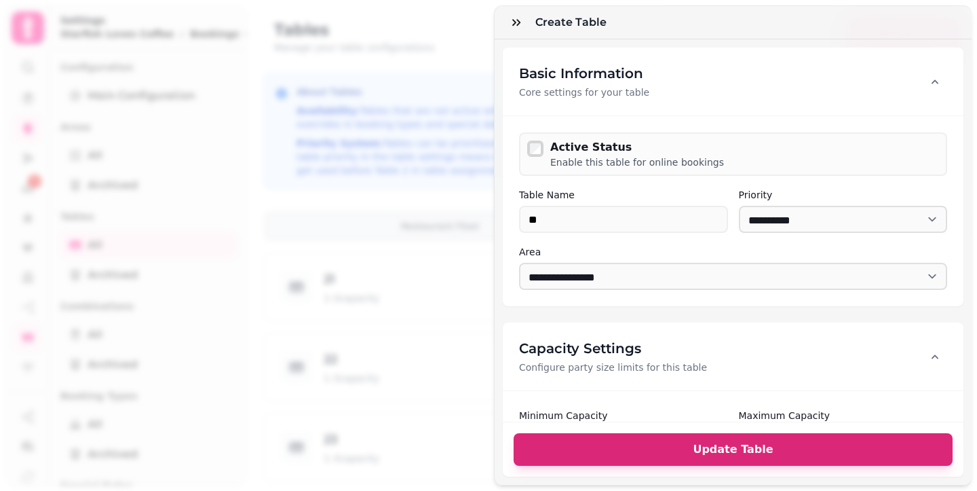
click at [635, 445] on button "Update Table" at bounding box center [733, 449] width 439 height 33
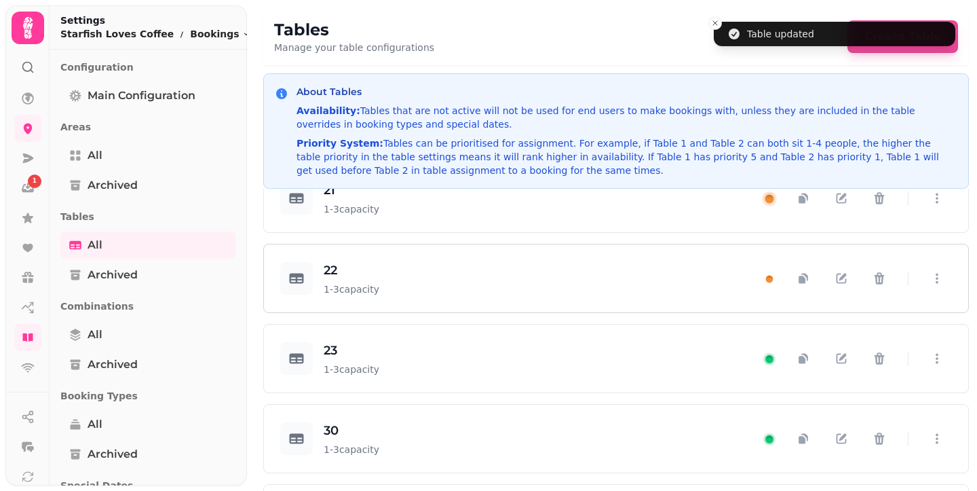
scroll to position [90, 0]
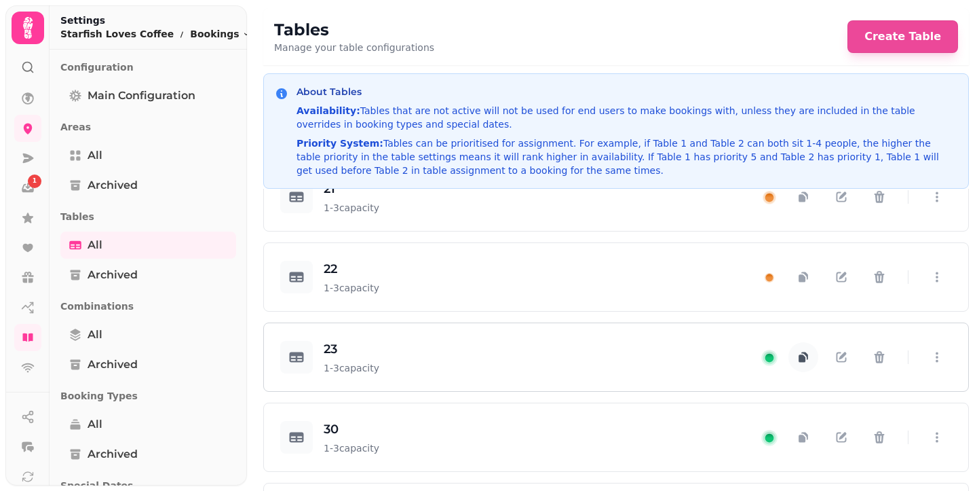
click at [799, 362] on icon "button" at bounding box center [802, 357] width 7 height 7
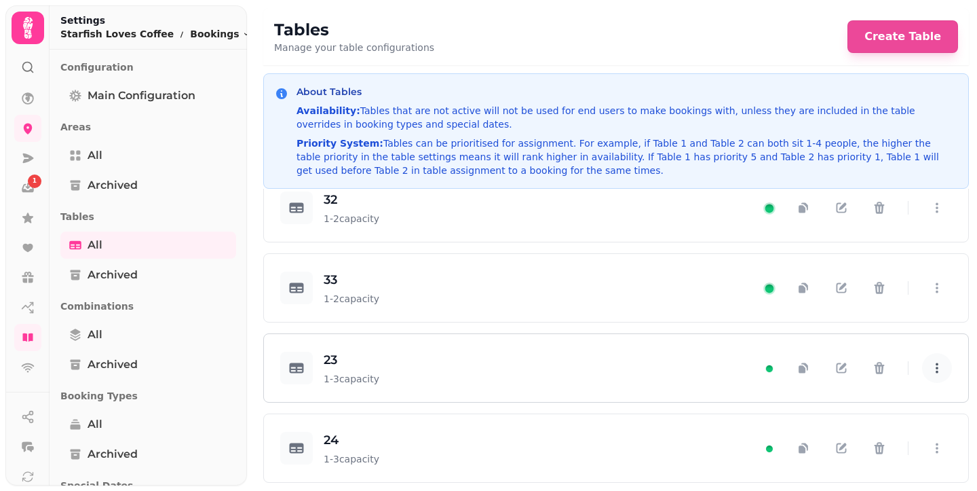
click at [932, 365] on icon "button" at bounding box center [938, 368] width 14 height 14
click at [865, 369] on button "button" at bounding box center [880, 368] width 30 height 30
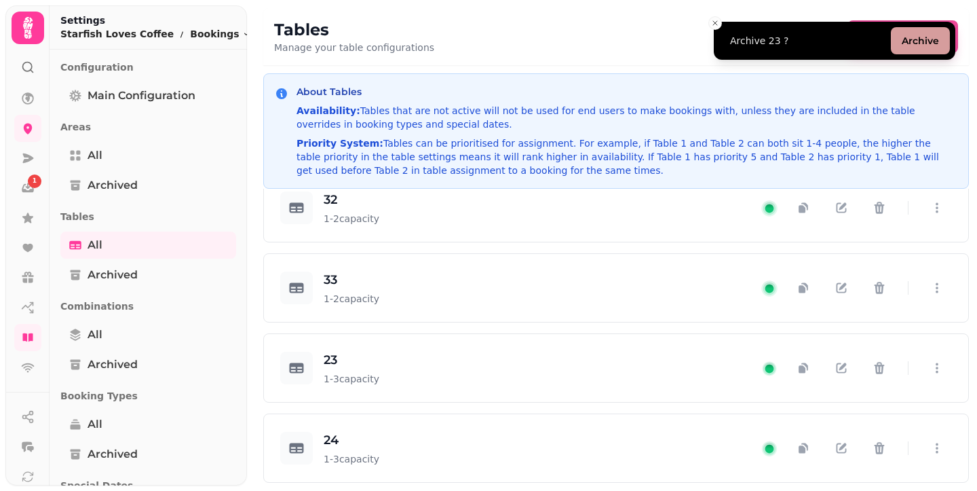
click at [901, 32] on button "Archive" at bounding box center [920, 40] width 59 height 27
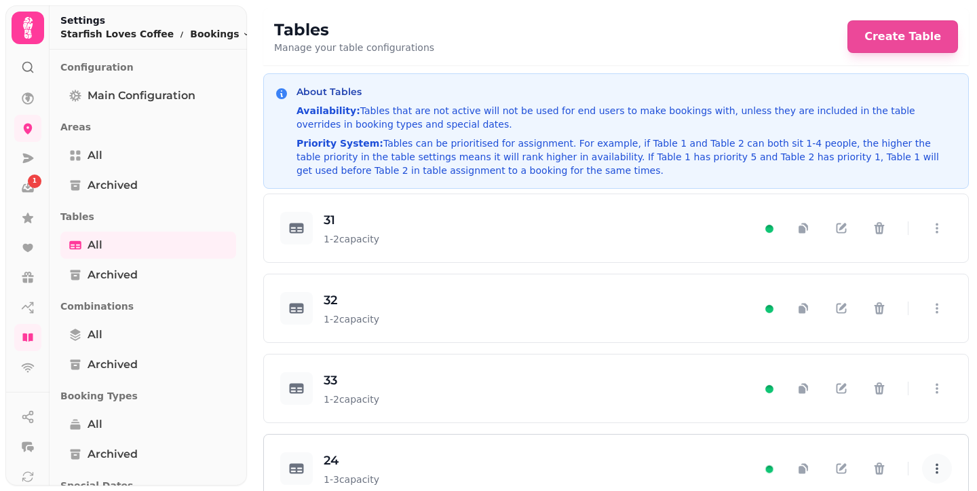
scroll to position [891, 0]
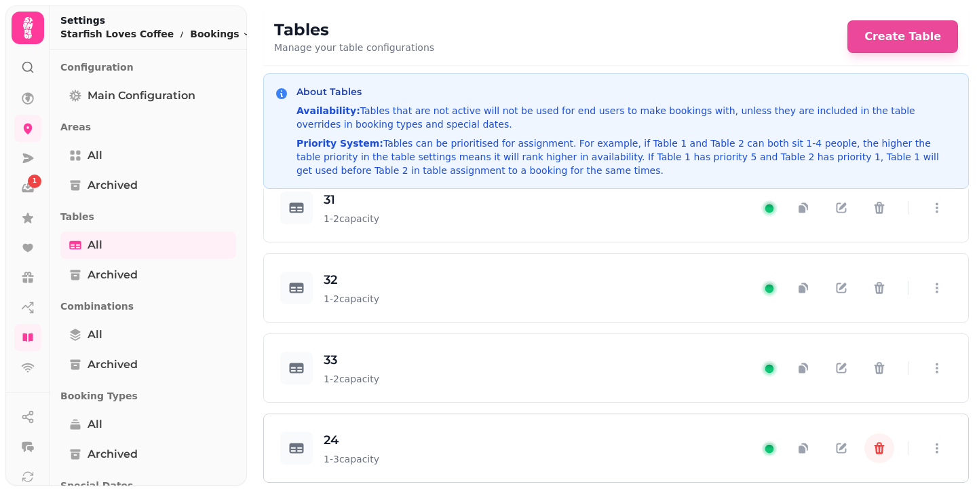
click at [874, 452] on icon "button" at bounding box center [880, 448] width 14 height 14
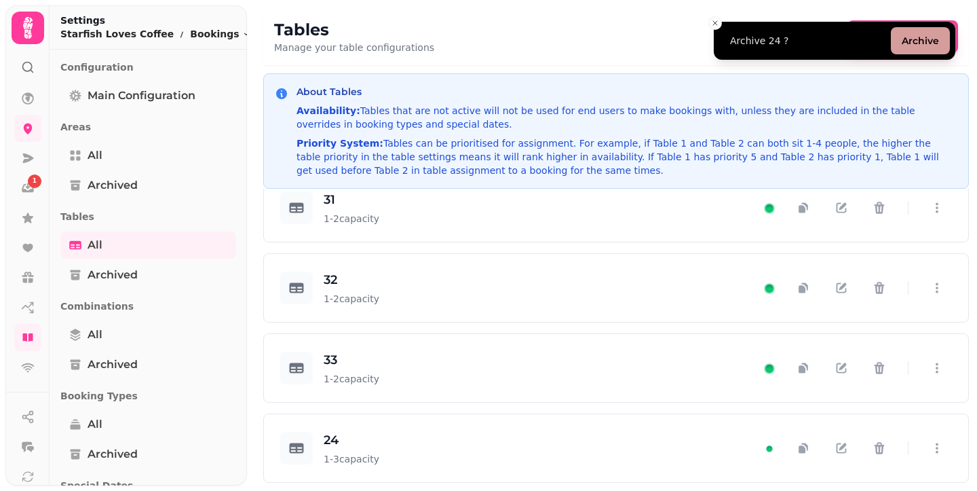
click at [945, 45] on button "Archive" at bounding box center [920, 40] width 59 height 27
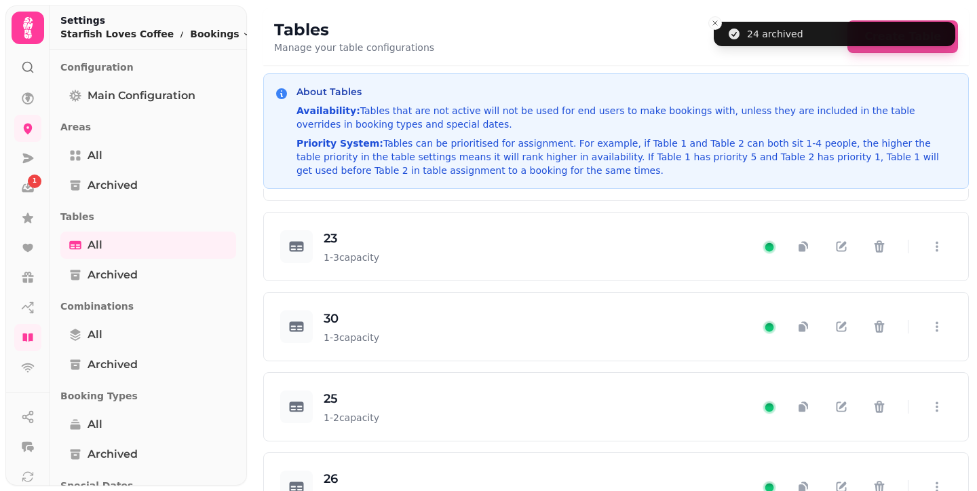
scroll to position [0, 0]
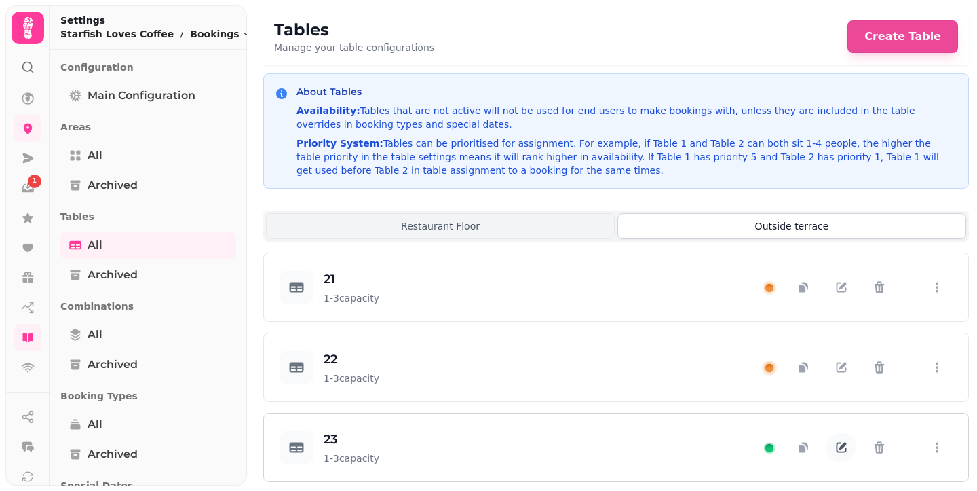
click at [837, 453] on icon "button" at bounding box center [842, 448] width 10 height 10
select select "**********"
select select "*"
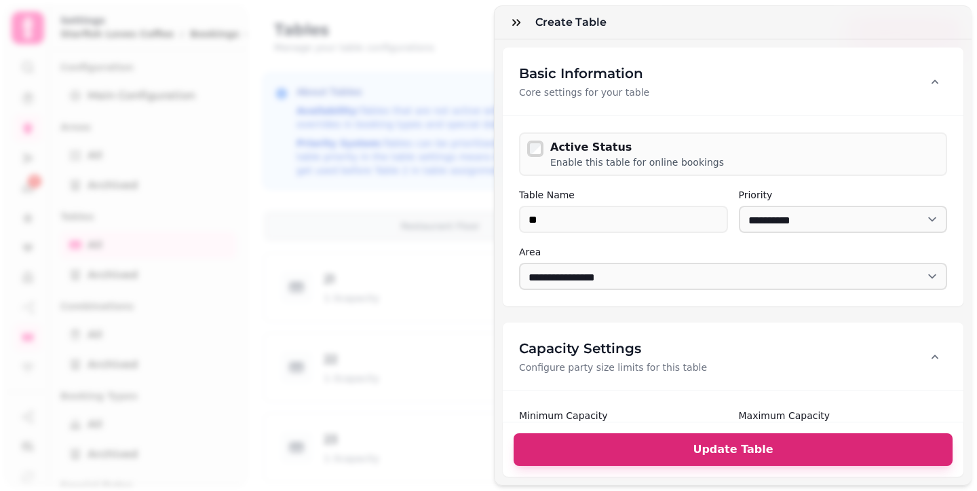
click at [639, 444] on span "Update Table" at bounding box center [733, 449] width 407 height 11
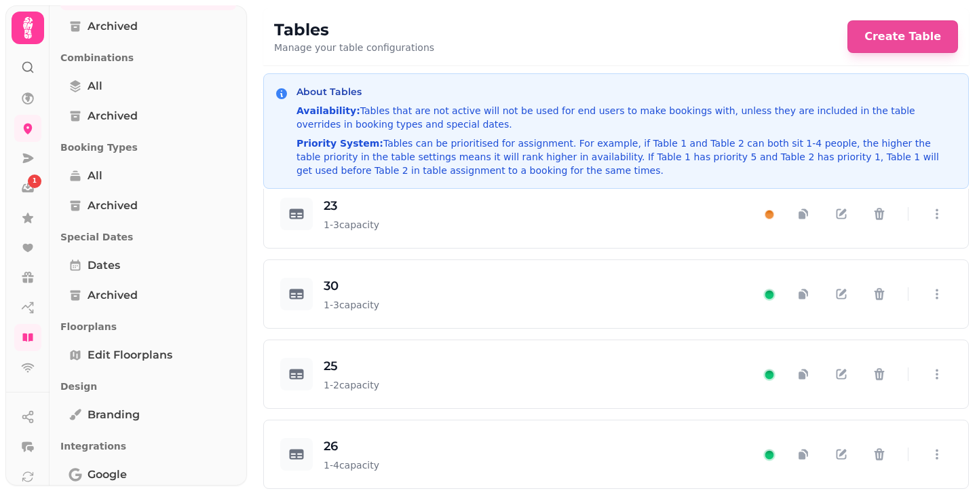
scroll to position [250, 0]
click at [837, 299] on icon "button" at bounding box center [842, 294] width 10 height 10
select select "**********"
select select "*"
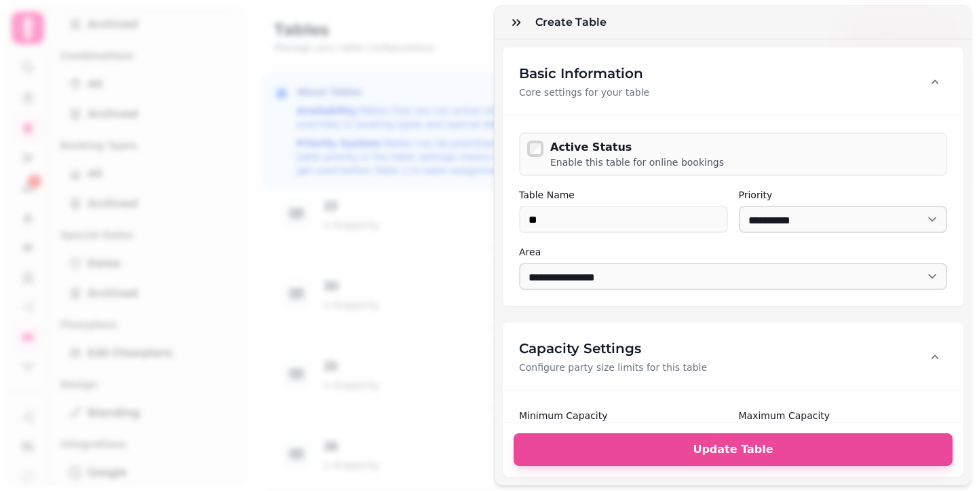
click at [527, 139] on div at bounding box center [535, 148] width 19 height 19
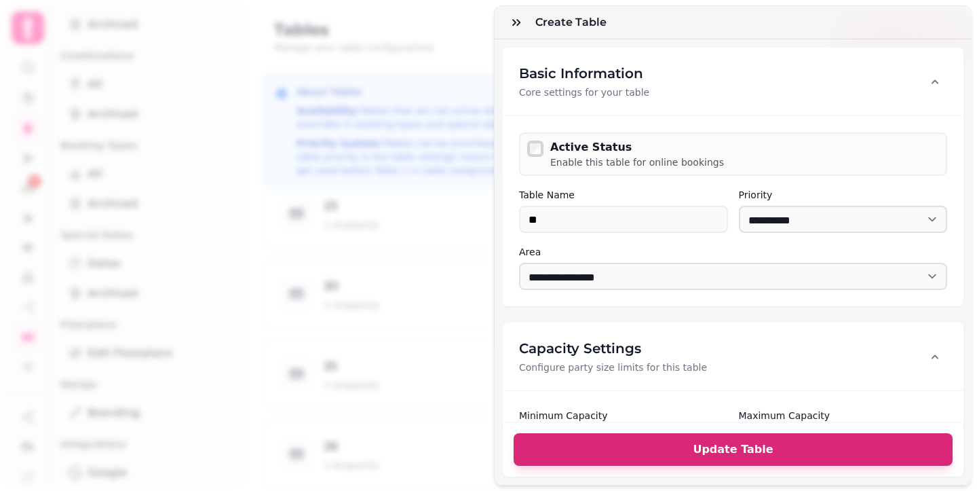
click at [643, 444] on span "Update Table" at bounding box center [733, 449] width 407 height 11
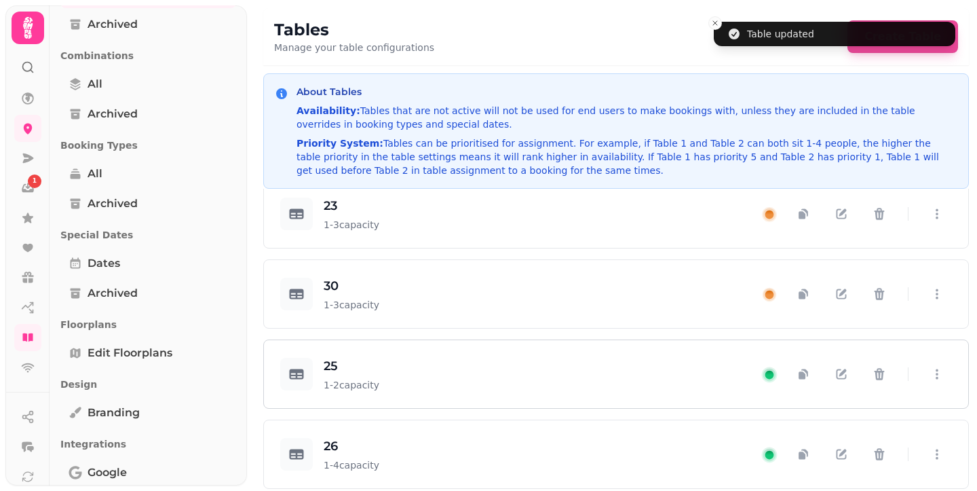
scroll to position [253, 0]
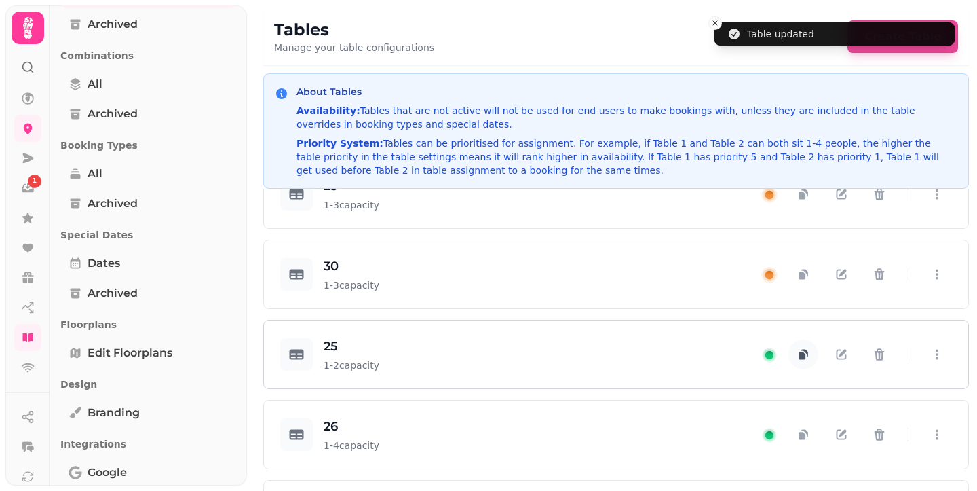
click at [797, 358] on icon "button" at bounding box center [804, 355] width 14 height 14
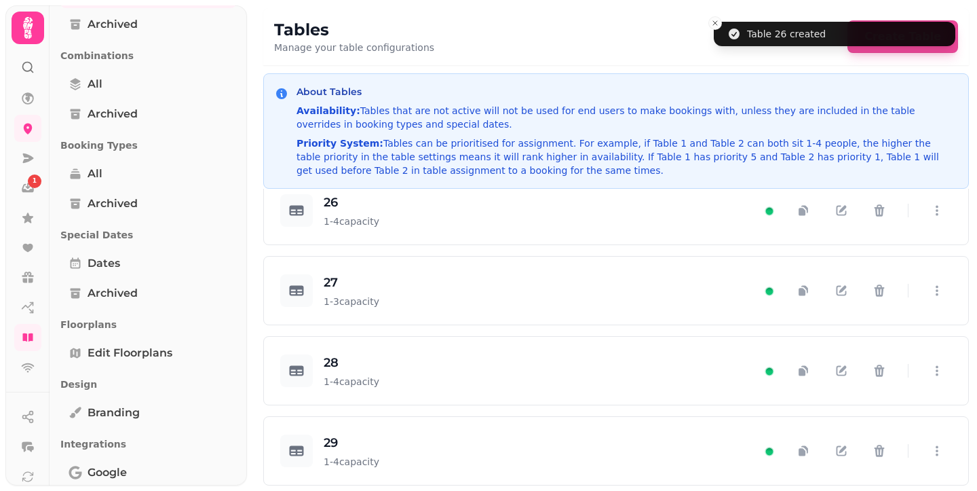
scroll to position [891, 0]
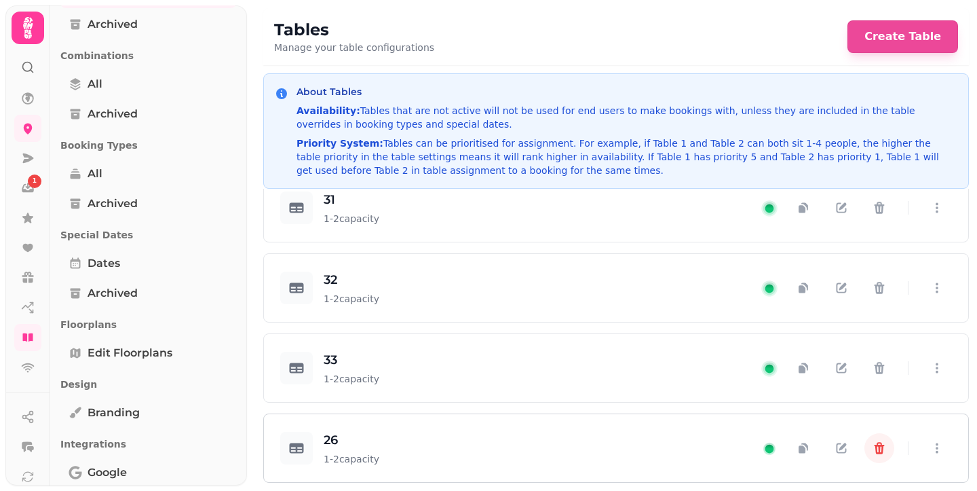
click at [873, 450] on icon "button" at bounding box center [880, 448] width 14 height 14
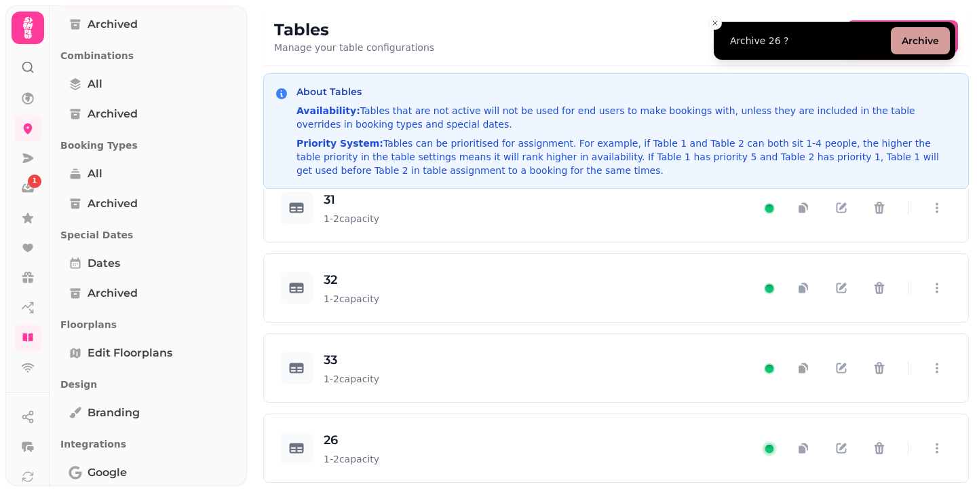
click at [914, 39] on button "Archive" at bounding box center [920, 40] width 59 height 27
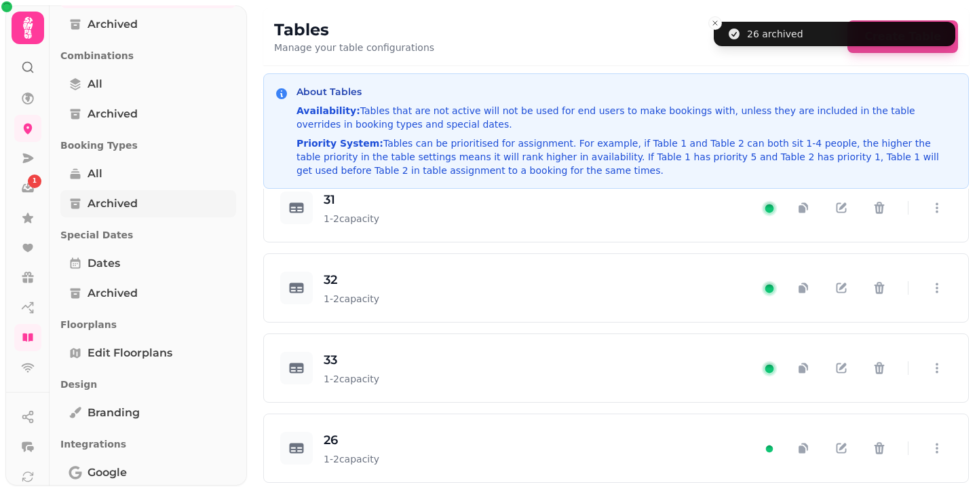
scroll to position [810, 0]
click at [119, 201] on span "Archived" at bounding box center [113, 203] width 50 height 16
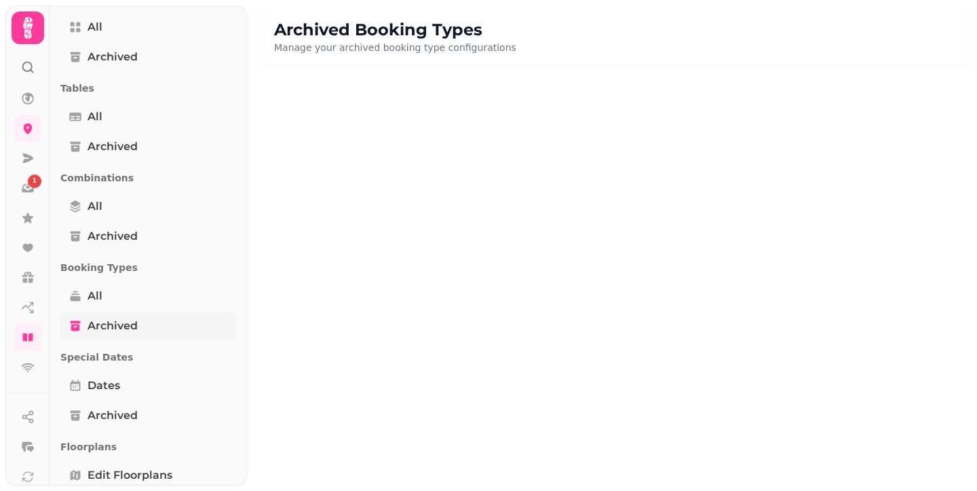
scroll to position [60, 0]
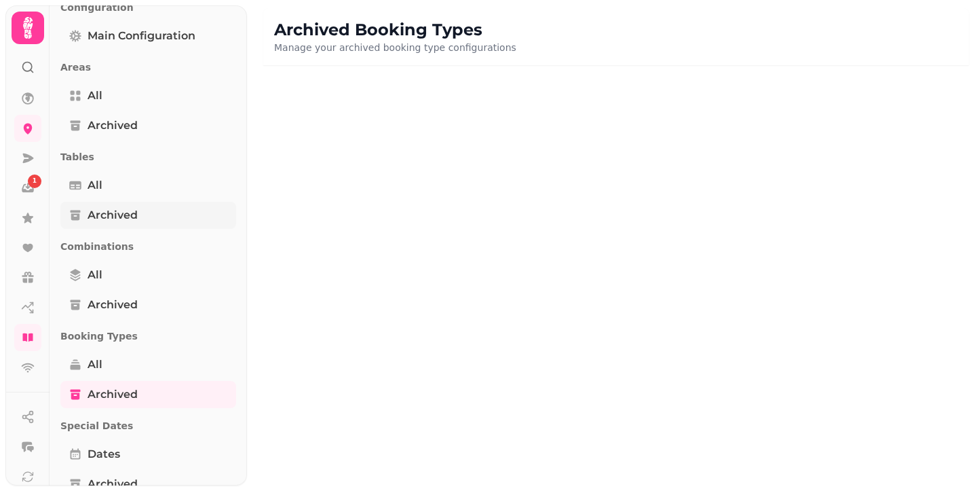
click at [116, 215] on span "Archived" at bounding box center [113, 215] width 50 height 16
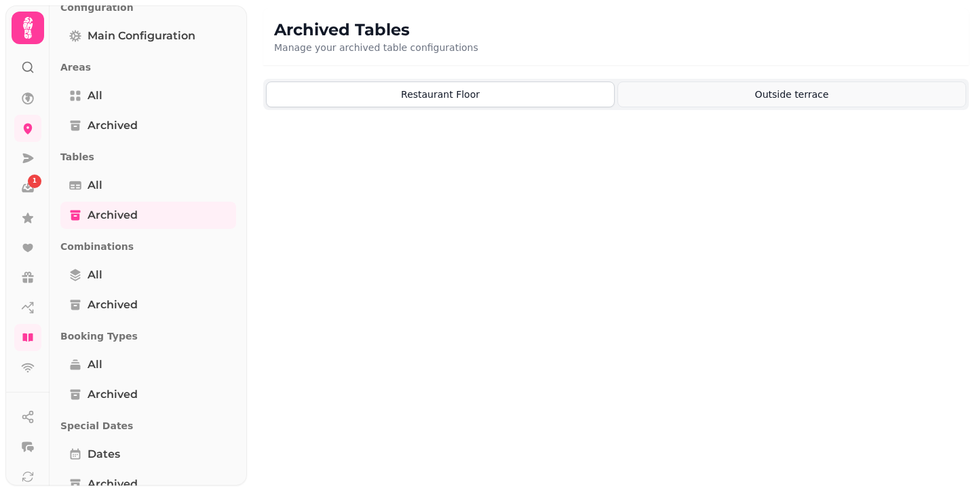
click at [750, 94] on button "Outside terrace" at bounding box center [792, 94] width 349 height 26
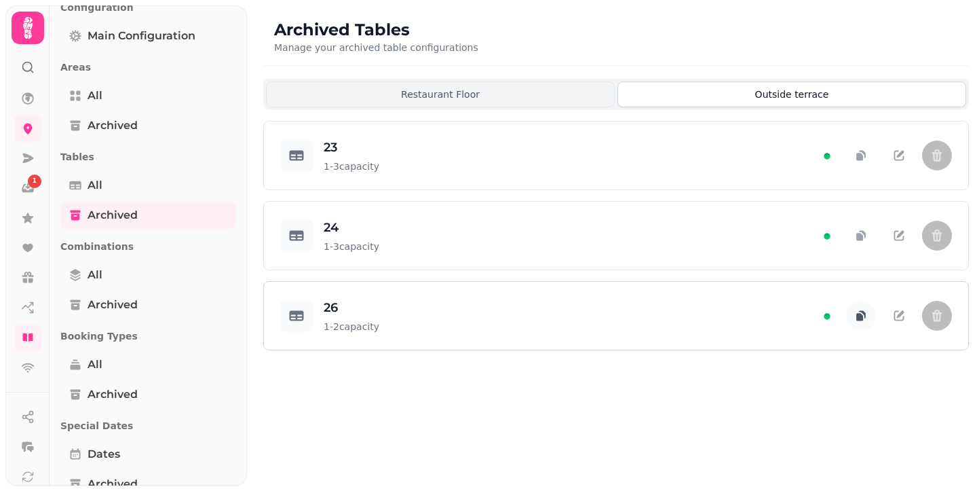
click at [863, 320] on icon "button" at bounding box center [860, 316] width 7 height 7
click at [899, 318] on icon "button" at bounding box center [900, 314] width 7 height 7
select select "**********"
select select "*"
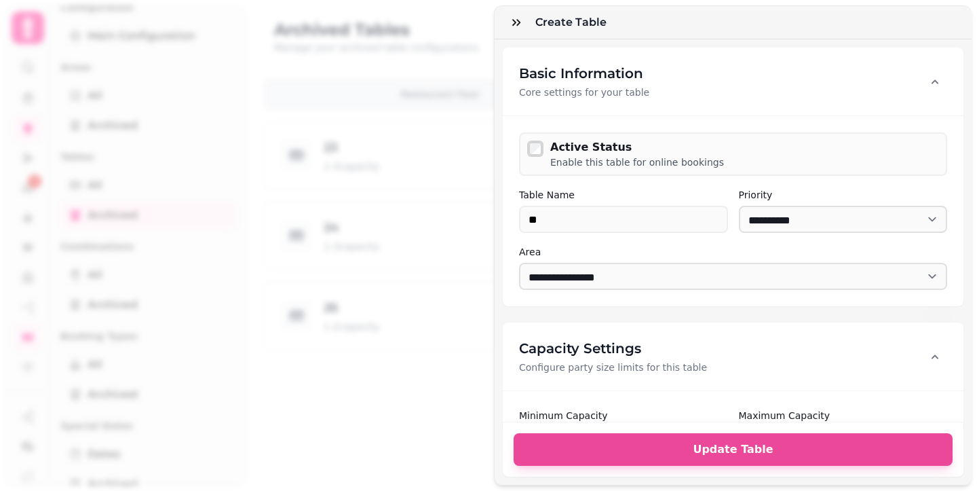
click at [538, 132] on div "Active Status Enable this table for online bookings" at bounding box center [733, 153] width 428 height 43
click at [541, 155] on div at bounding box center [535, 148] width 19 height 19
click at [654, 444] on span "Update Table" at bounding box center [733, 449] width 407 height 11
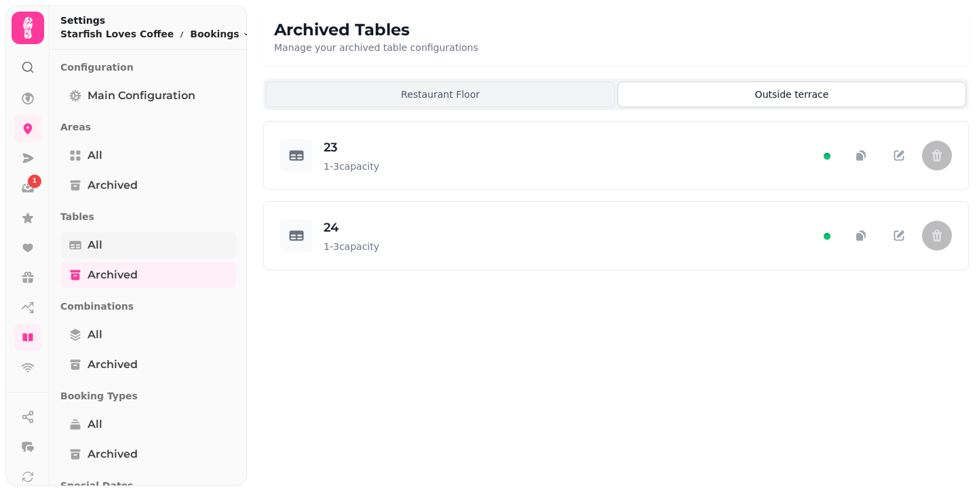
click at [113, 239] on link "All" at bounding box center [148, 244] width 176 height 27
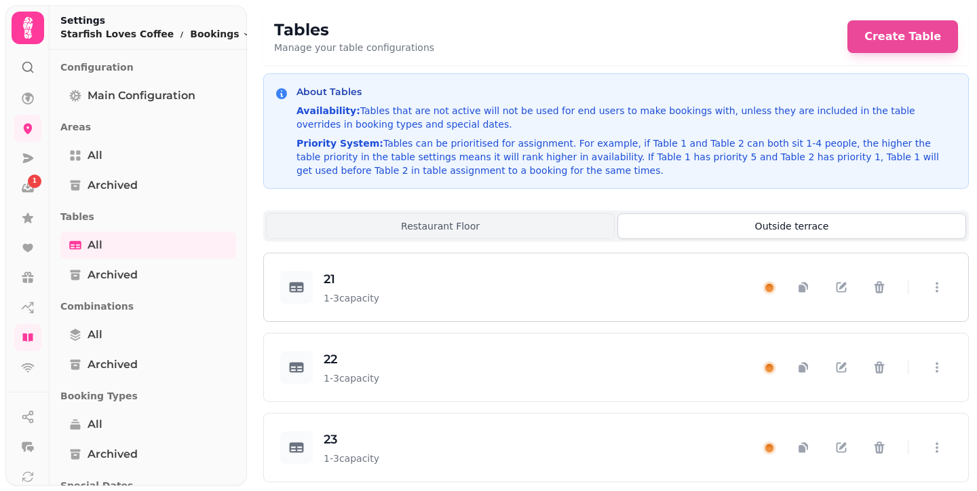
scroll to position [891, 0]
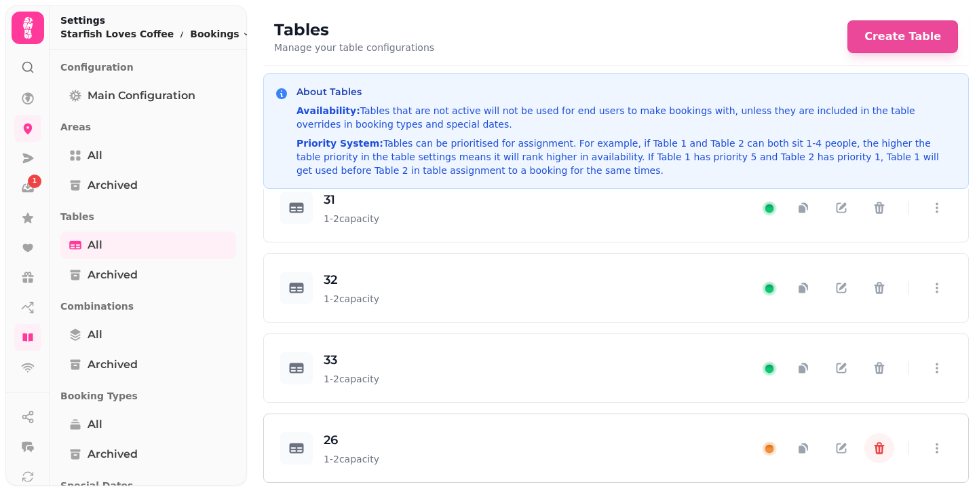
click at [865, 441] on button "button" at bounding box center [880, 448] width 30 height 30
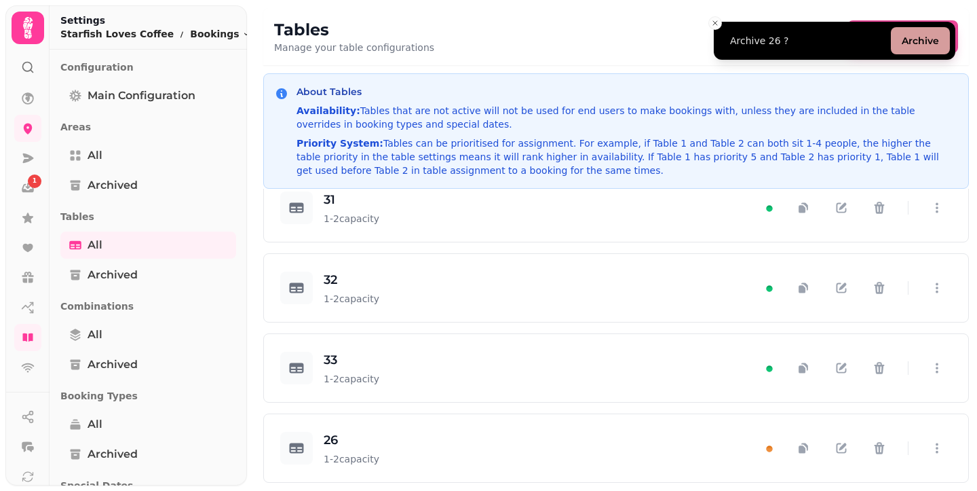
drag, startPoint x: 908, startPoint y: 45, endPoint x: 909, endPoint y: 54, distance: 8.2
click at [908, 45] on button "Archive" at bounding box center [920, 40] width 59 height 27
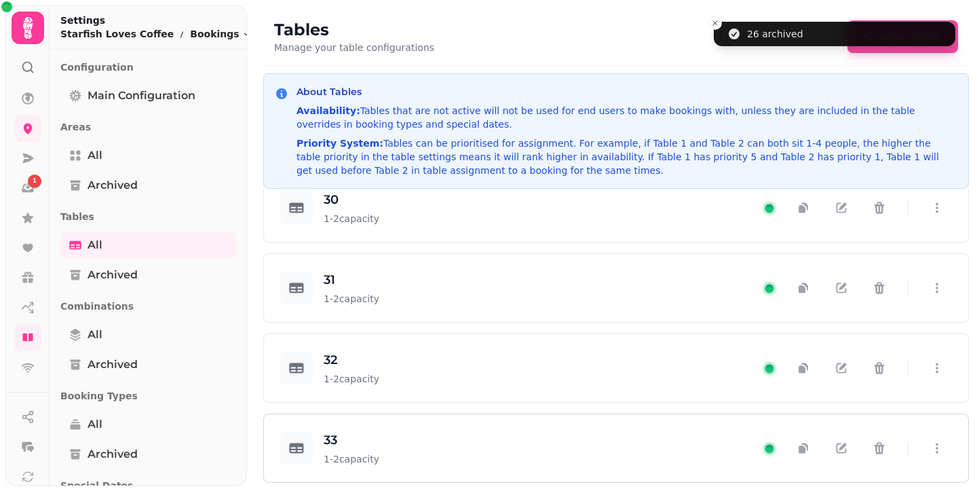
scroll to position [810, 0]
click at [836, 372] on icon "button" at bounding box center [842, 368] width 14 height 14
select select "**********"
select select "*"
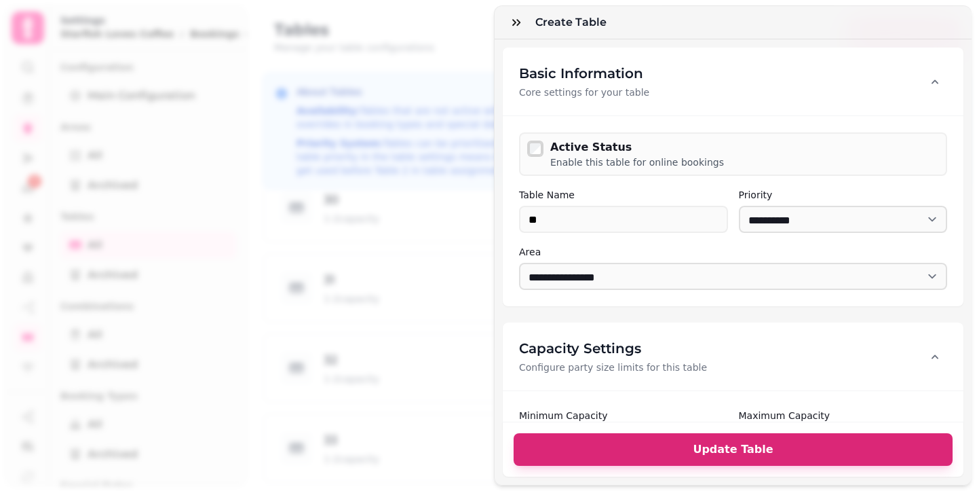
click at [614, 444] on span "Update Table" at bounding box center [733, 449] width 407 height 11
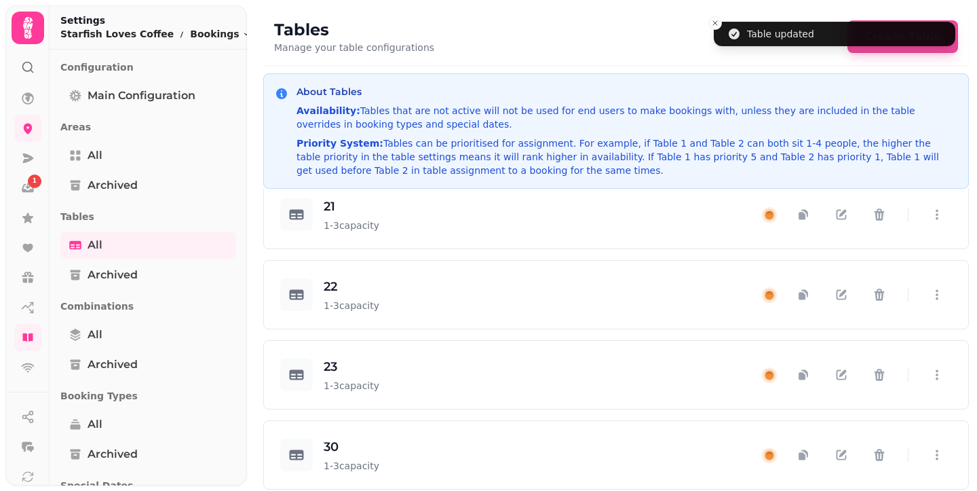
scroll to position [207, 0]
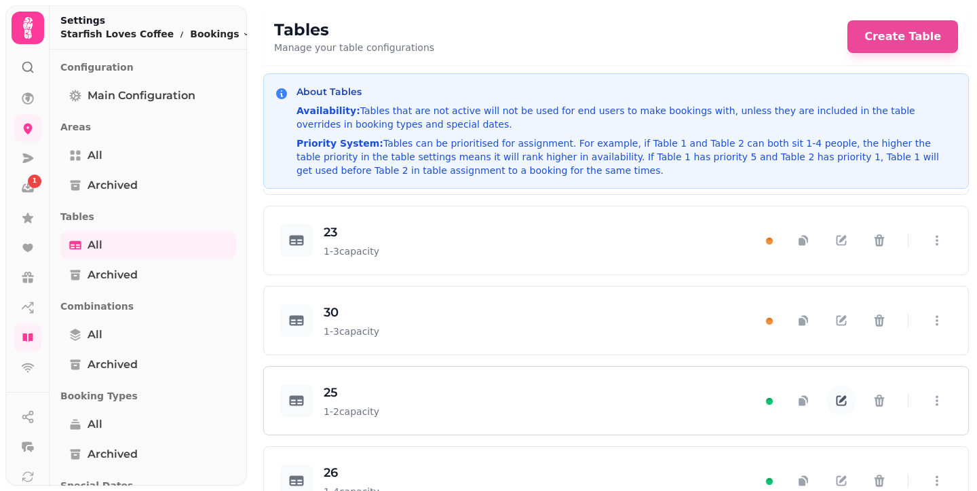
click at [835, 407] on icon "button" at bounding box center [842, 401] width 14 height 14
select select "**********"
select select "*"
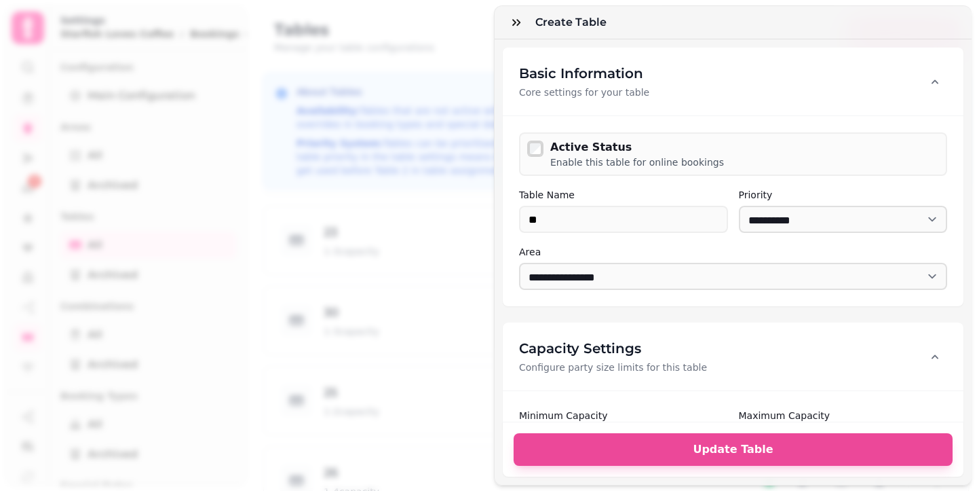
click at [527, 143] on div at bounding box center [535, 148] width 19 height 19
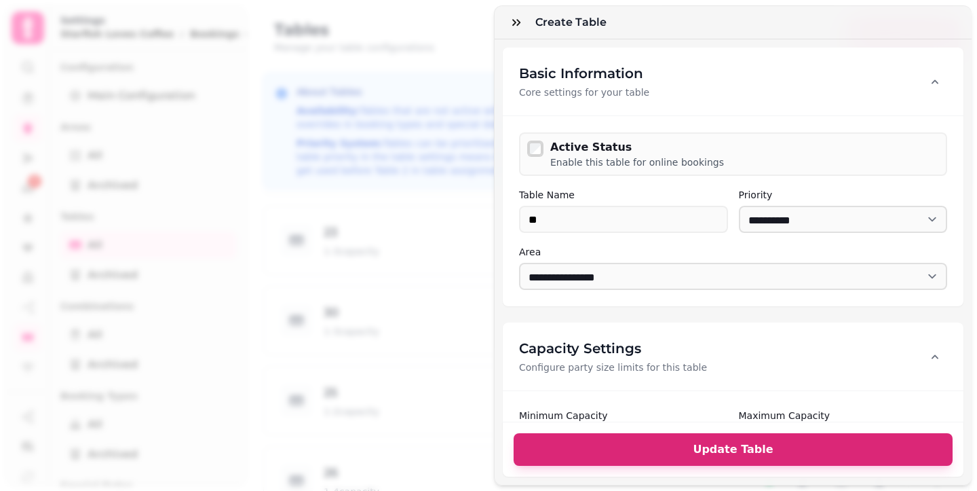
click at [622, 444] on span "Update Table" at bounding box center [733, 449] width 407 height 11
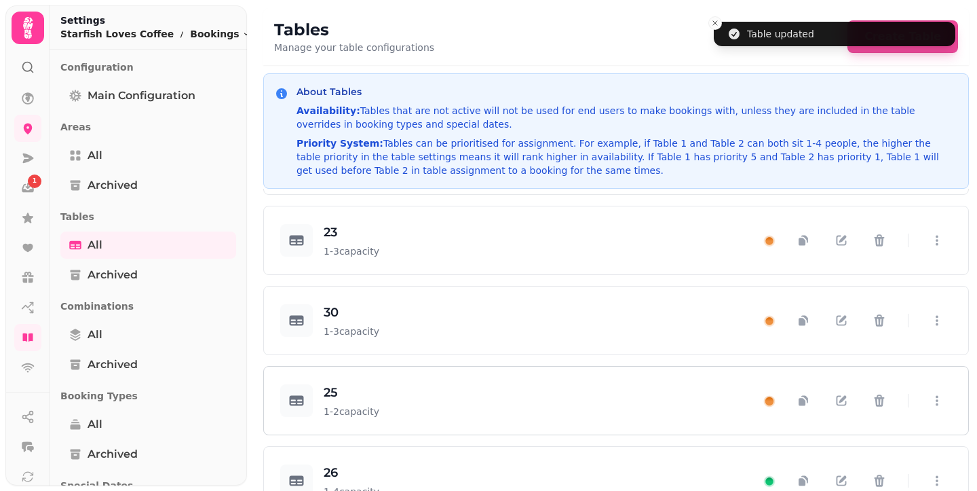
scroll to position [435, 0]
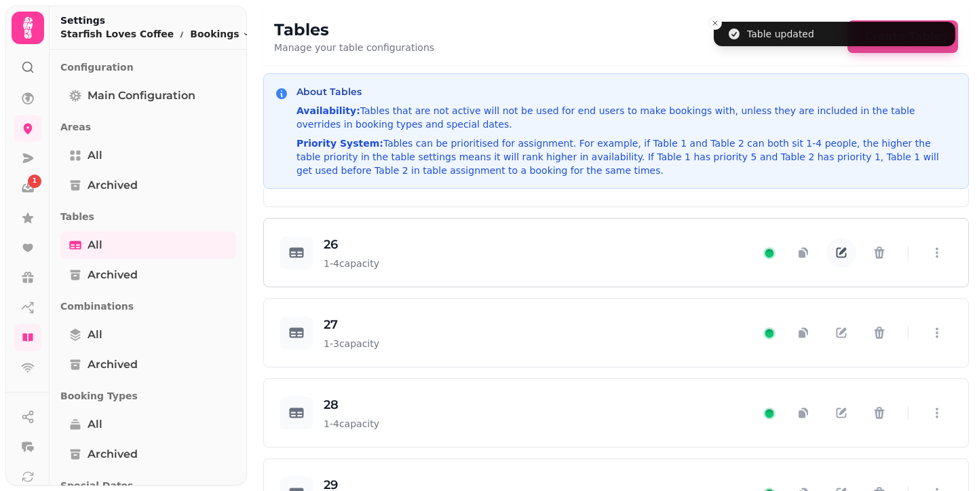
click at [840, 255] on icon "button" at bounding box center [843, 251] width 7 height 7
select select "**********"
select select "*"
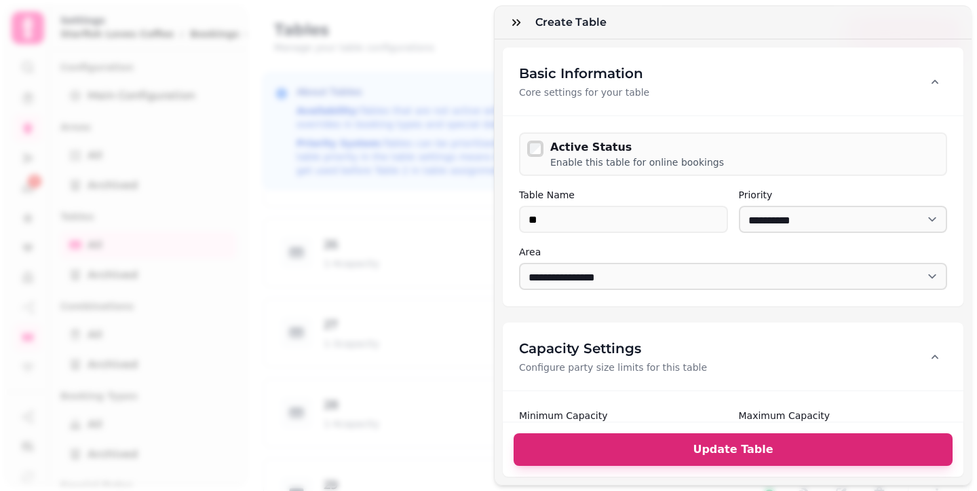
click at [605, 444] on span "Update Table" at bounding box center [733, 449] width 407 height 11
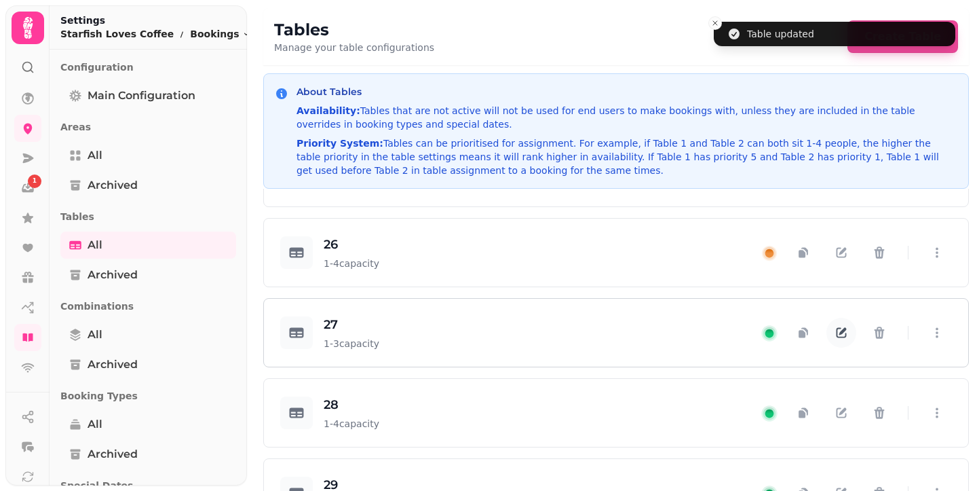
click at [835, 339] on icon "button" at bounding box center [842, 333] width 14 height 14
select select "**********"
select select "*"
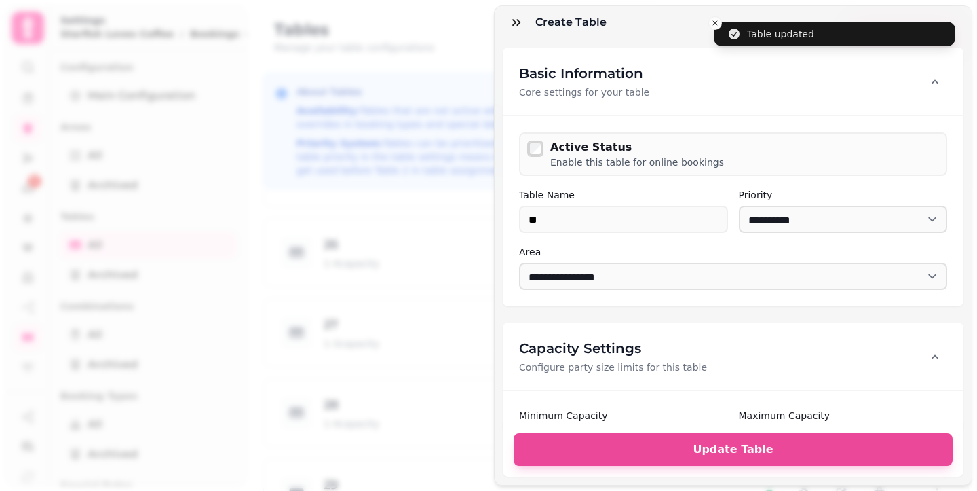
click at [545, 149] on div "Active Status Enable this table for online bookings" at bounding box center [733, 153] width 428 height 43
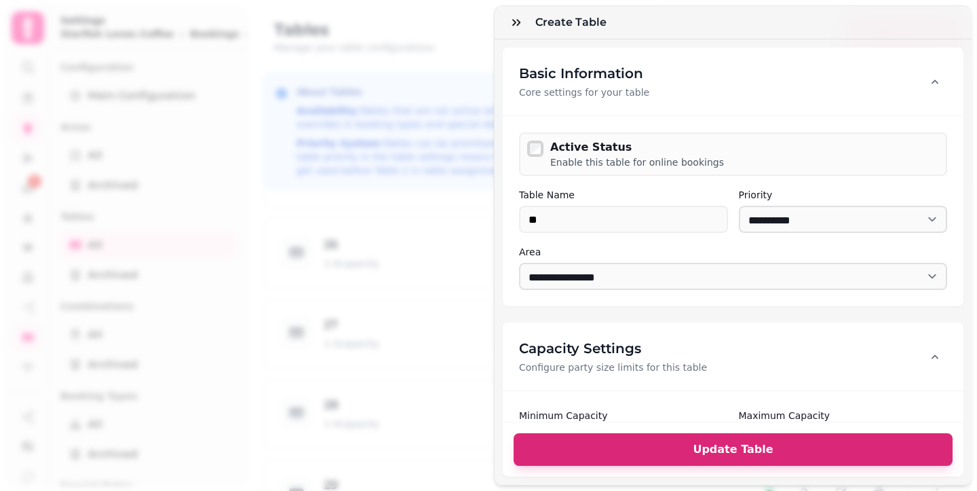
click at [709, 447] on button "Update Table" at bounding box center [733, 449] width 439 height 33
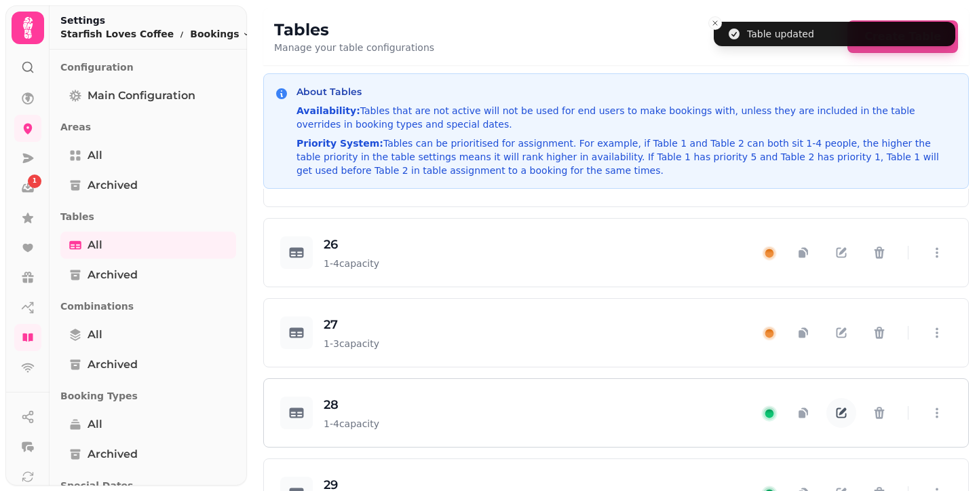
click at [835, 419] on icon "button" at bounding box center [842, 413] width 14 height 14
select select "**********"
select select "*"
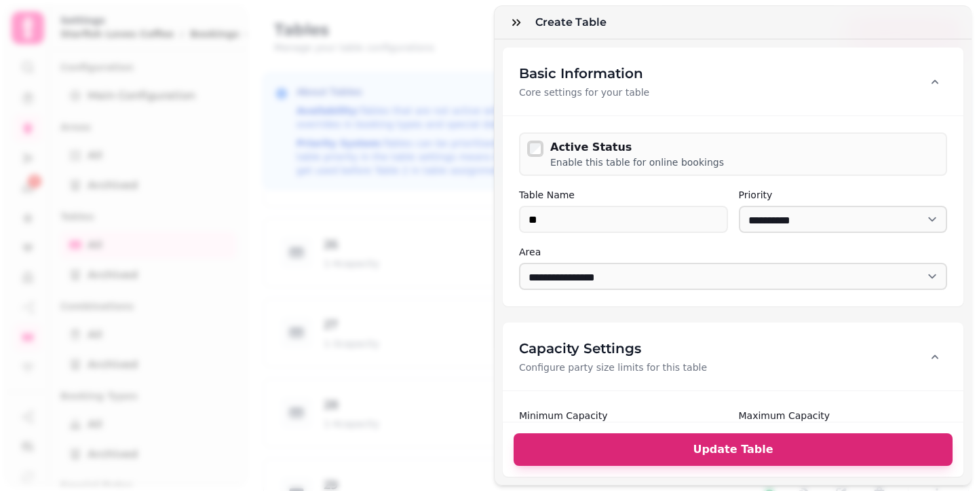
click at [709, 446] on button "Update Table" at bounding box center [733, 449] width 439 height 33
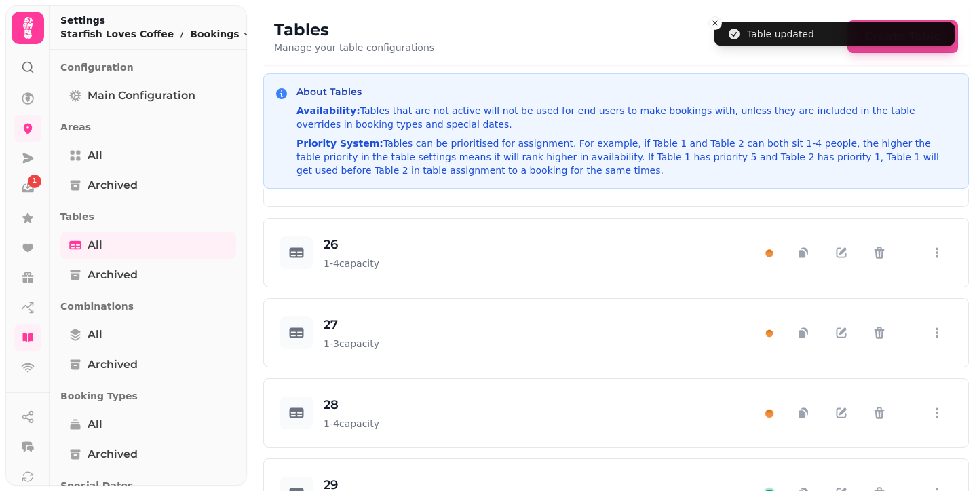
scroll to position [810, 0]
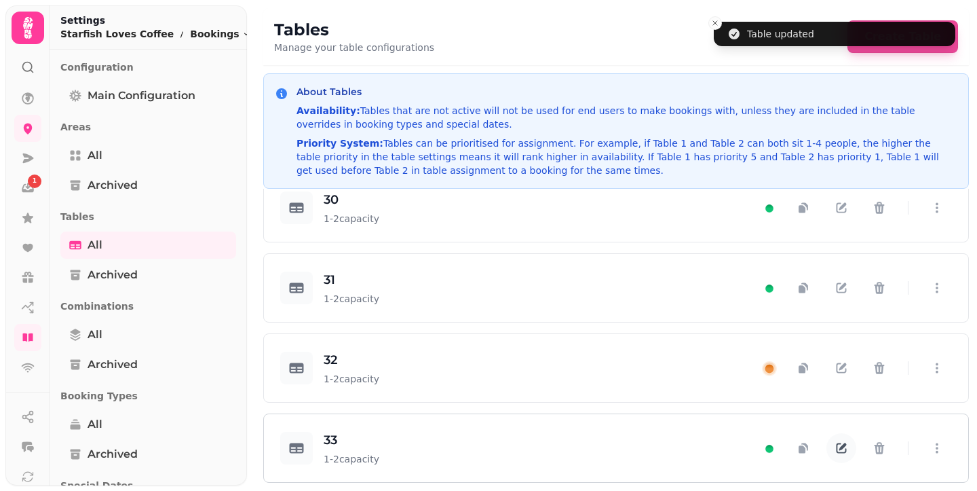
click at [840, 445] on icon "button" at bounding box center [843, 446] width 7 height 7
select select "**********"
select select "*"
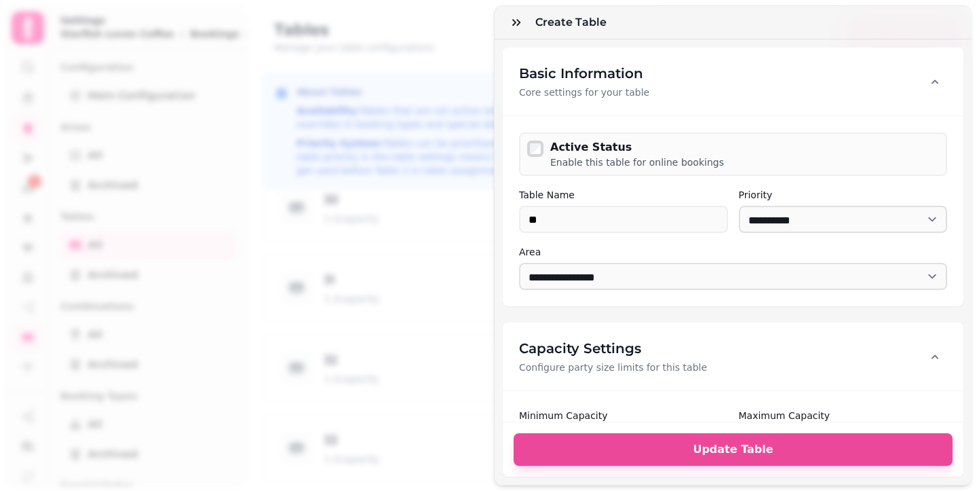
click at [658, 444] on span "Update Table" at bounding box center [733, 449] width 407 height 11
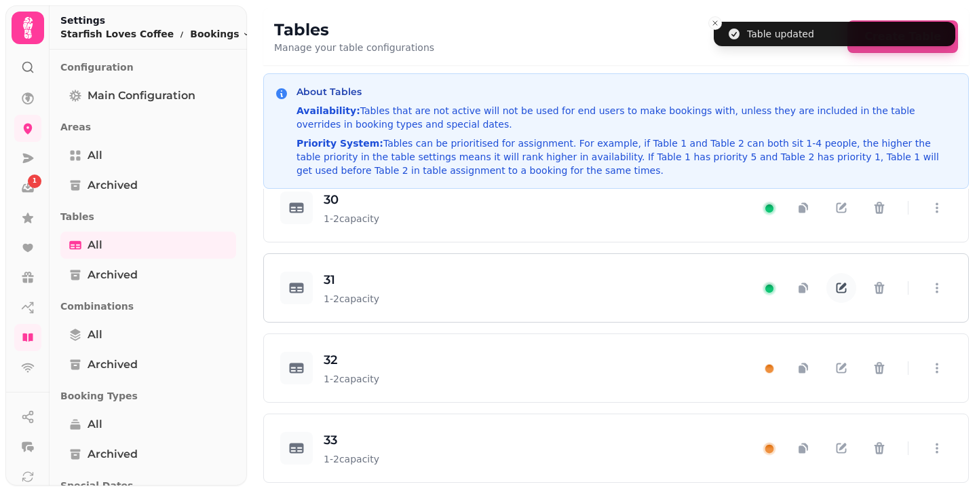
click at [835, 285] on icon "button" at bounding box center [842, 288] width 14 height 14
select select "**********"
select select "*"
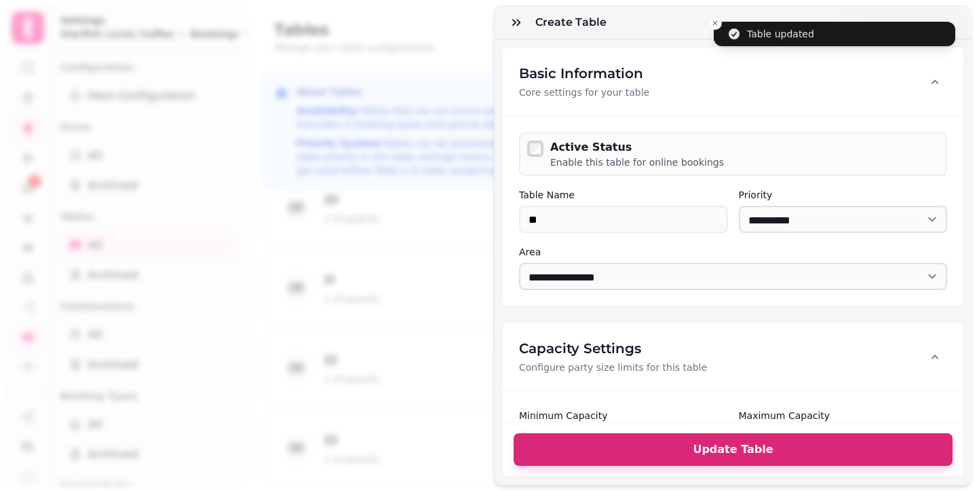
click at [679, 444] on span "Update Table" at bounding box center [733, 449] width 407 height 11
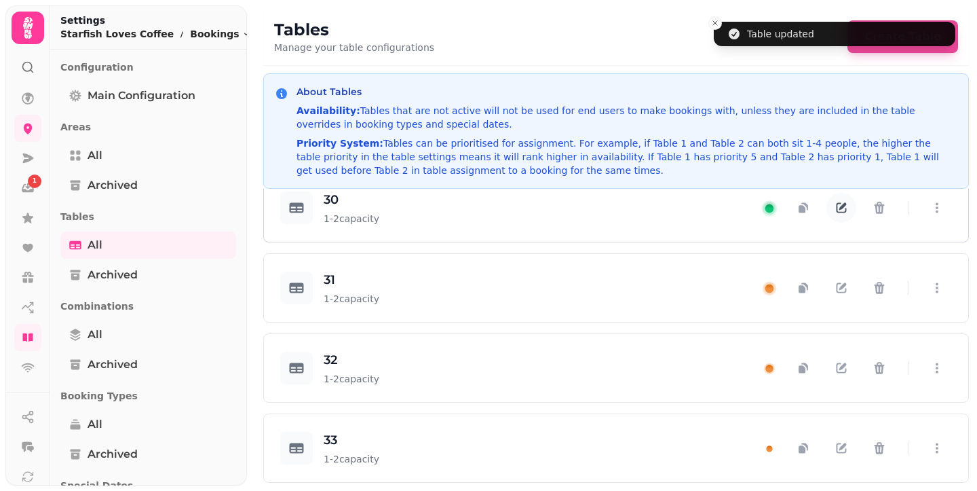
click at [835, 207] on icon "button" at bounding box center [842, 208] width 14 height 14
select select "**********"
select select "*"
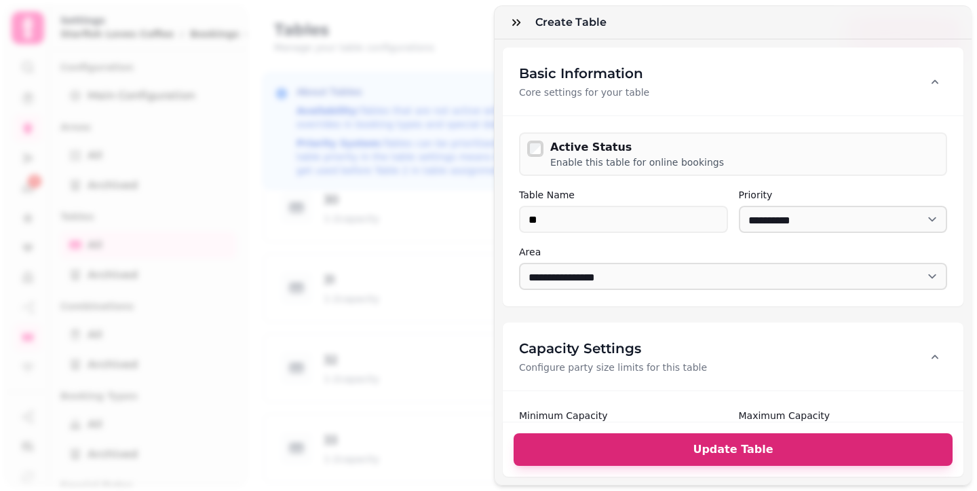
click at [903, 433] on button "Update Table" at bounding box center [733, 449] width 439 height 33
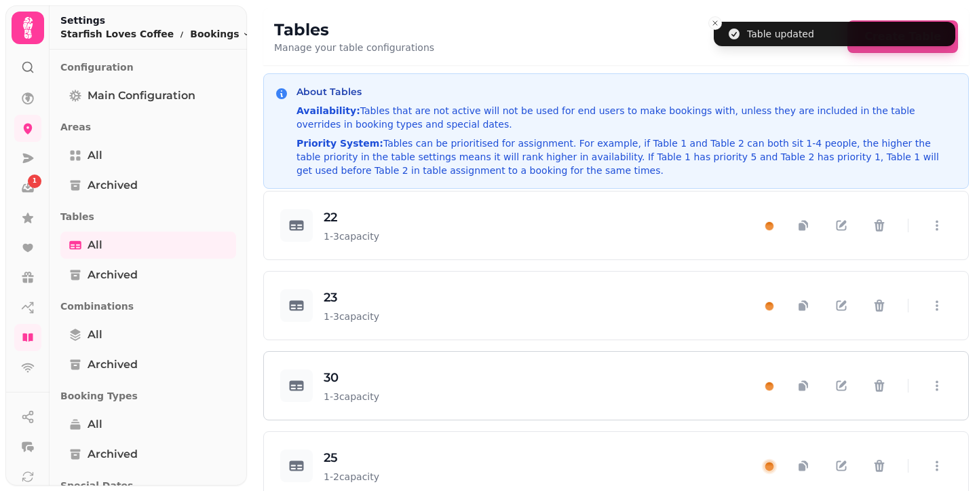
scroll to position [527, 0]
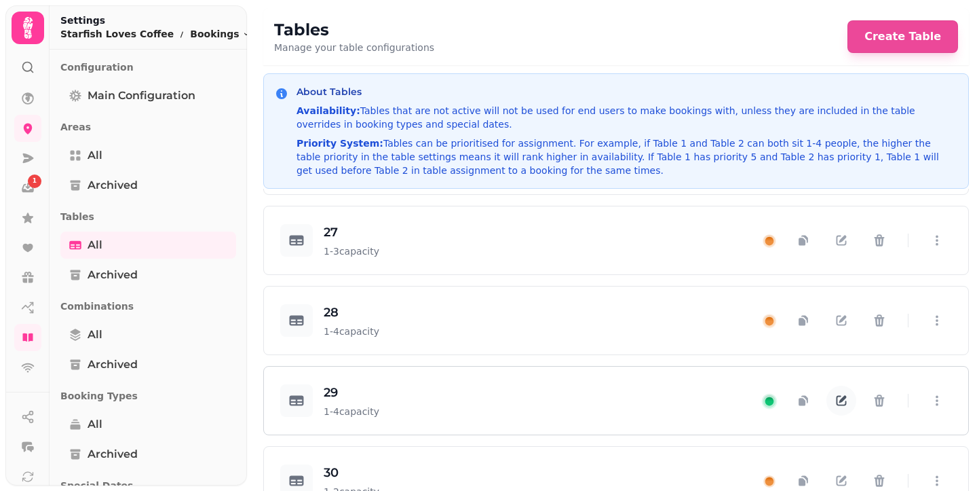
click at [835, 407] on icon "button" at bounding box center [842, 401] width 14 height 14
select select "**********"
select select "*"
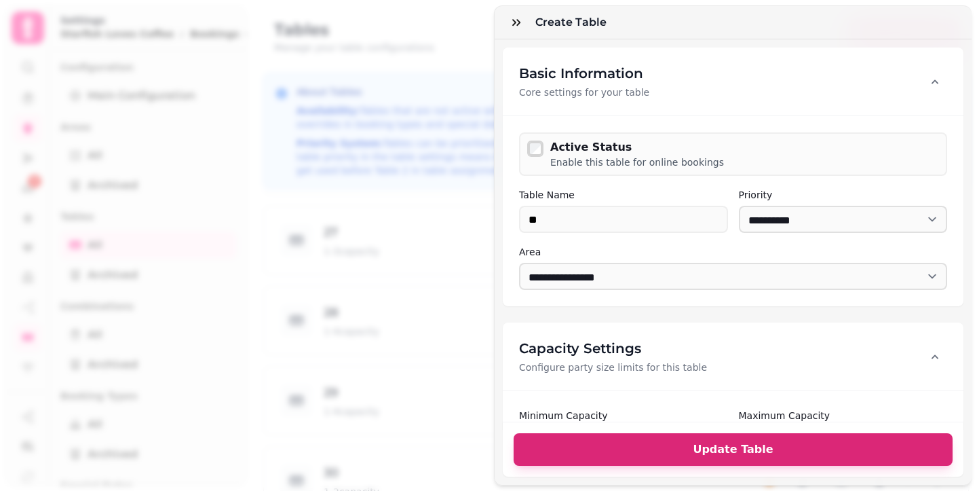
click at [880, 444] on span "Update Table" at bounding box center [733, 449] width 407 height 11
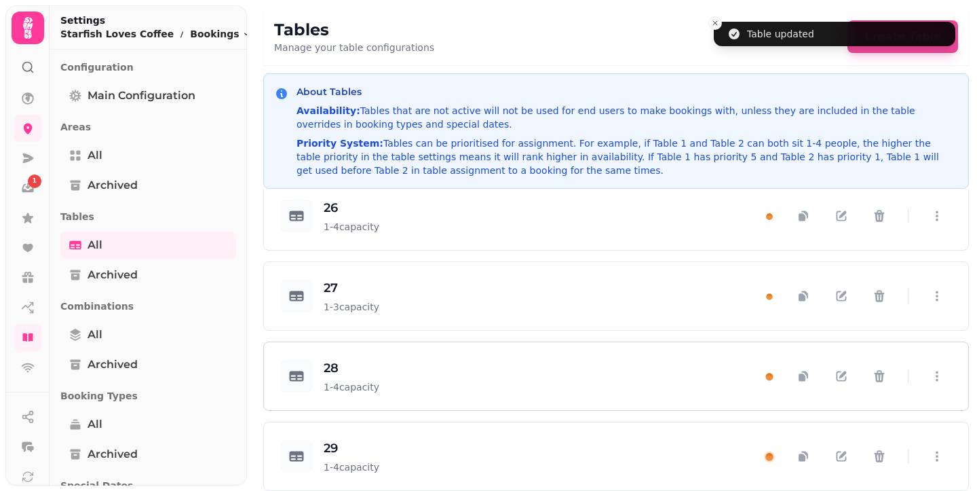
scroll to position [0, 0]
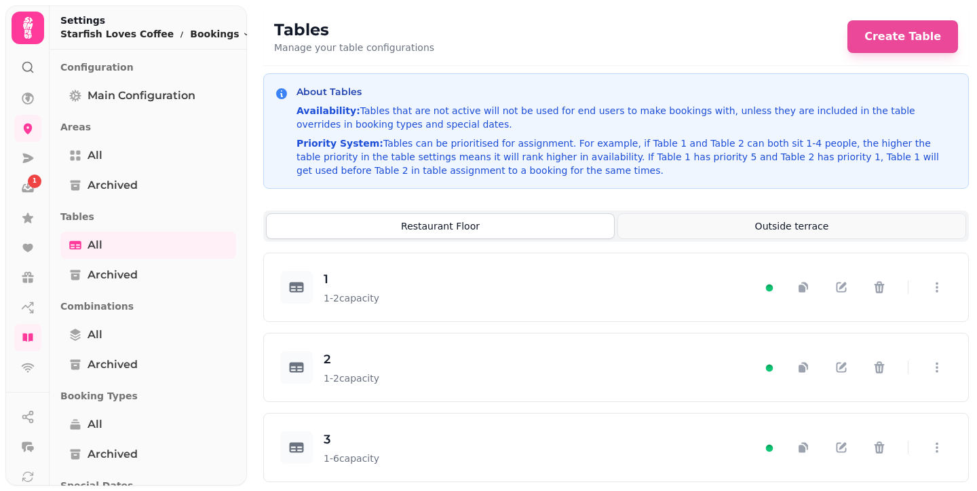
click at [786, 230] on button "Outside terrace" at bounding box center [792, 226] width 349 height 26
click at [479, 223] on button "Restaurant Floor" at bounding box center [440, 226] width 349 height 26
click at [829, 227] on button "Outside terrace" at bounding box center [792, 226] width 349 height 26
drag, startPoint x: 747, startPoint y: 223, endPoint x: 846, endPoint y: 220, distance: 99.2
click at [846, 220] on button "Outside terrace" at bounding box center [792, 226] width 349 height 26
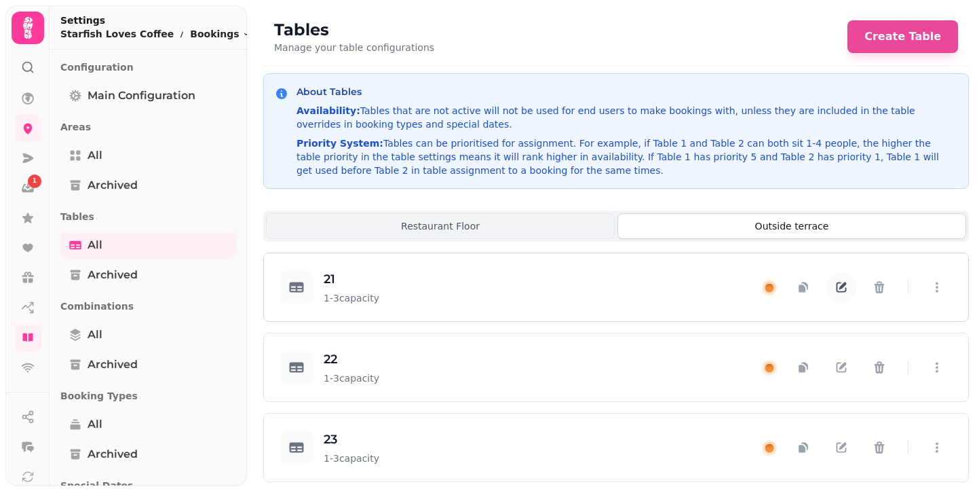
click at [838, 302] on button "button" at bounding box center [842, 287] width 30 height 30
select select "**********"
select select "*"
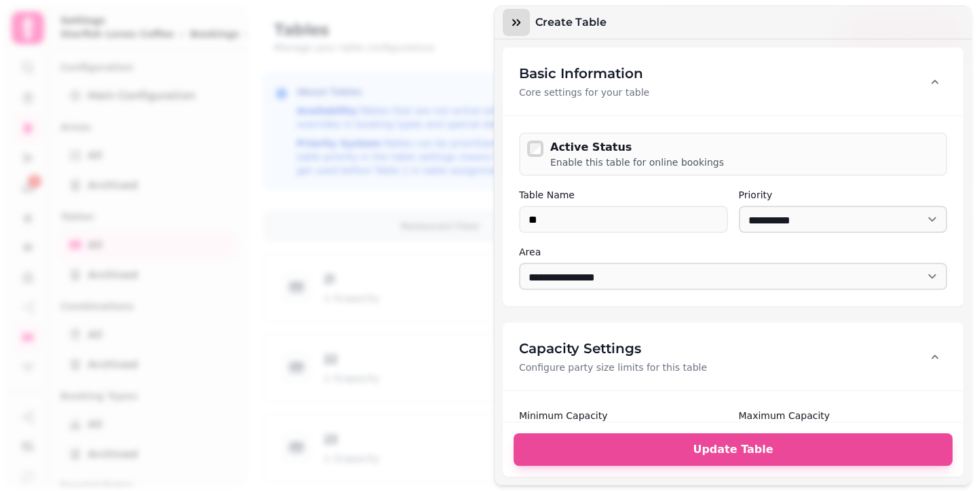
click at [519, 24] on icon "button" at bounding box center [516, 22] width 8 height 7
